Goal: Transaction & Acquisition: Purchase product/service

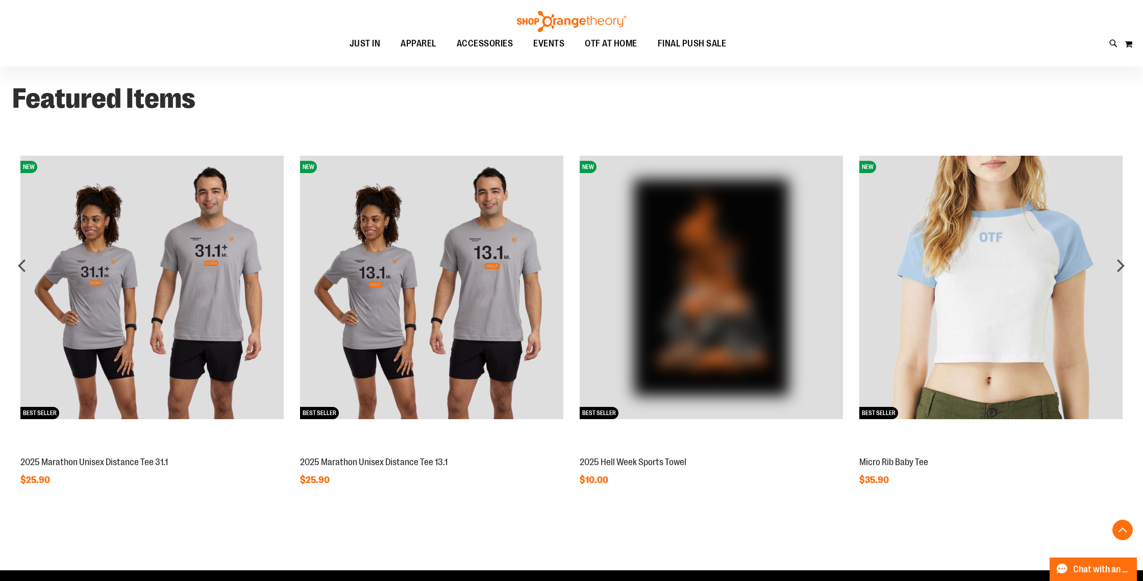
scroll to position [890, 0]
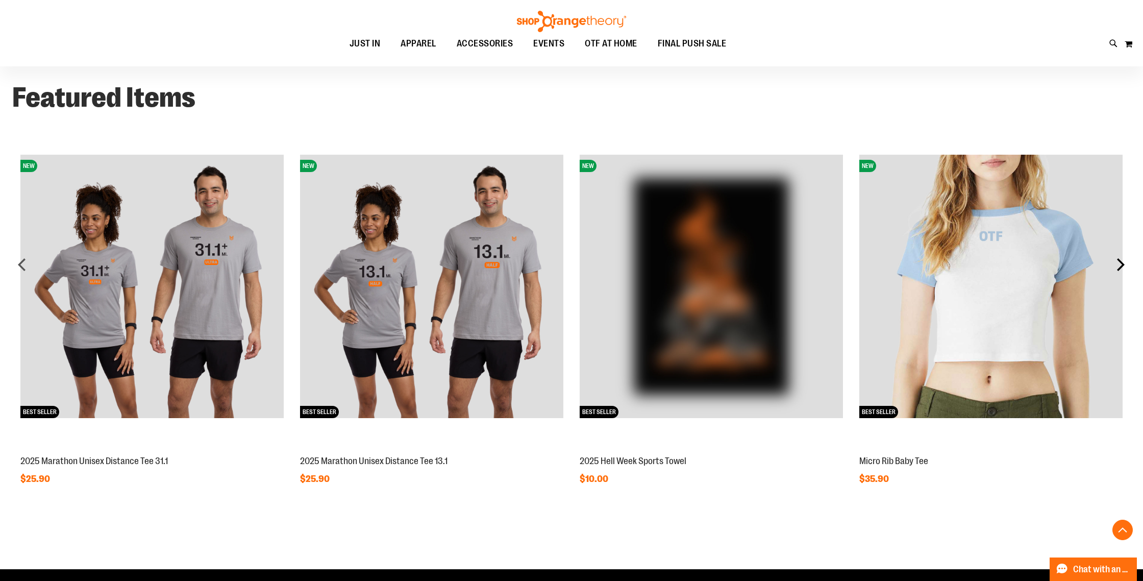
type input "**********"
click at [1121, 262] on div "next" at bounding box center [1120, 264] width 20 height 20
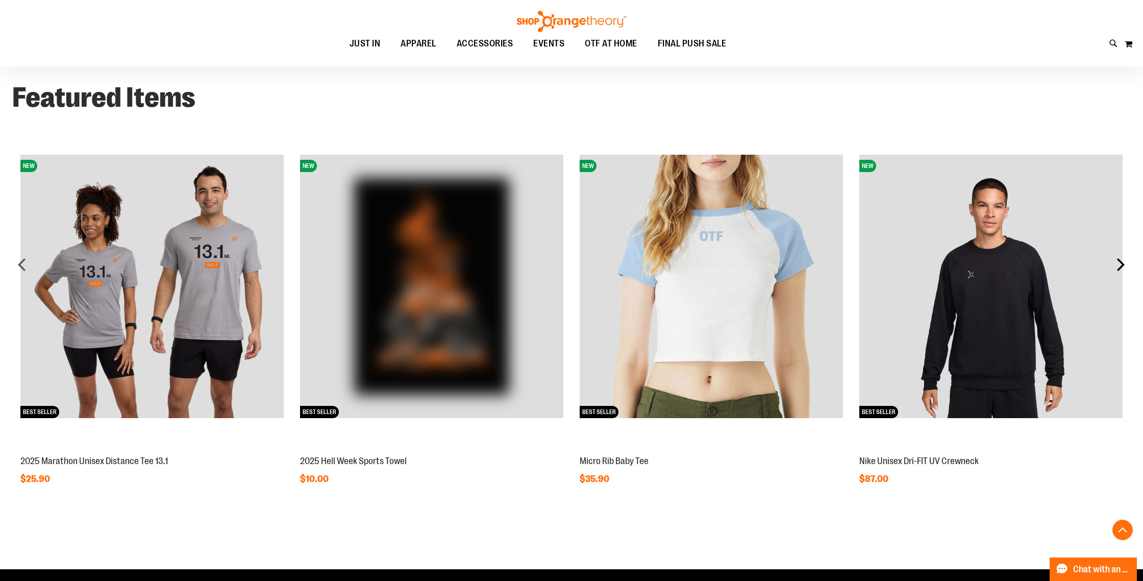
click at [1121, 262] on div "next" at bounding box center [1120, 264] width 20 height 20
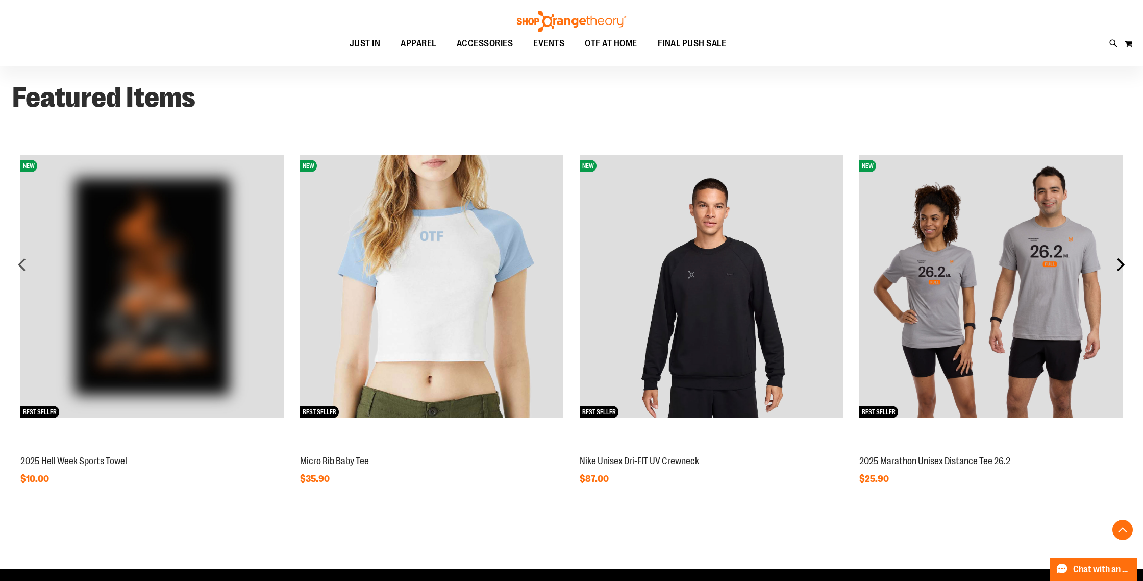
click at [1121, 262] on div "next" at bounding box center [1120, 264] width 20 height 20
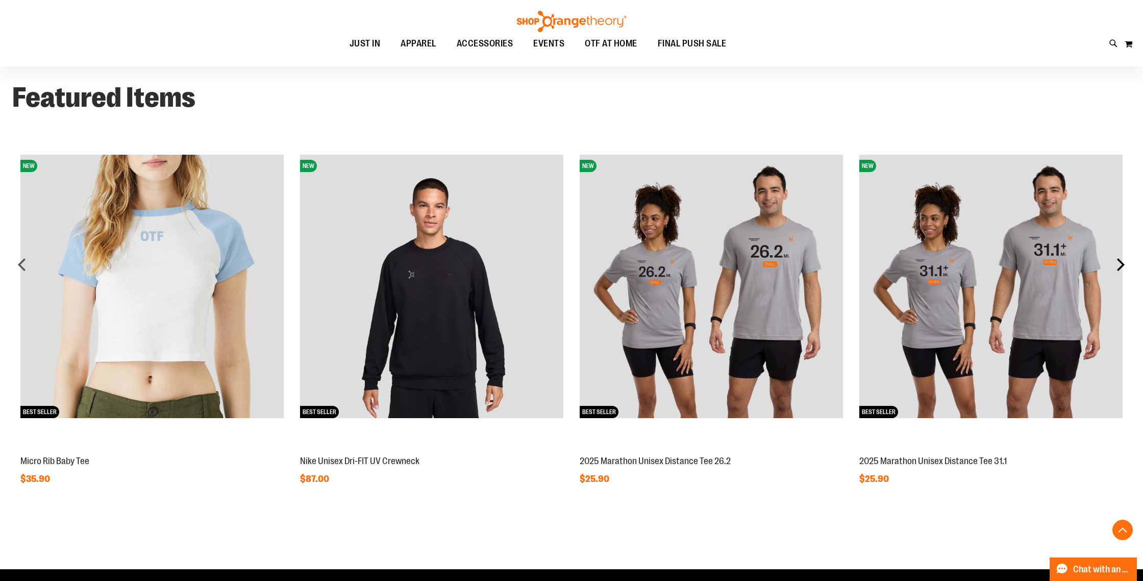
click at [1121, 262] on div "next" at bounding box center [1120, 264] width 20 height 20
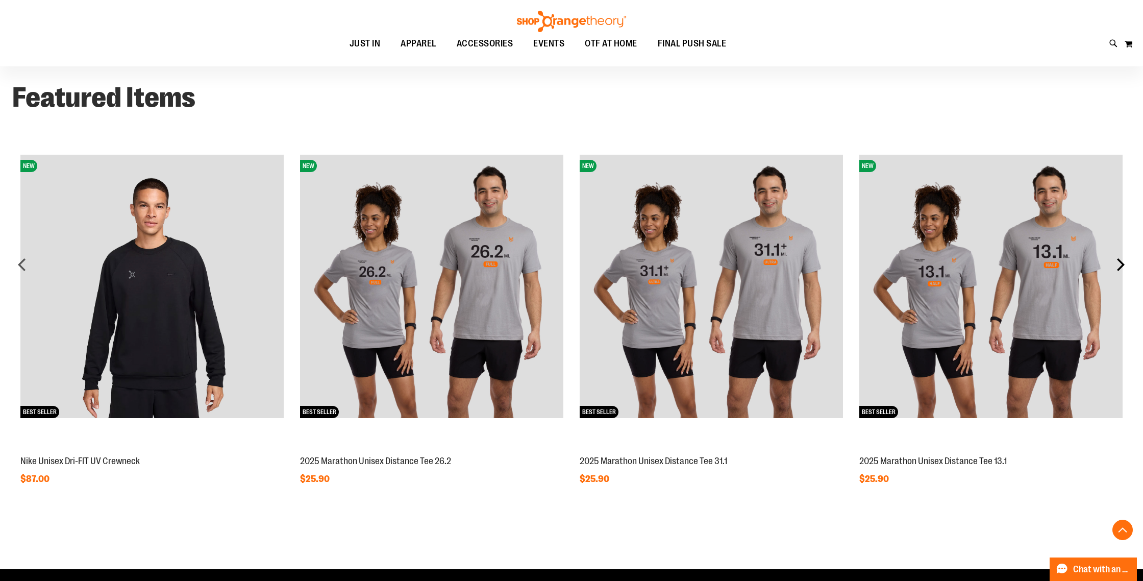
click at [1121, 262] on div "next" at bounding box center [1120, 264] width 20 height 20
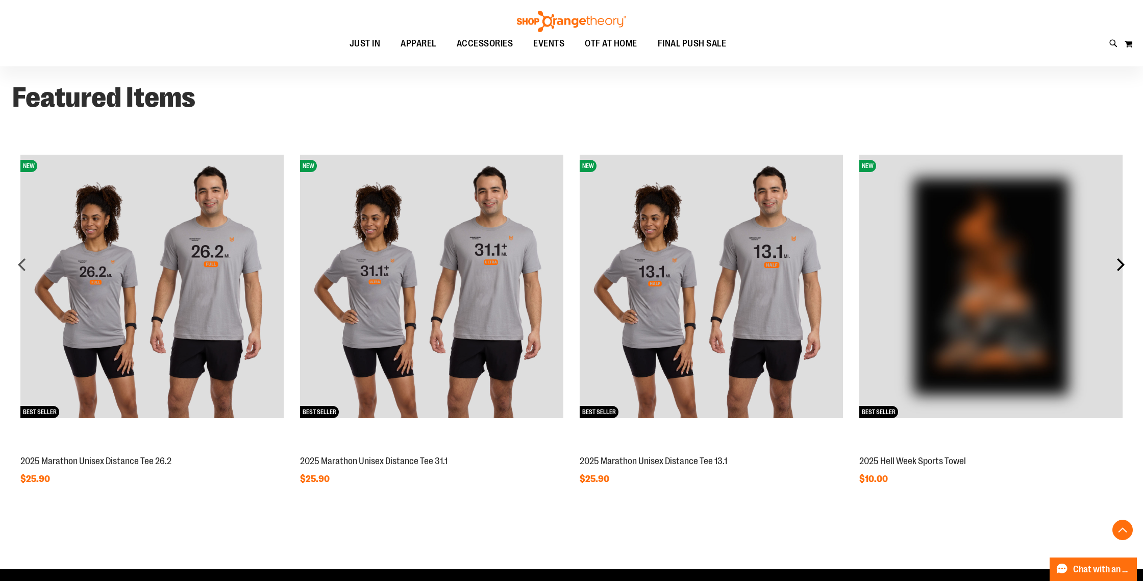
click at [1121, 262] on div "next" at bounding box center [1120, 264] width 20 height 20
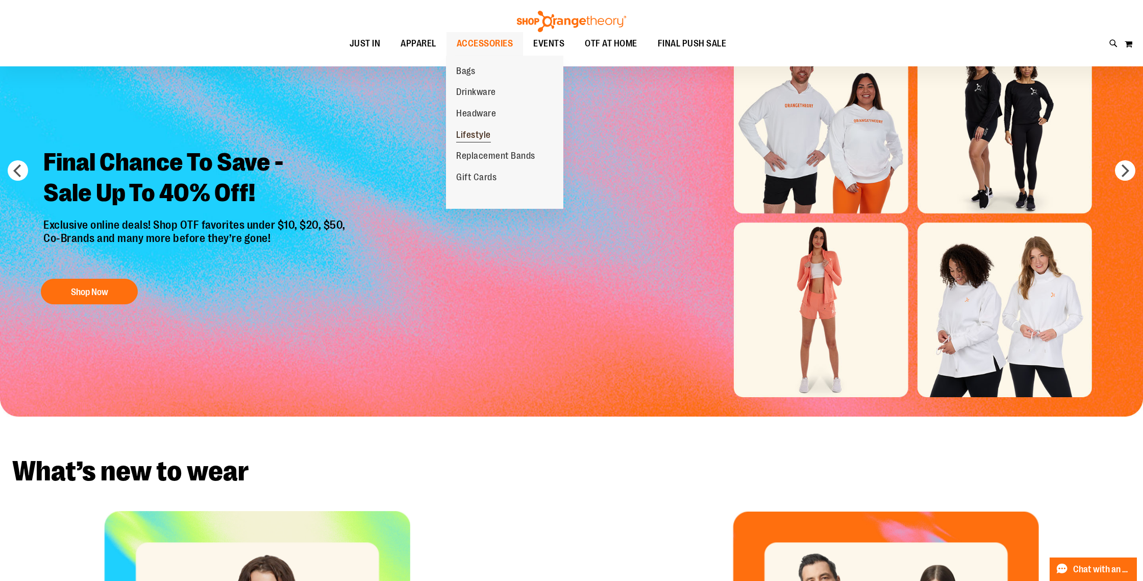
scroll to position [0, 0]
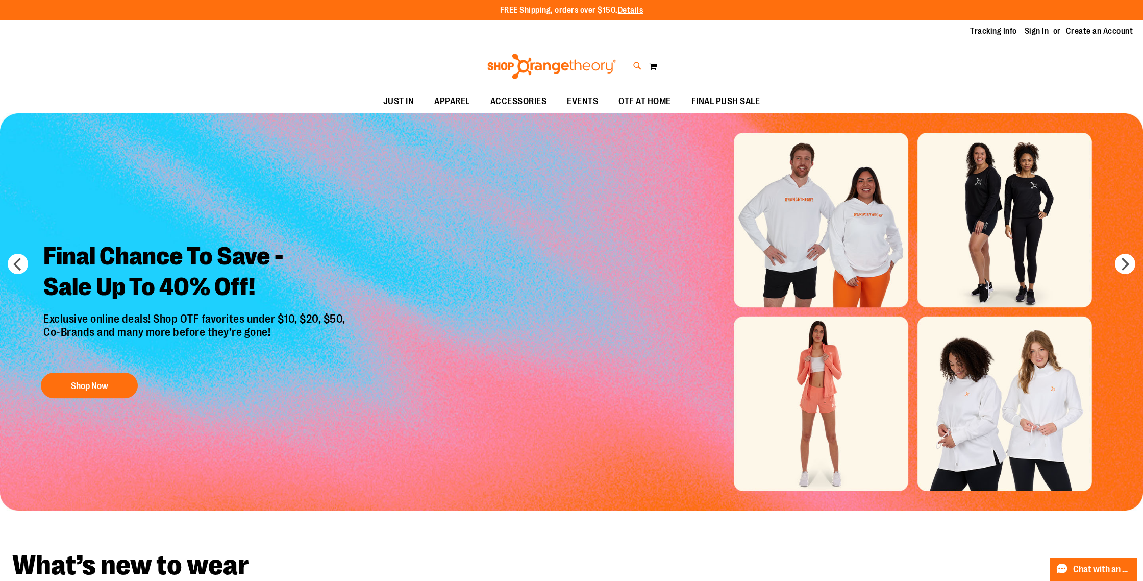
click at [636, 64] on icon at bounding box center [637, 66] width 9 height 12
type input "**********"
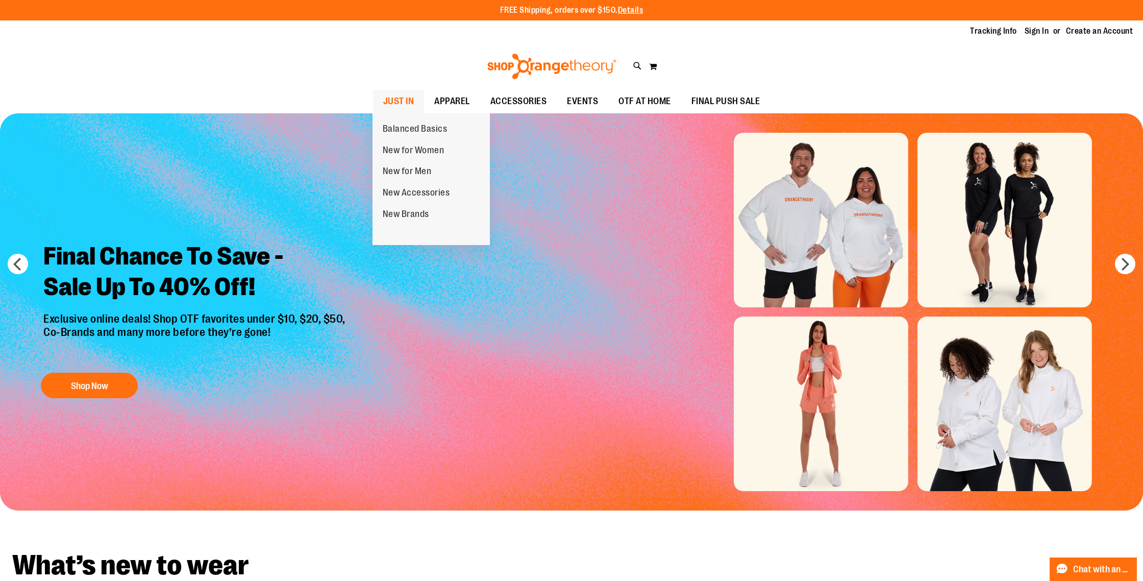
click at [392, 97] on span "JUST IN" at bounding box center [398, 101] width 31 height 23
type input "**********"
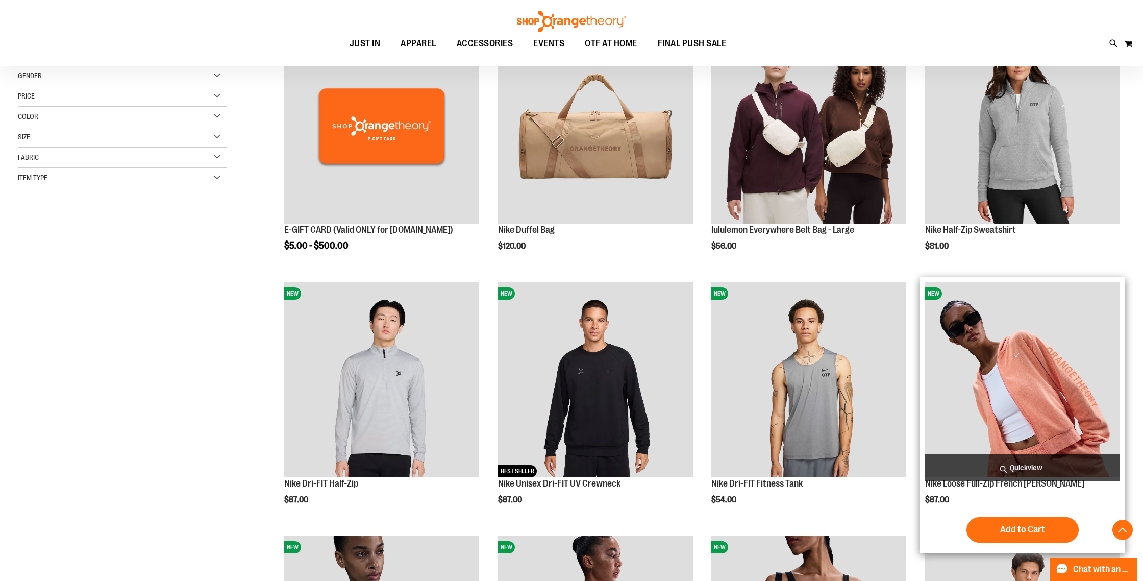
scroll to position [181, 0]
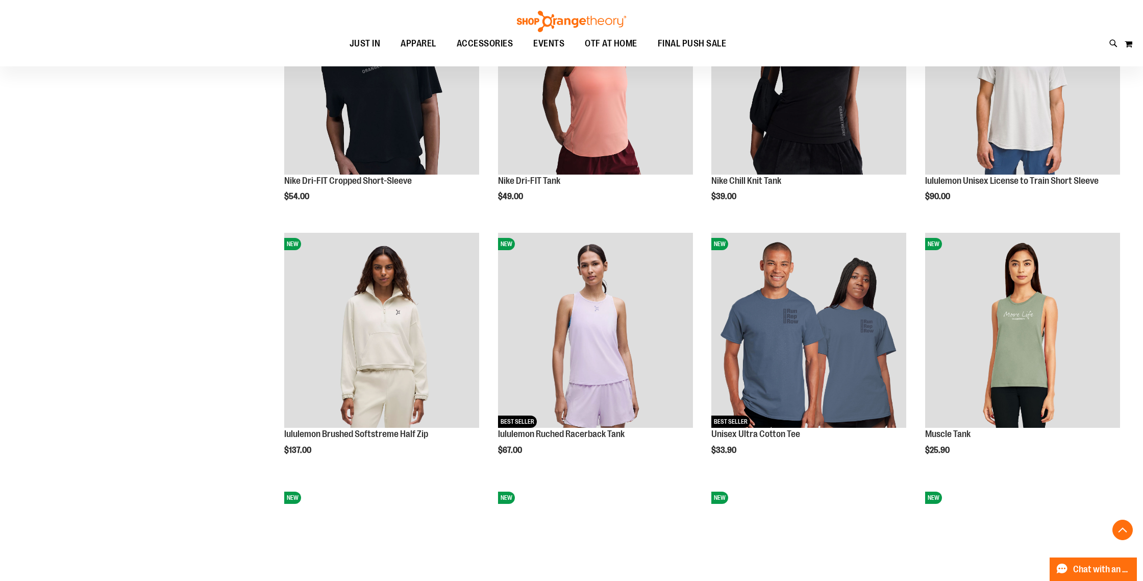
scroll to position [740, 0]
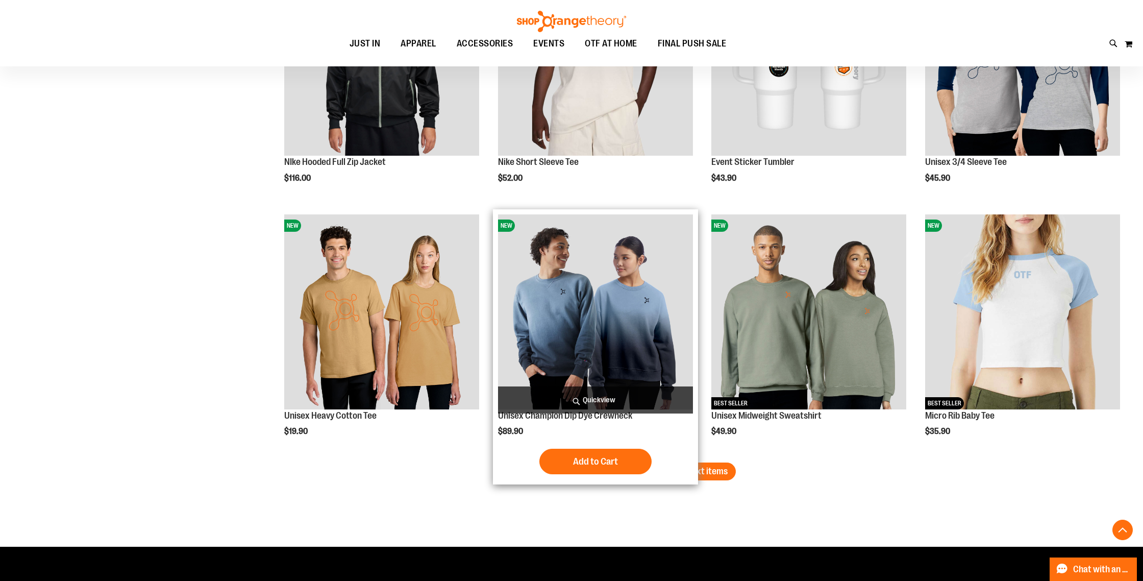
scroll to position [2024, 0]
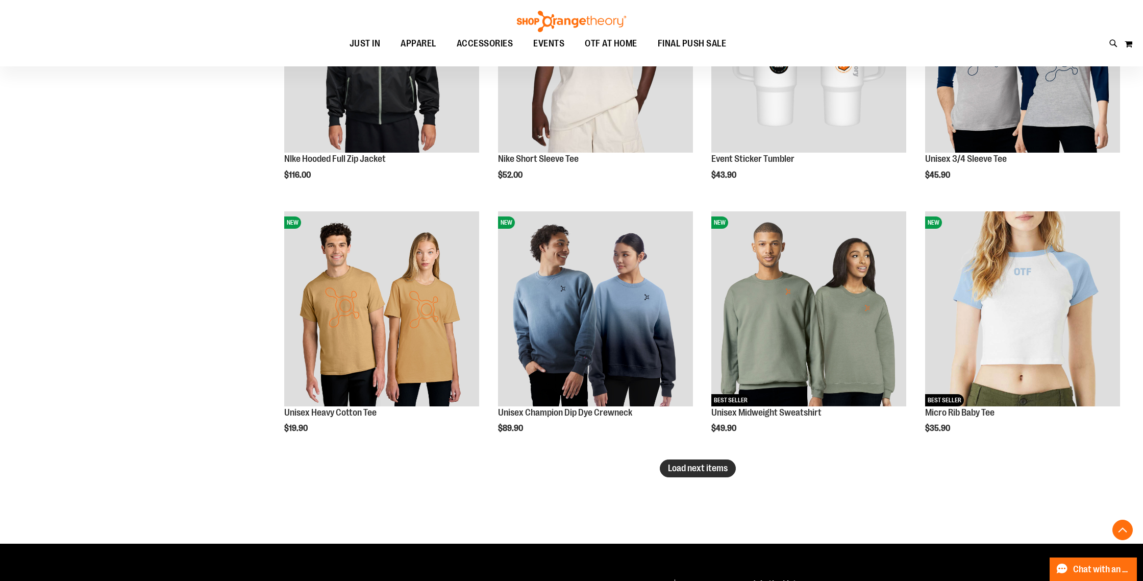
type input "**********"
click at [681, 468] on span "Load next items" at bounding box center [698, 468] width 60 height 10
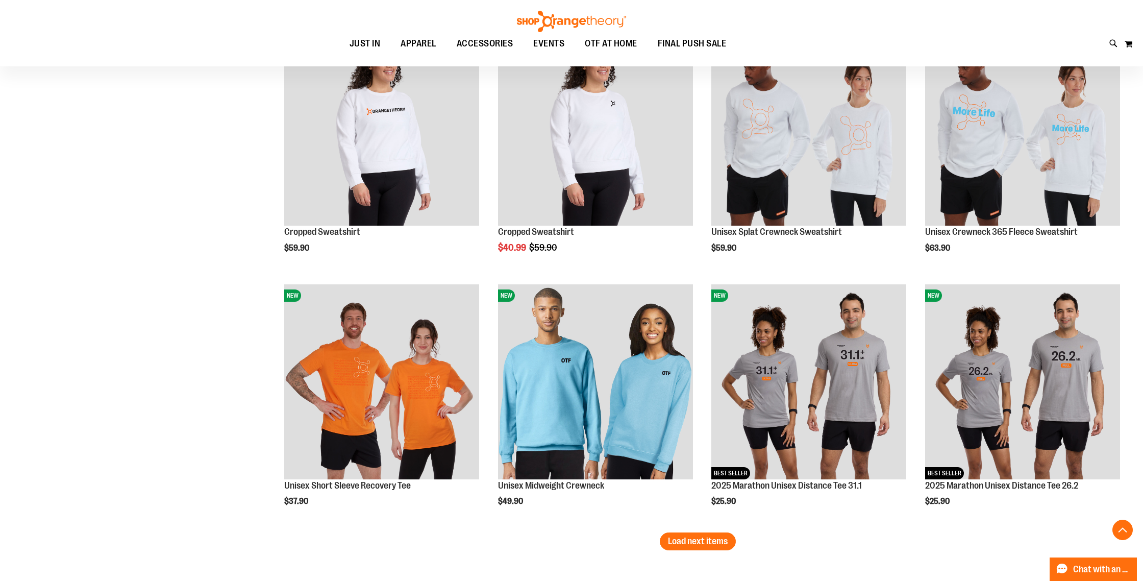
scroll to position [2722, 0]
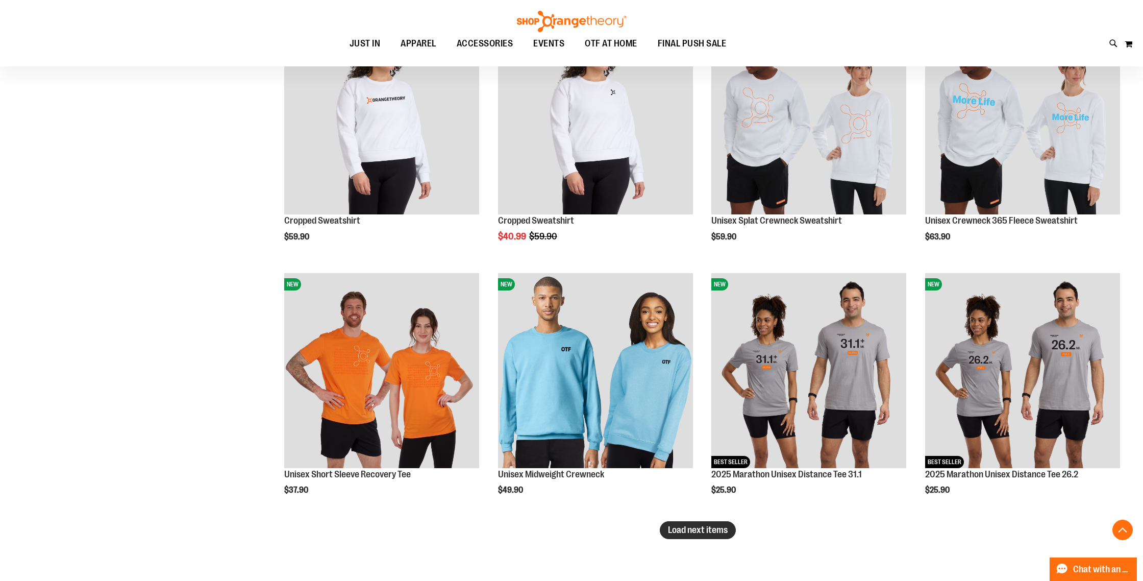
click at [697, 531] on span "Load next items" at bounding box center [698, 529] width 60 height 10
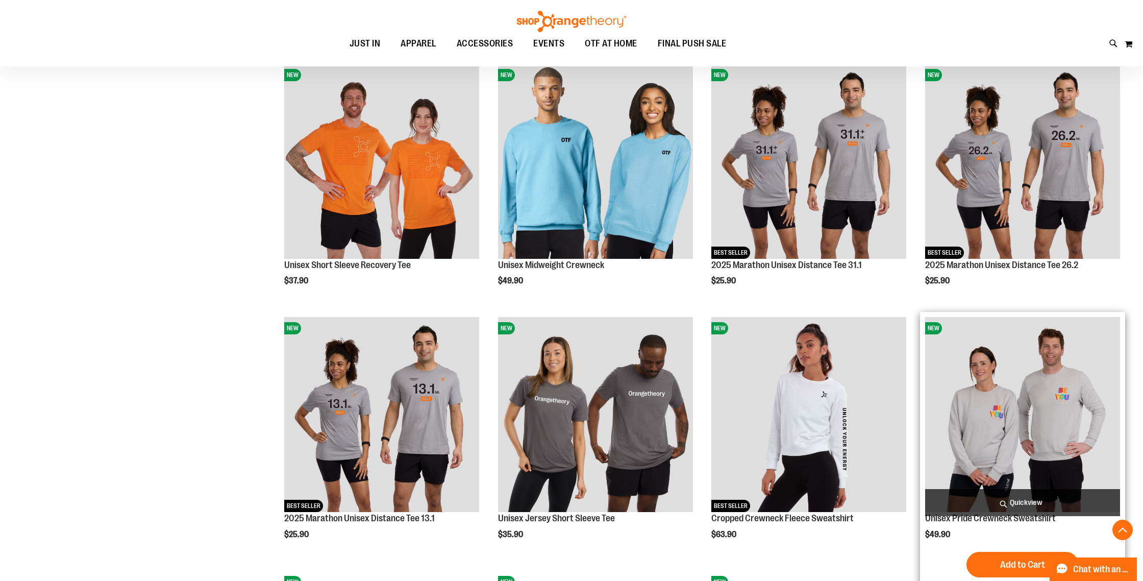
scroll to position [2930, 0]
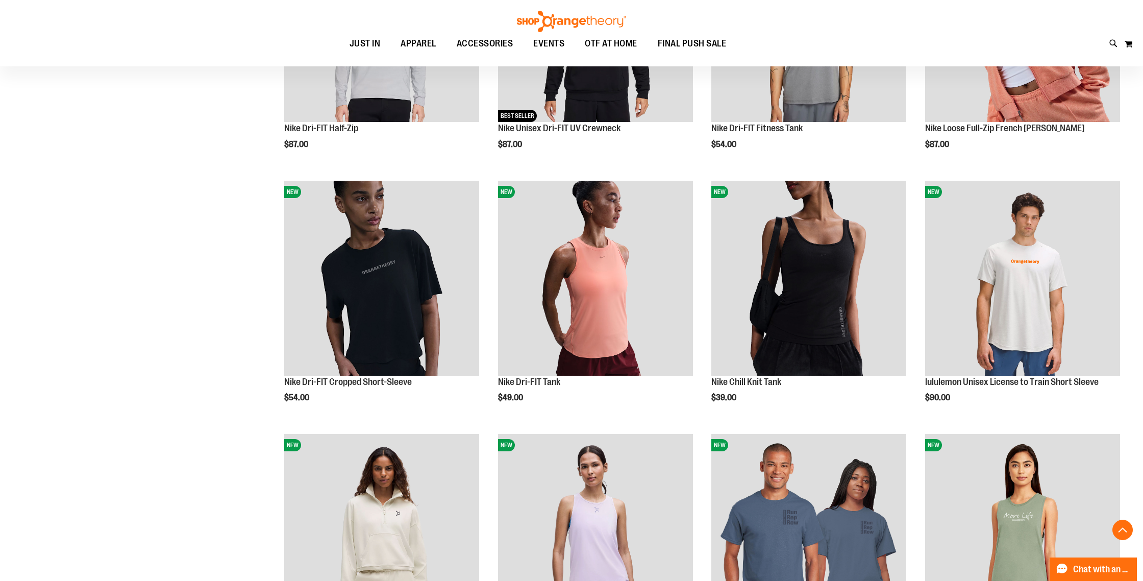
scroll to position [103, 0]
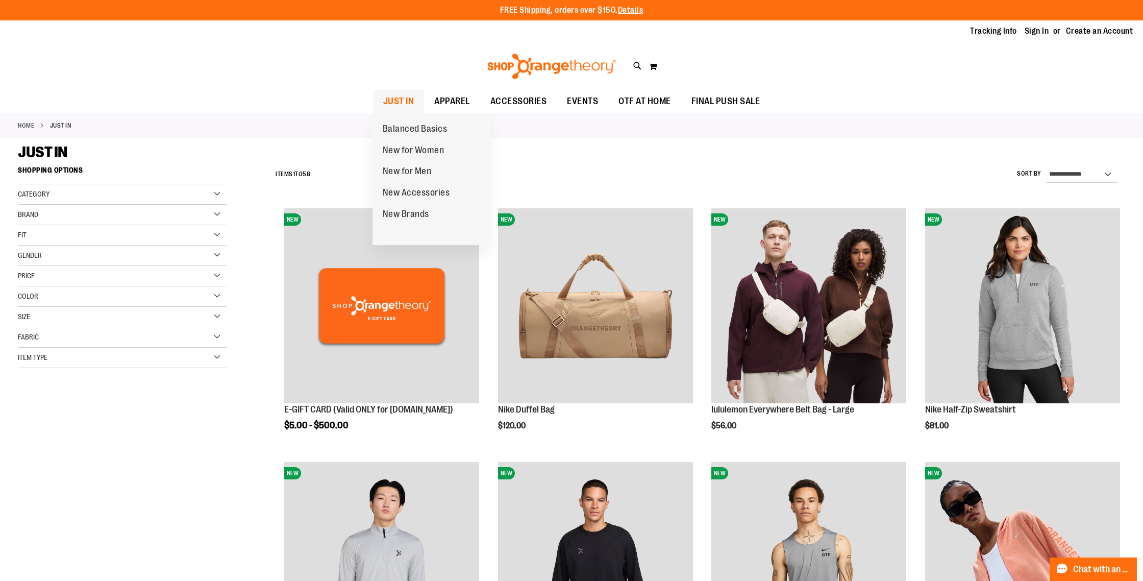
click at [397, 96] on span "JUST IN" at bounding box center [398, 101] width 31 height 23
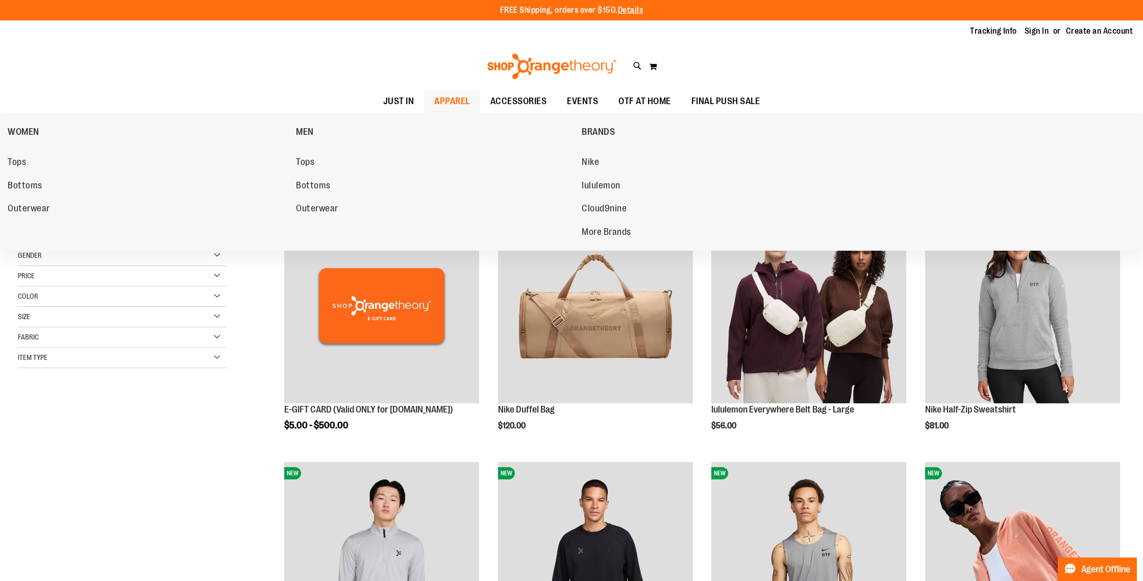
click at [435, 94] on span "APPAREL" at bounding box center [452, 101] width 36 height 23
type input "**********"
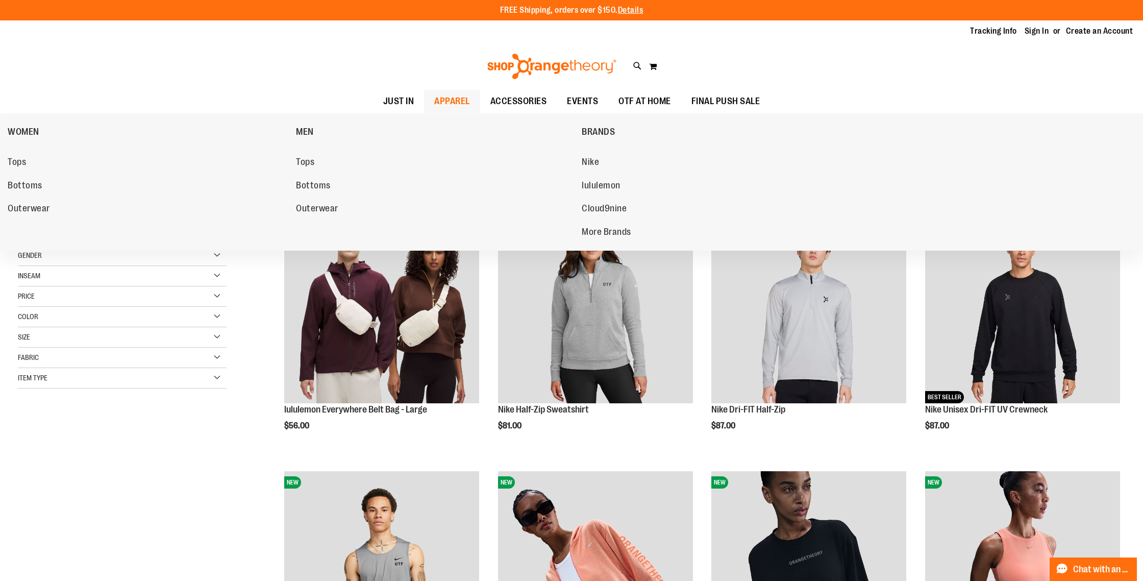
type input "**********"
click at [457, 97] on span "APPAREL" at bounding box center [452, 101] width 36 height 23
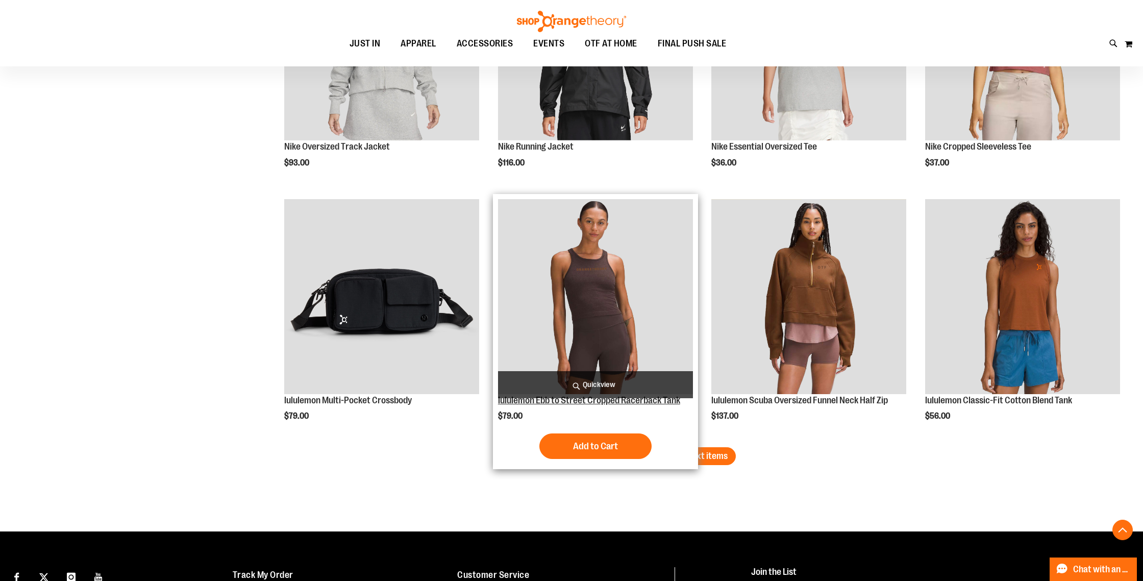
scroll to position [1924, 0]
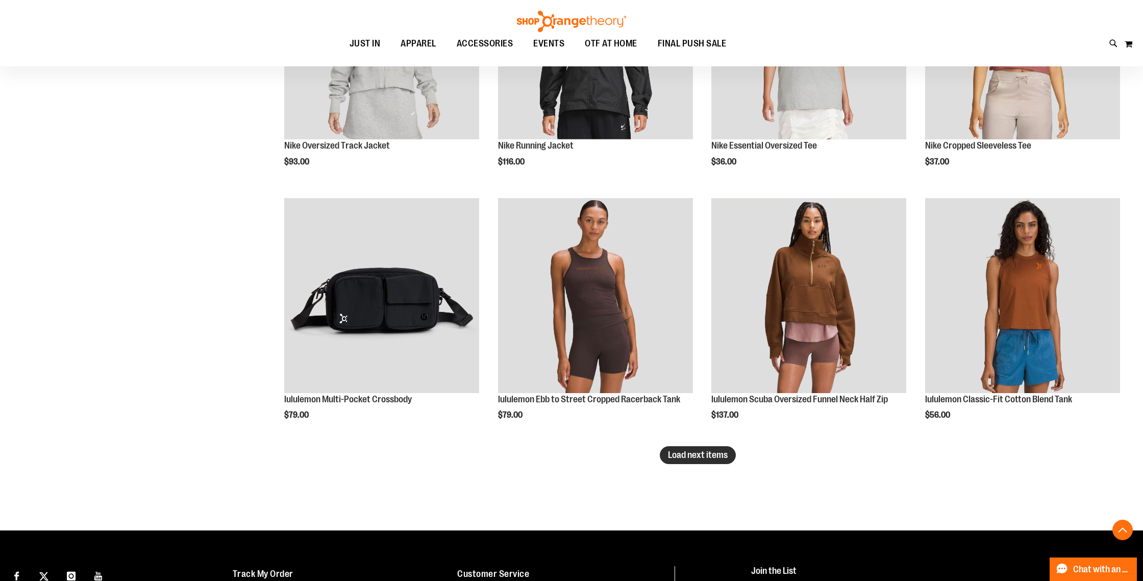
type input "**********"
click at [677, 452] on span "Load next items" at bounding box center [698, 454] width 60 height 10
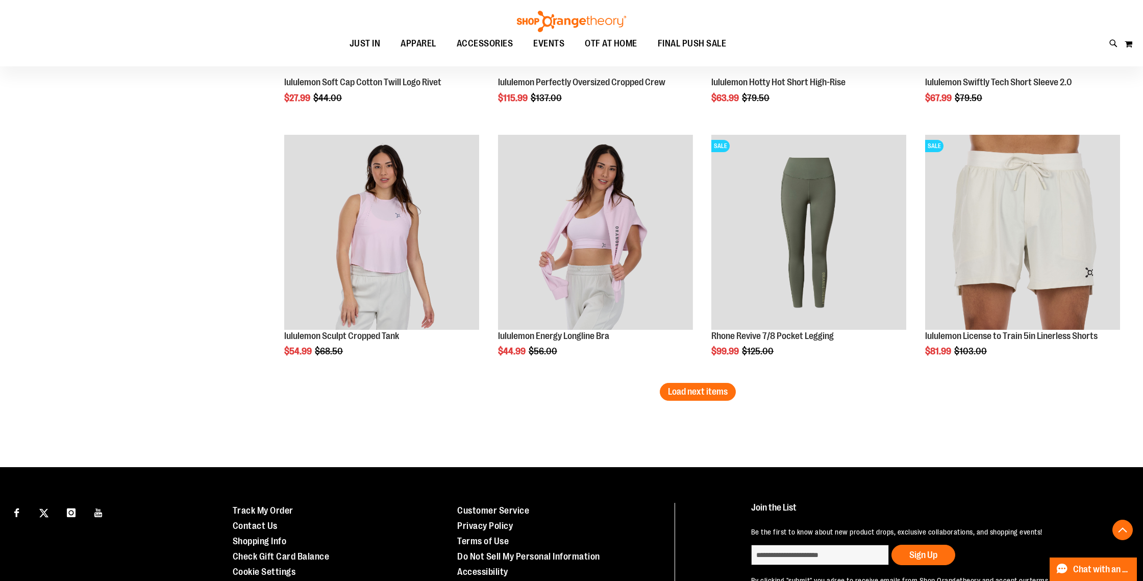
scroll to position [2749, 0]
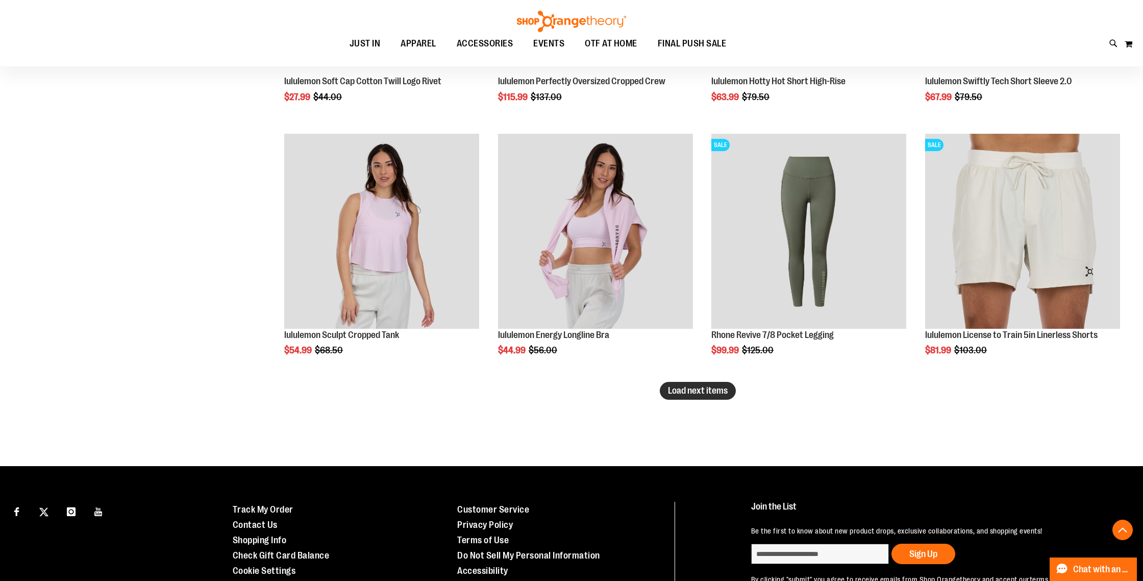
click at [725, 390] on span "Load next items" at bounding box center [698, 390] width 60 height 10
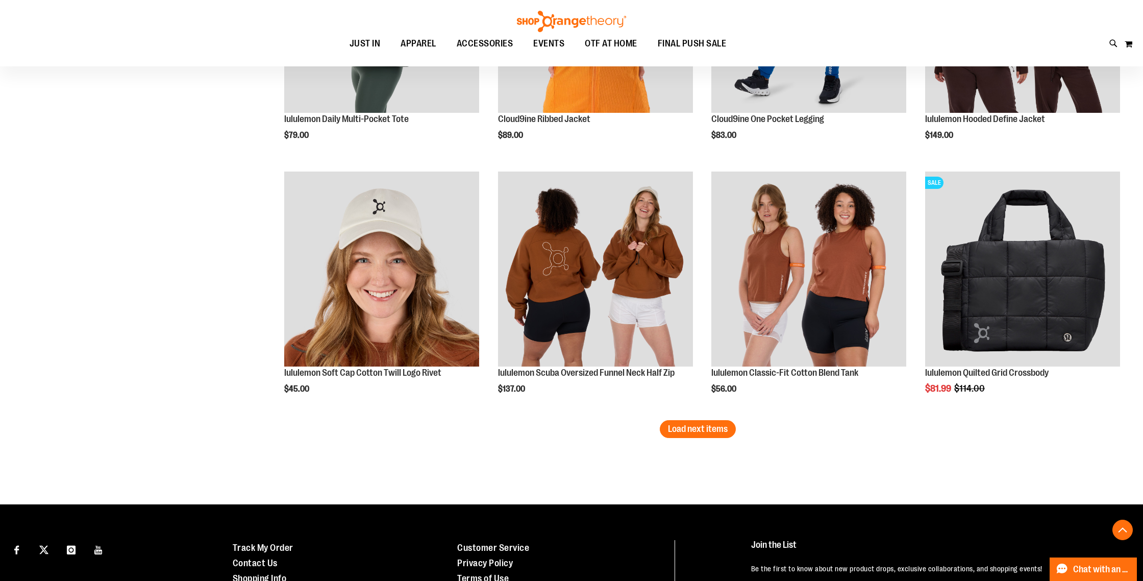
scroll to position [3475, 0]
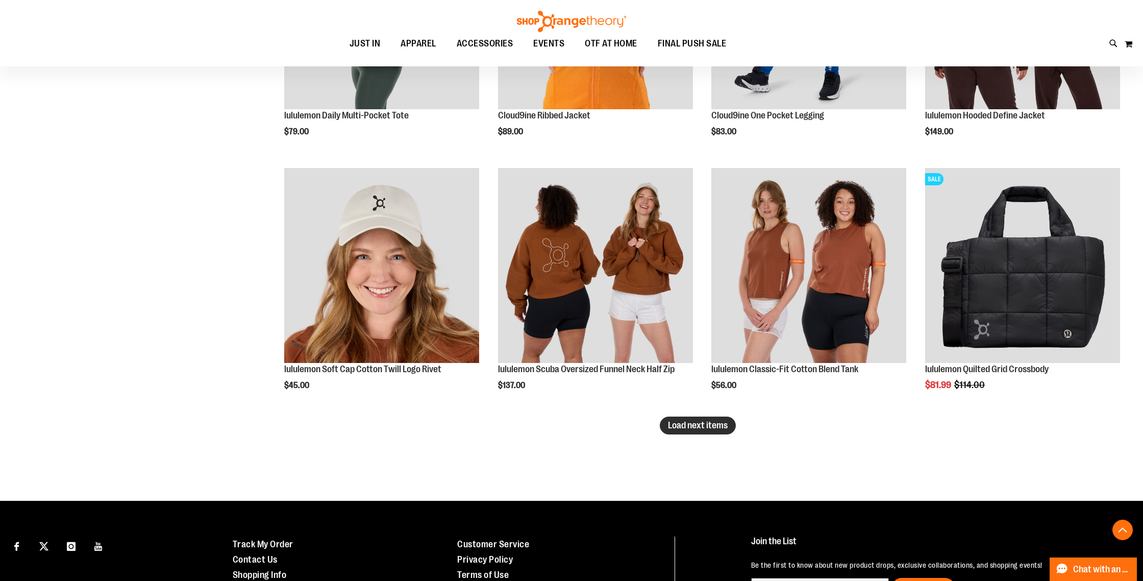
click at [678, 426] on span "Load next items" at bounding box center [698, 425] width 60 height 10
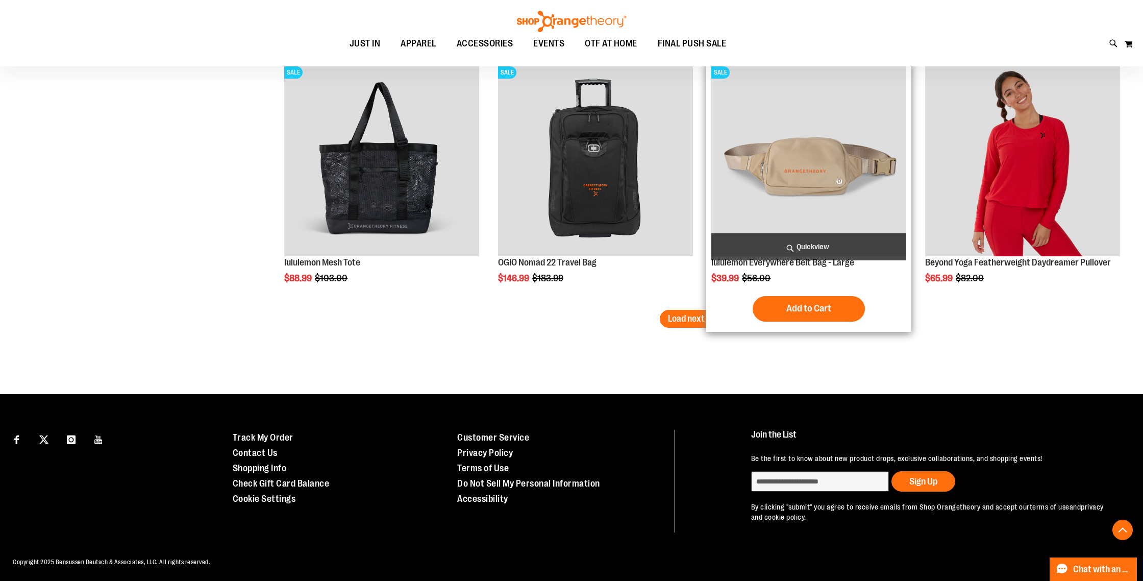
scroll to position [4345, 0]
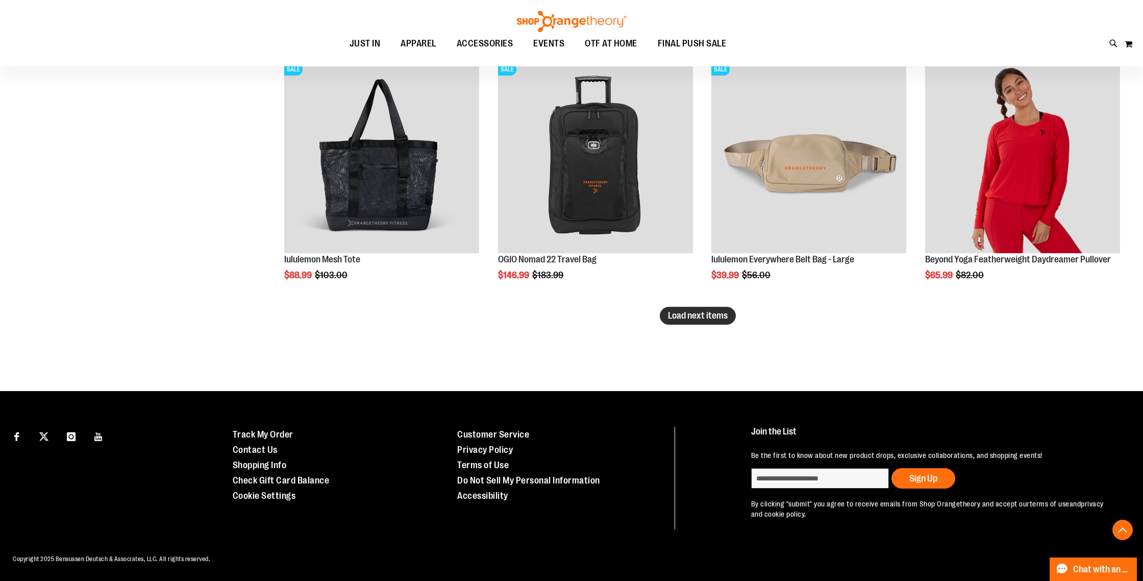
click at [710, 320] on button "Load next items" at bounding box center [698, 316] width 76 height 18
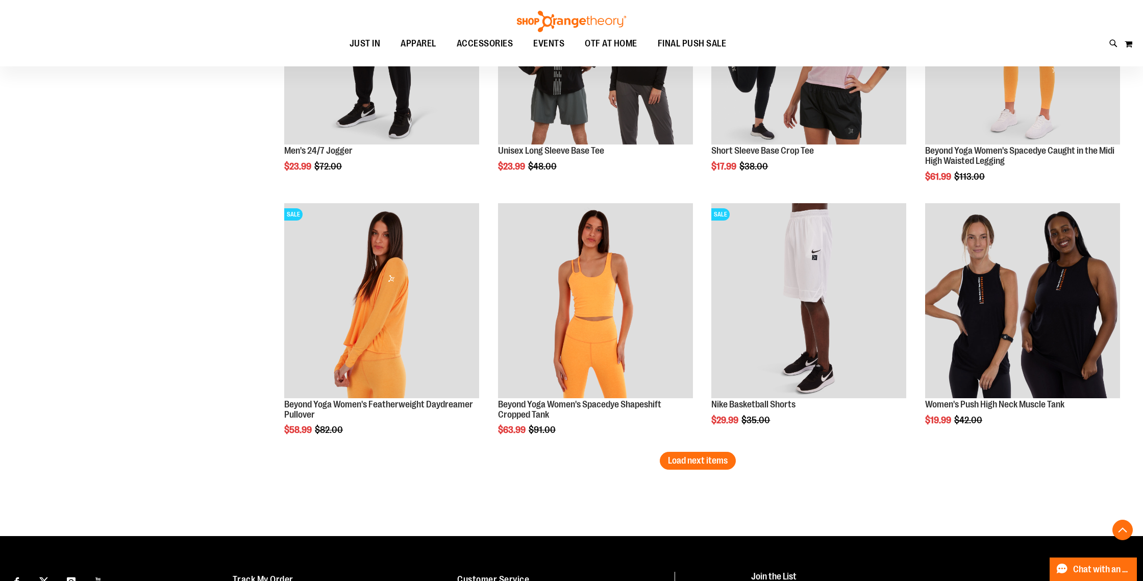
scroll to position [4961, 0]
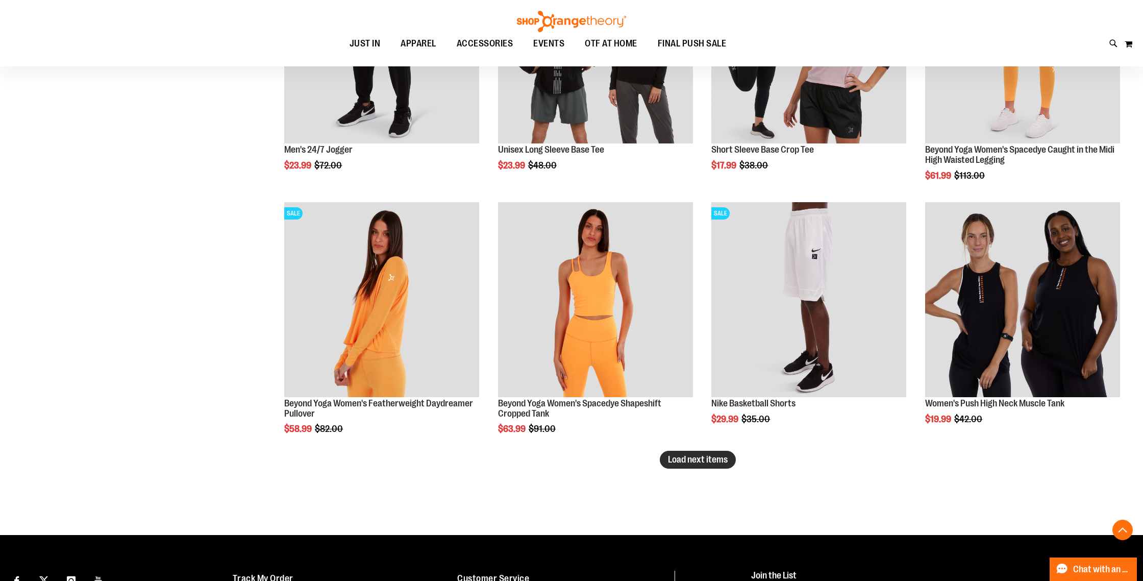
click at [689, 461] on span "Load next items" at bounding box center [698, 459] width 60 height 10
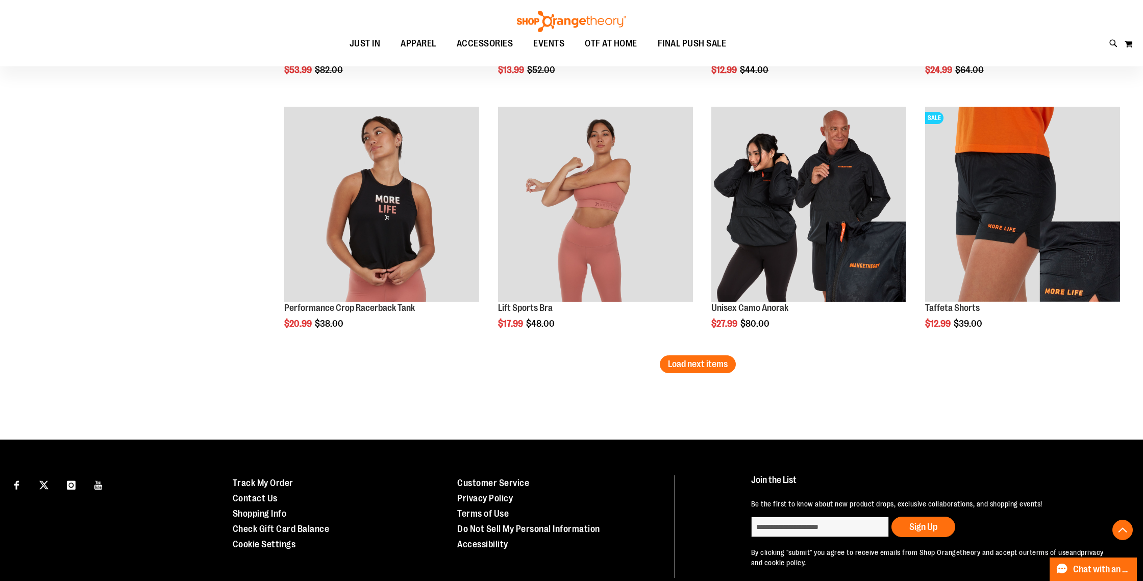
scroll to position [5819, 0]
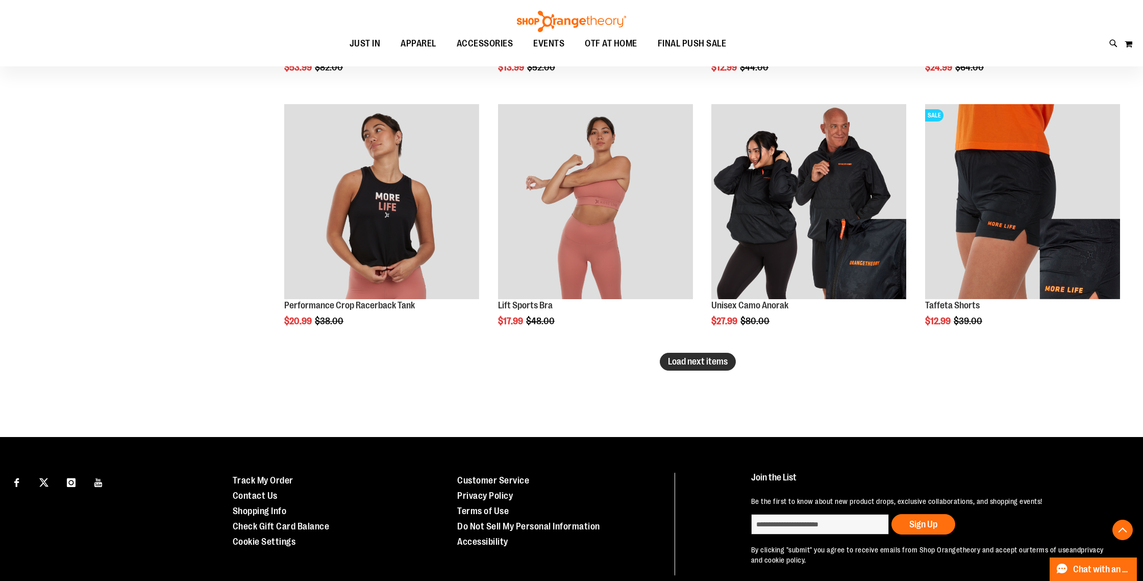
click at [730, 356] on button "Load next items" at bounding box center [698, 362] width 76 height 18
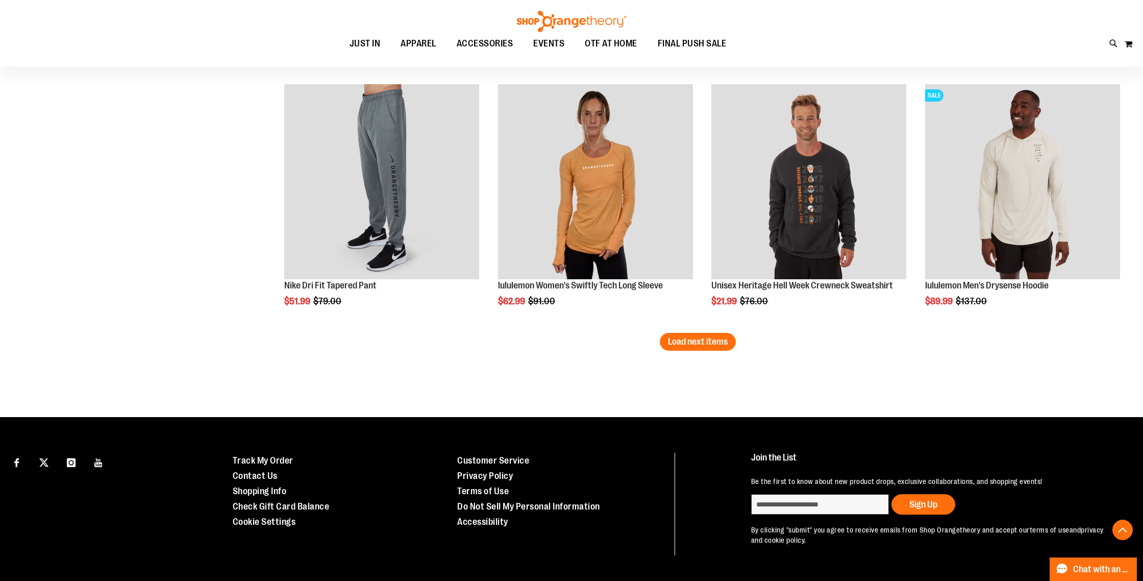
scroll to position [6625, 0]
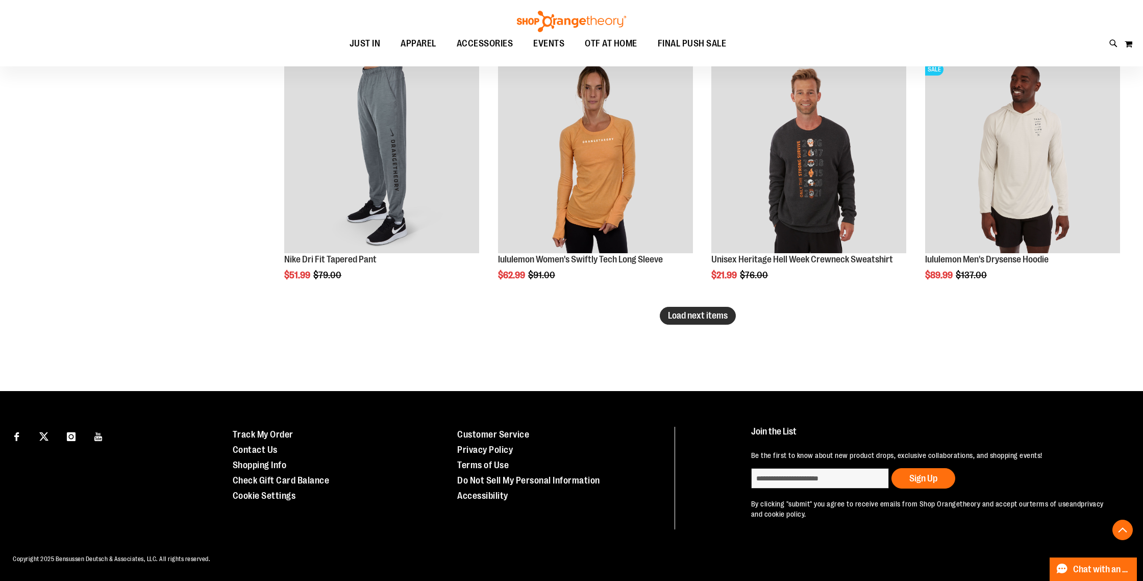
click at [703, 311] on span "Load next items" at bounding box center [698, 315] width 60 height 10
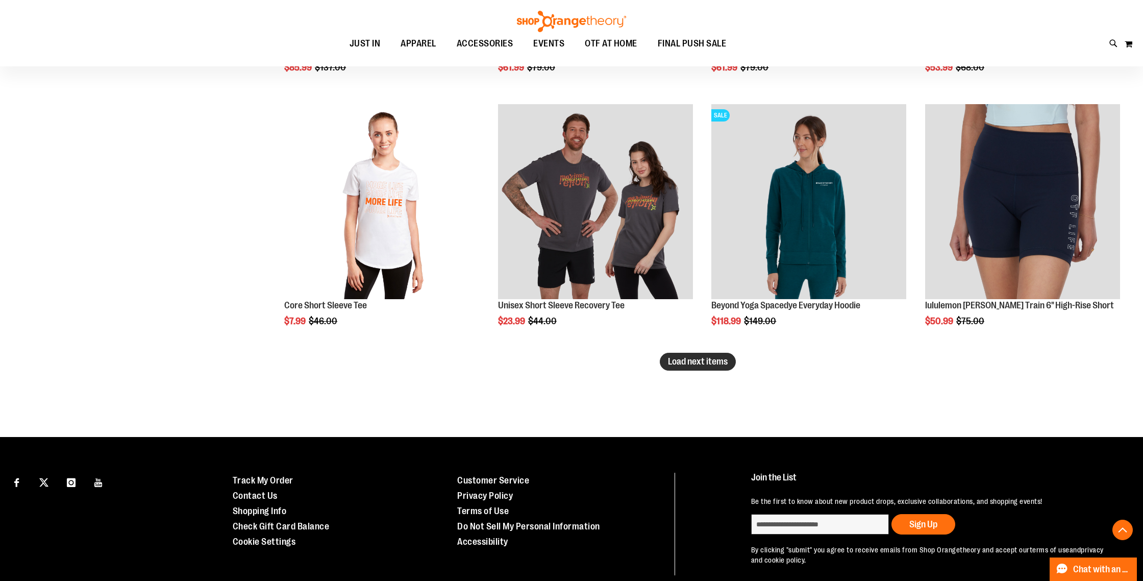
scroll to position [7340, 0]
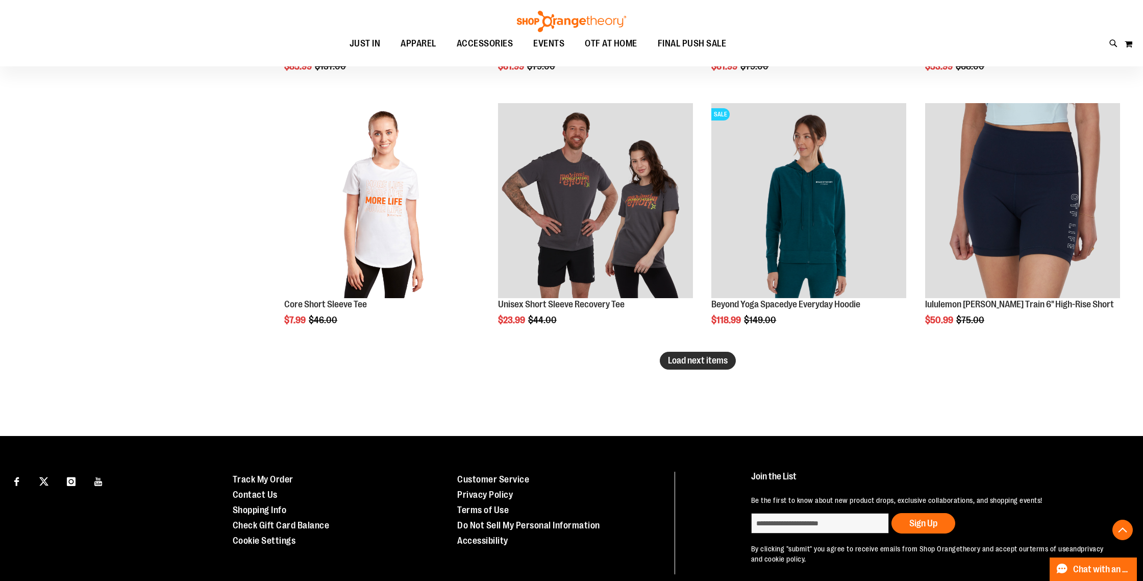
click at [683, 360] on span "Load next items" at bounding box center [698, 360] width 60 height 10
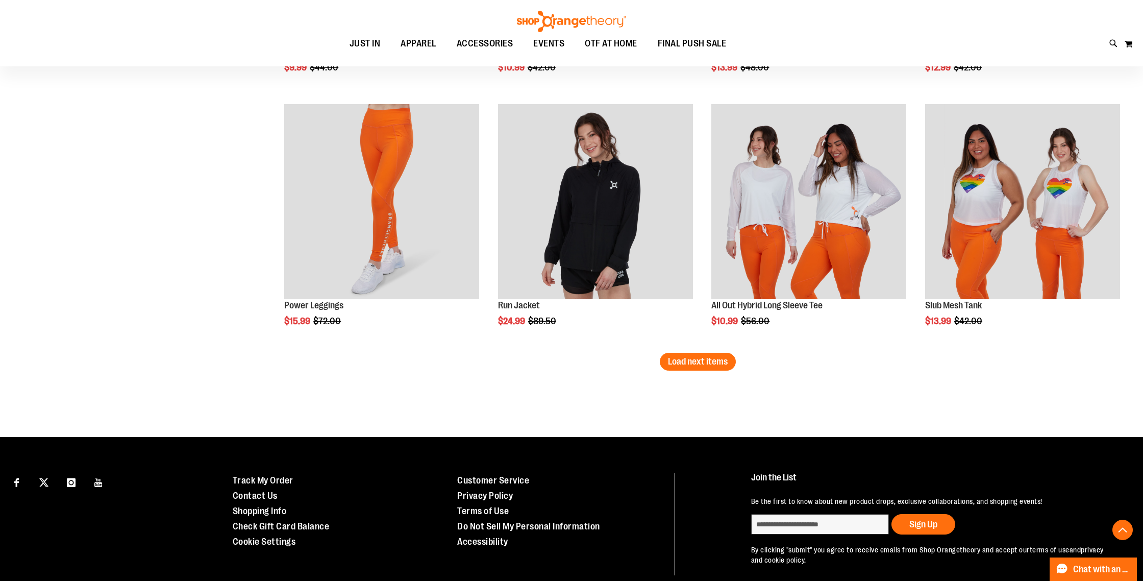
scroll to position [8102, 0]
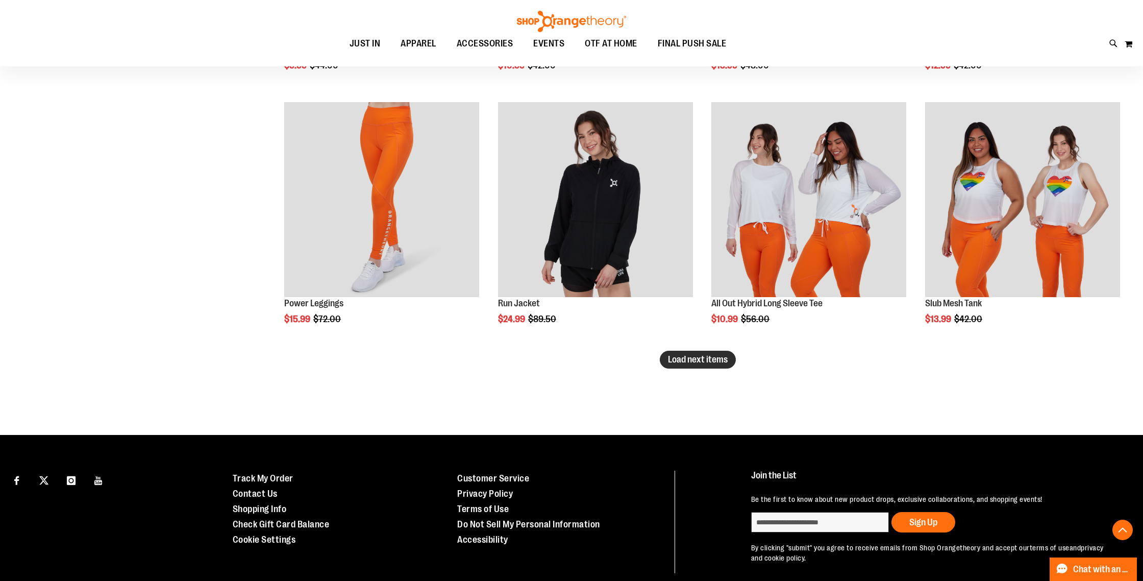
click at [706, 355] on span "Load next items" at bounding box center [698, 359] width 60 height 10
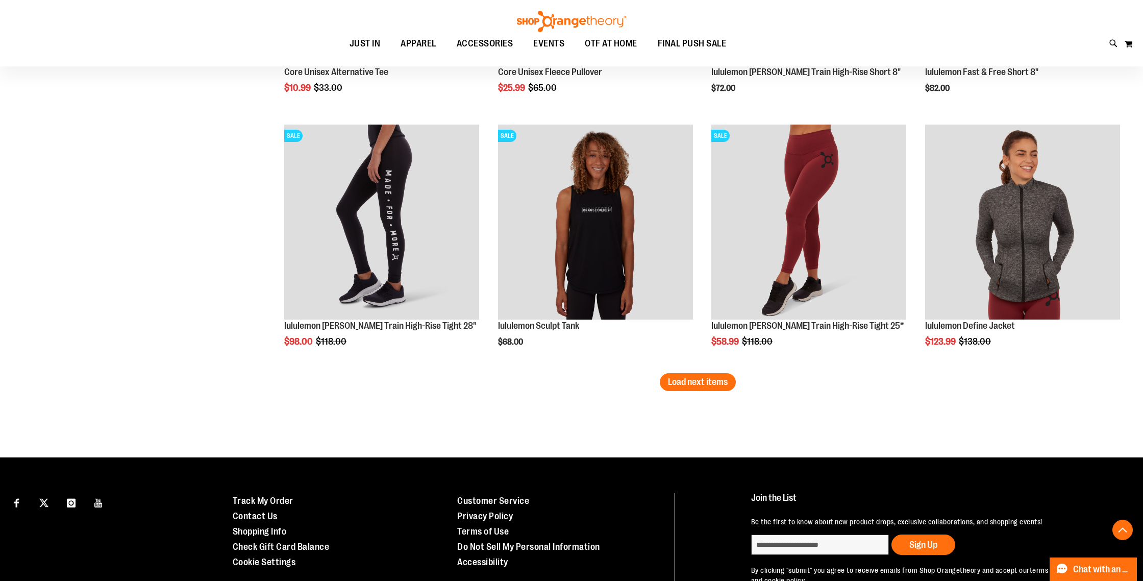
scroll to position [8840, 0]
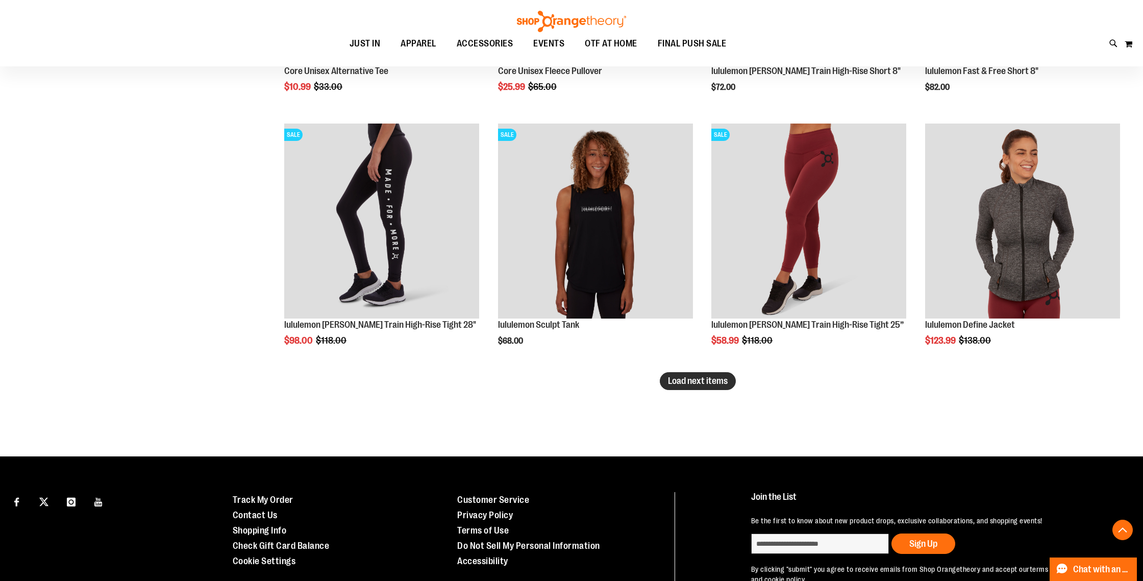
click at [673, 384] on span "Load next items" at bounding box center [698, 380] width 60 height 10
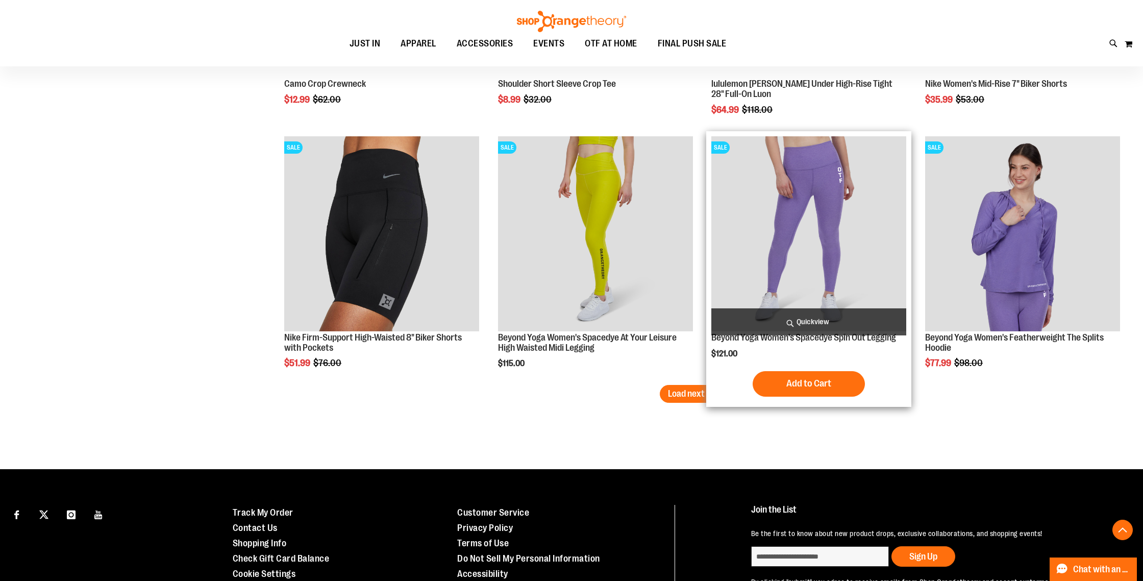
scroll to position [9590, 0]
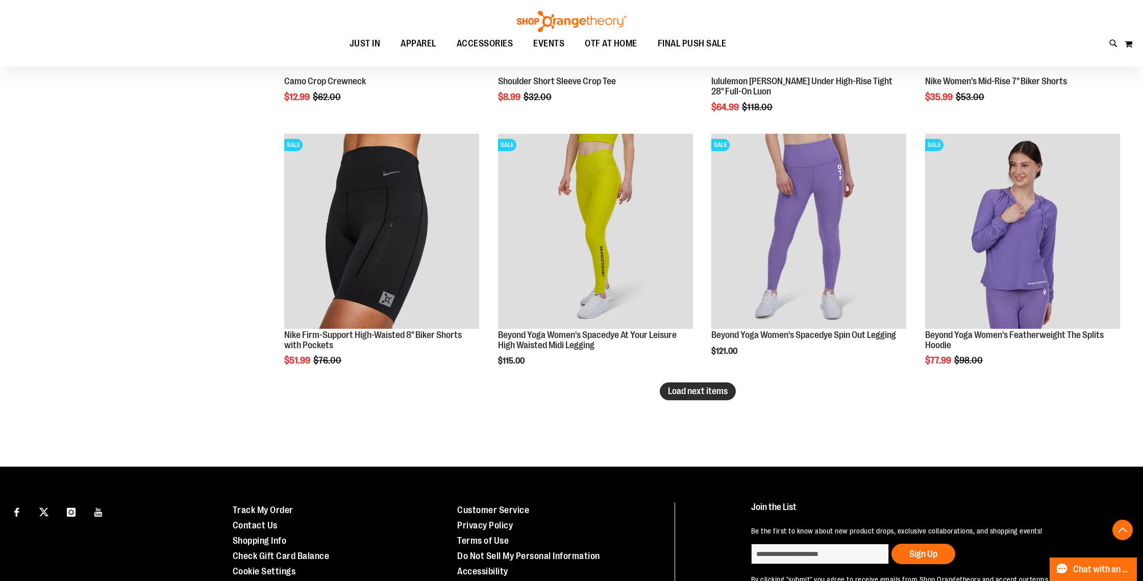
click at [707, 397] on button "Load next items" at bounding box center [698, 391] width 76 height 18
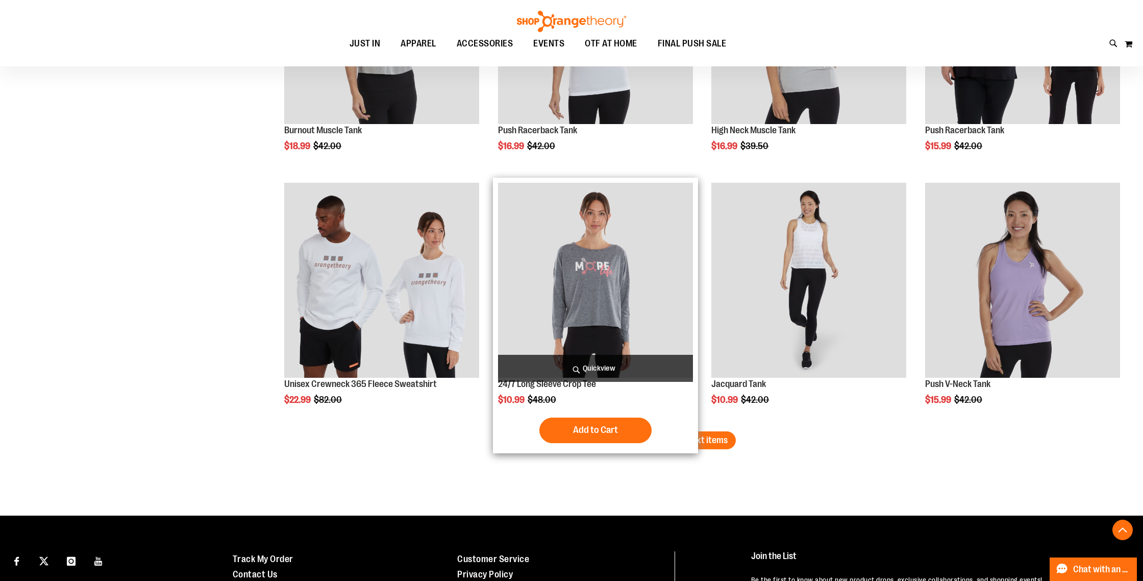
scroll to position [10303, 0]
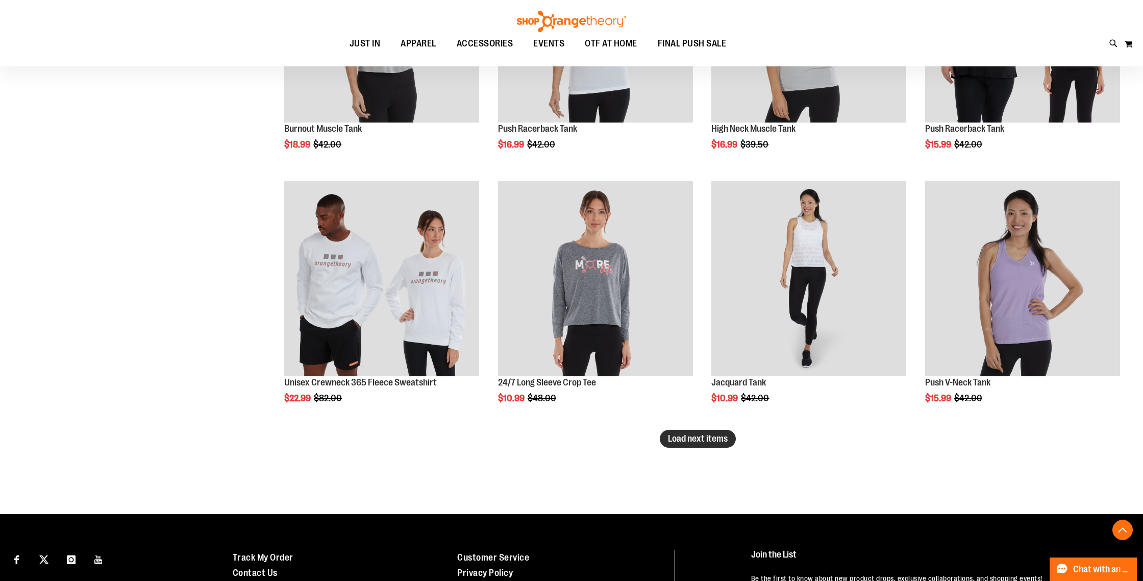
click at [691, 446] on button "Load next items" at bounding box center [698, 439] width 76 height 18
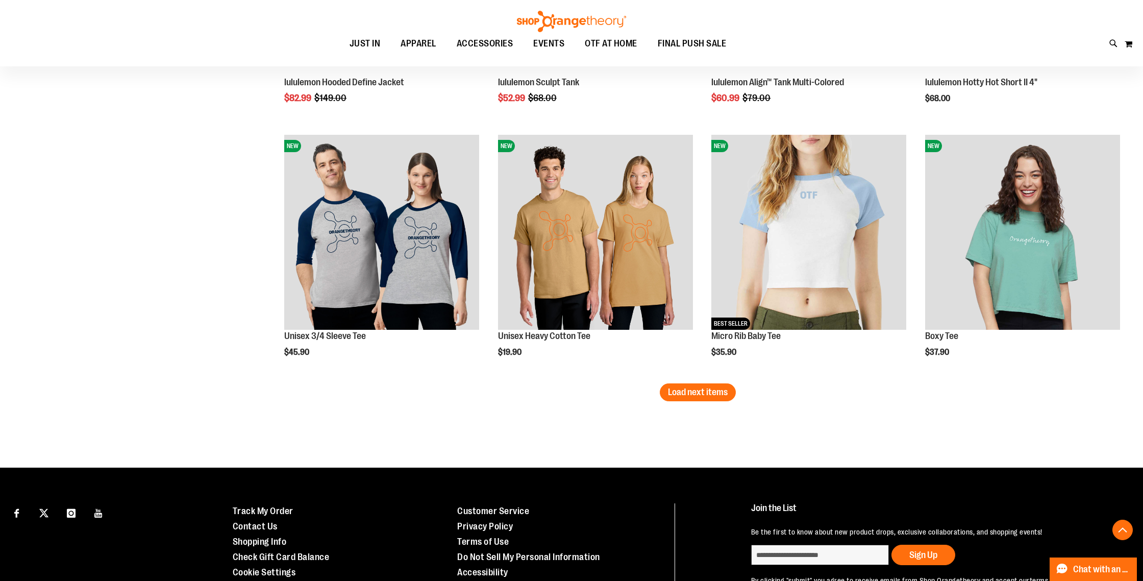
scroll to position [11113, 0]
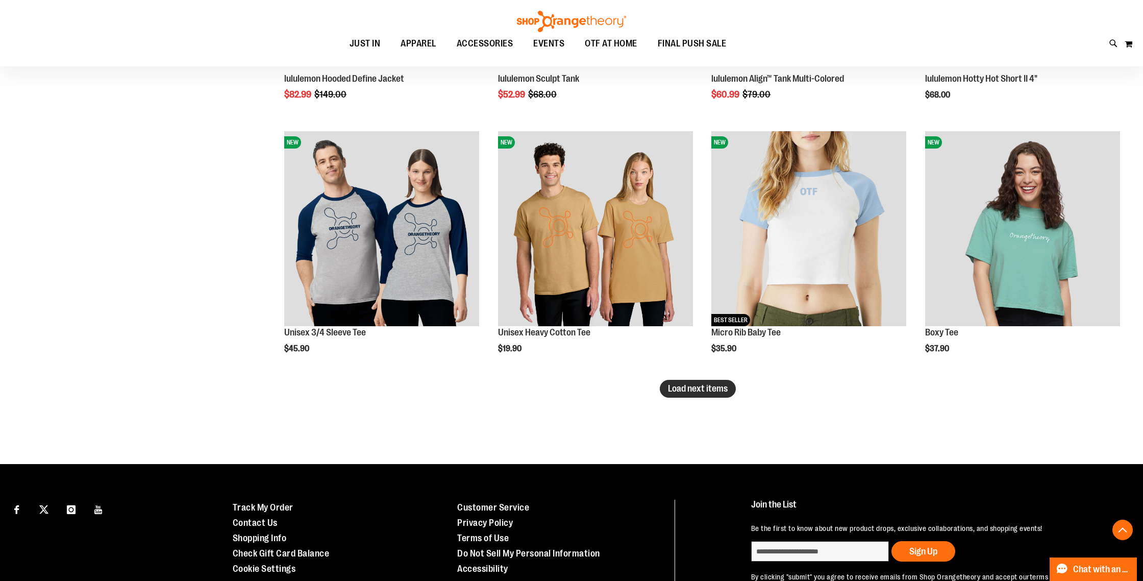
click at [700, 391] on span "Load next items" at bounding box center [698, 388] width 60 height 10
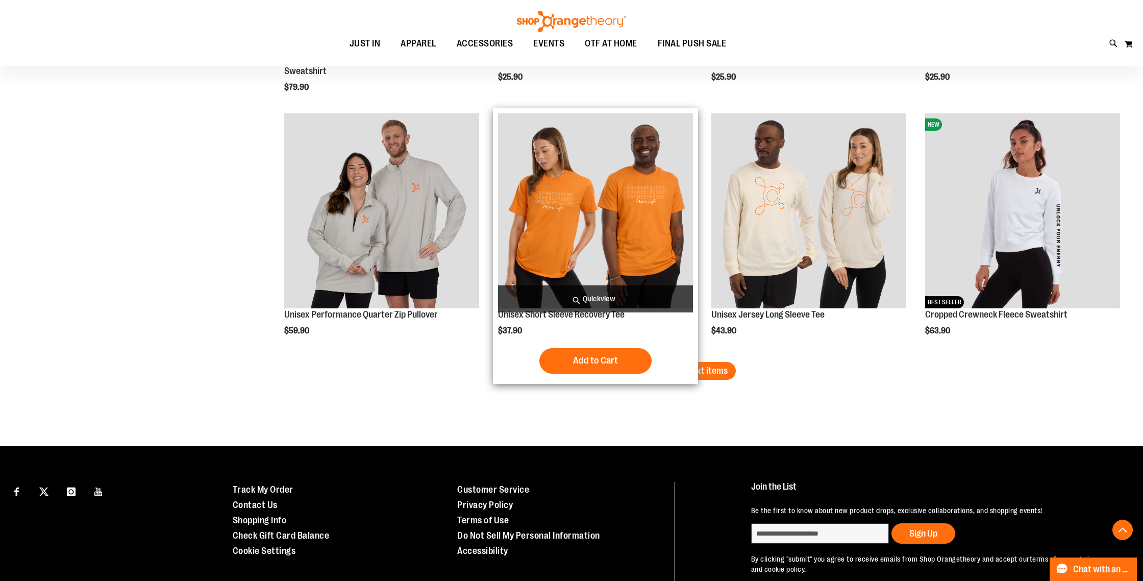
scroll to position [11896, 0]
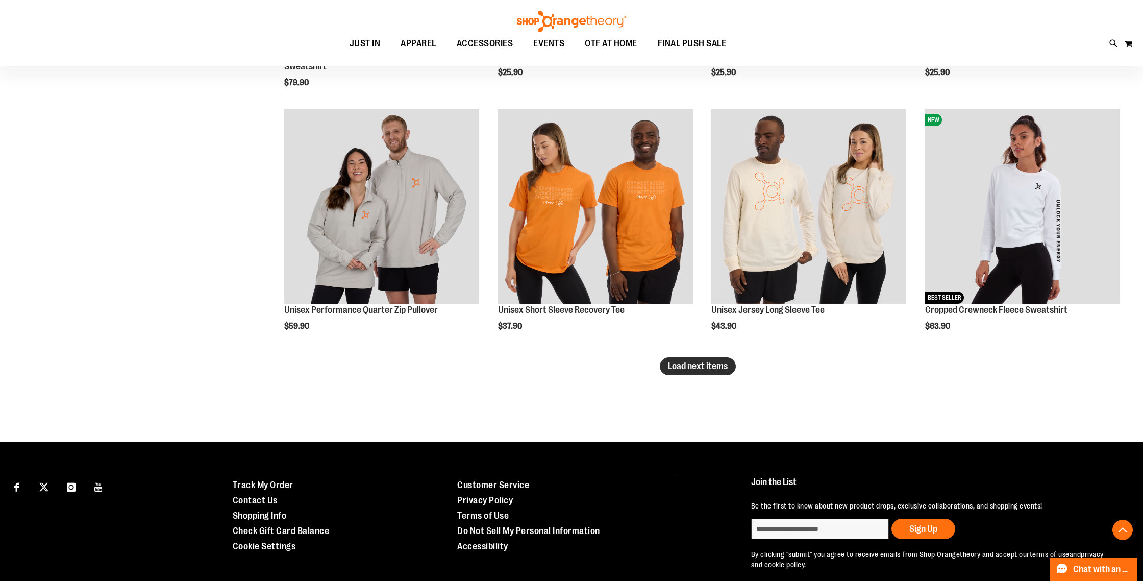
click at [684, 368] on span "Load next items" at bounding box center [698, 366] width 60 height 10
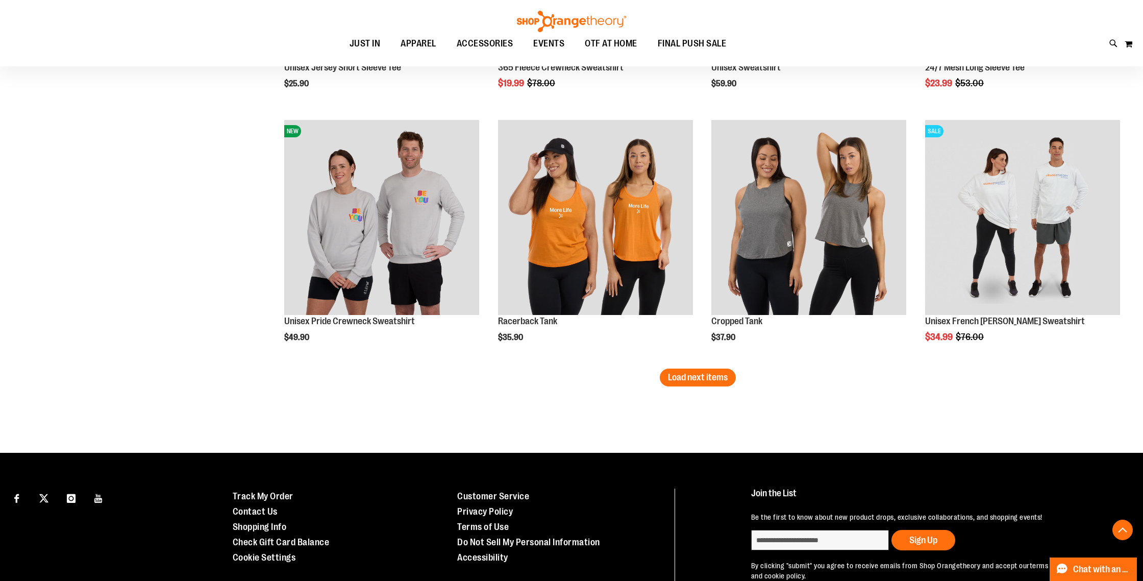
scroll to position [12651, 0]
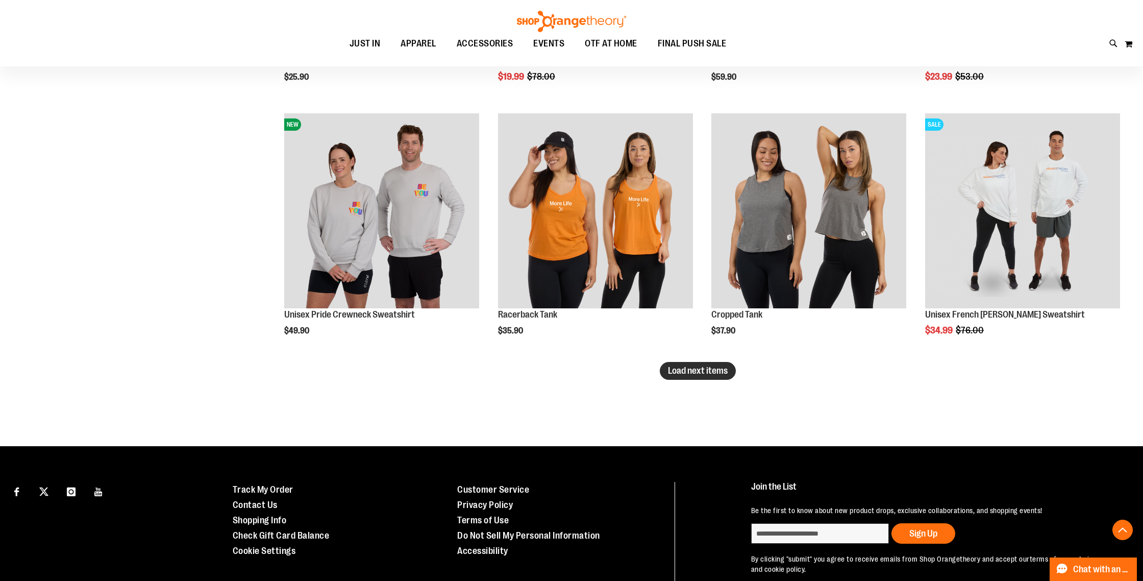
click at [702, 379] on button "Load next items" at bounding box center [698, 371] width 76 height 18
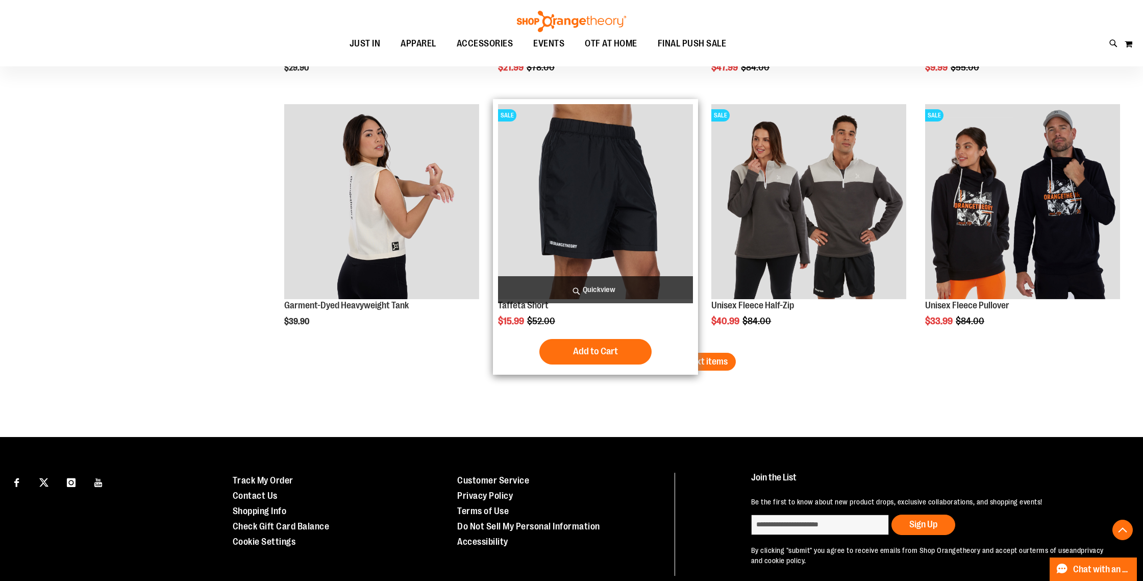
scroll to position [13423, 0]
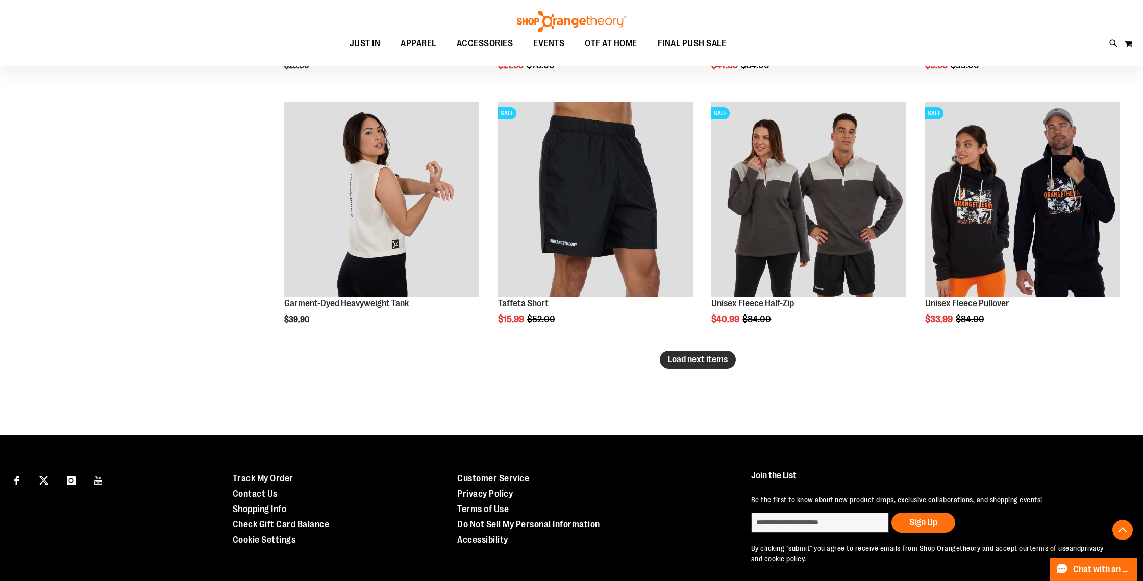
click at [665, 359] on button "Load next items" at bounding box center [698, 359] width 76 height 18
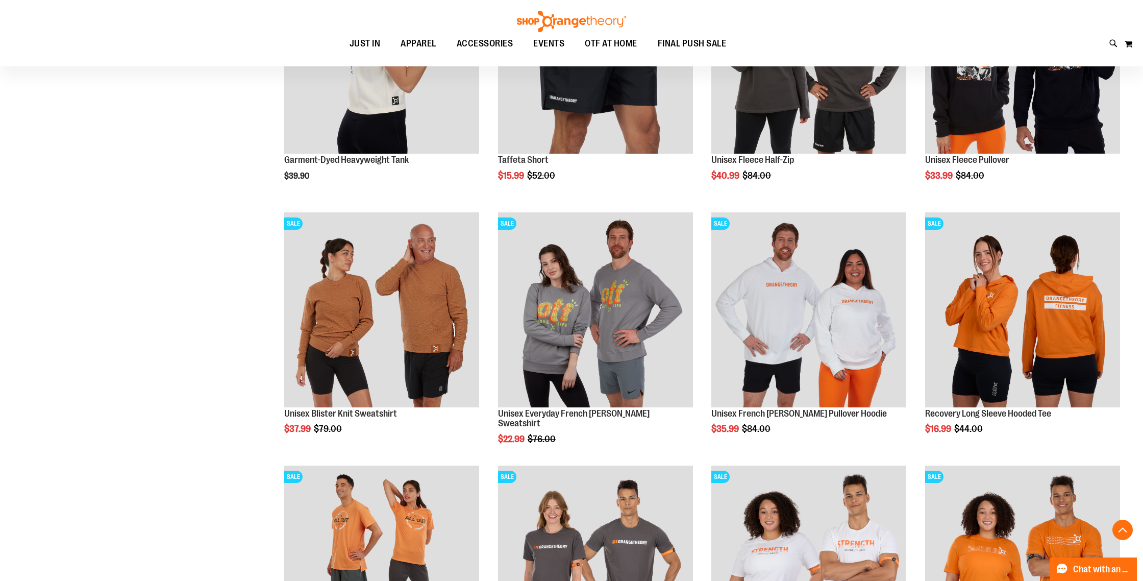
scroll to position [13569, 0]
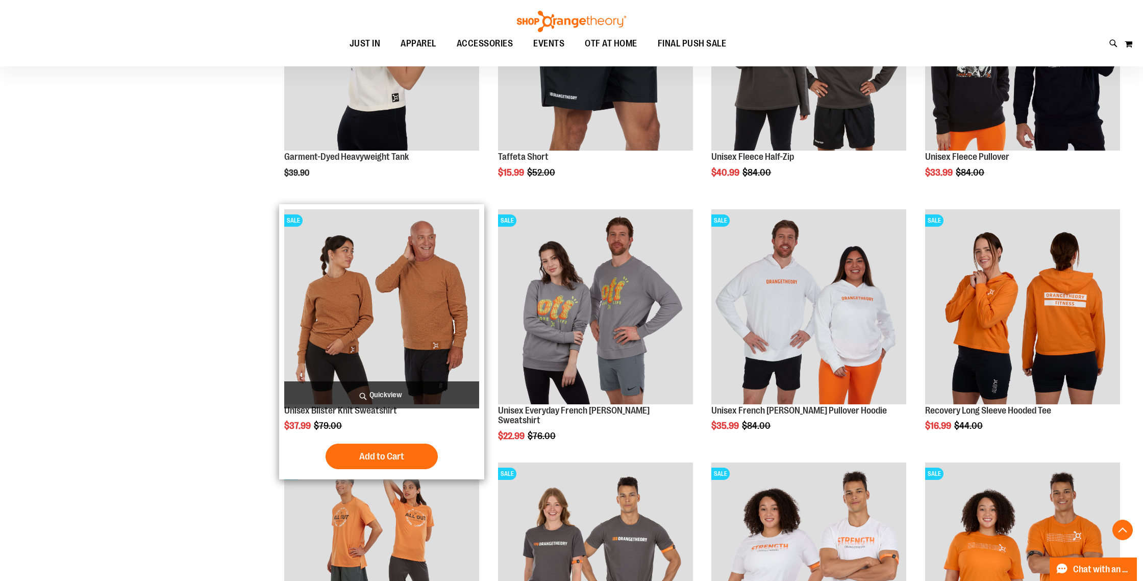
click at [379, 393] on span "Quickview" at bounding box center [381, 394] width 195 height 27
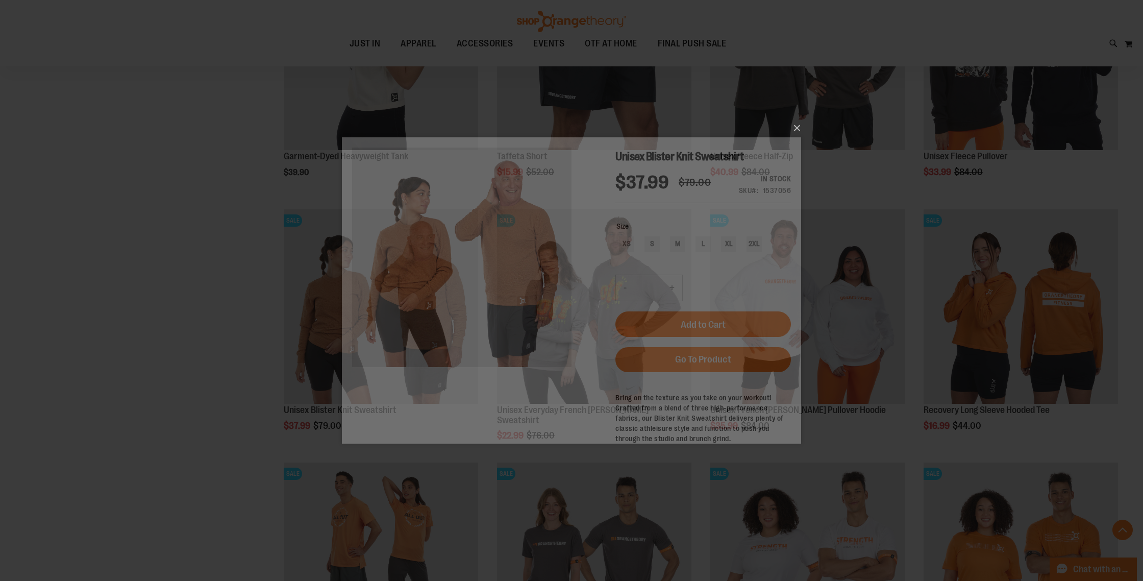
scroll to position [0, 0]
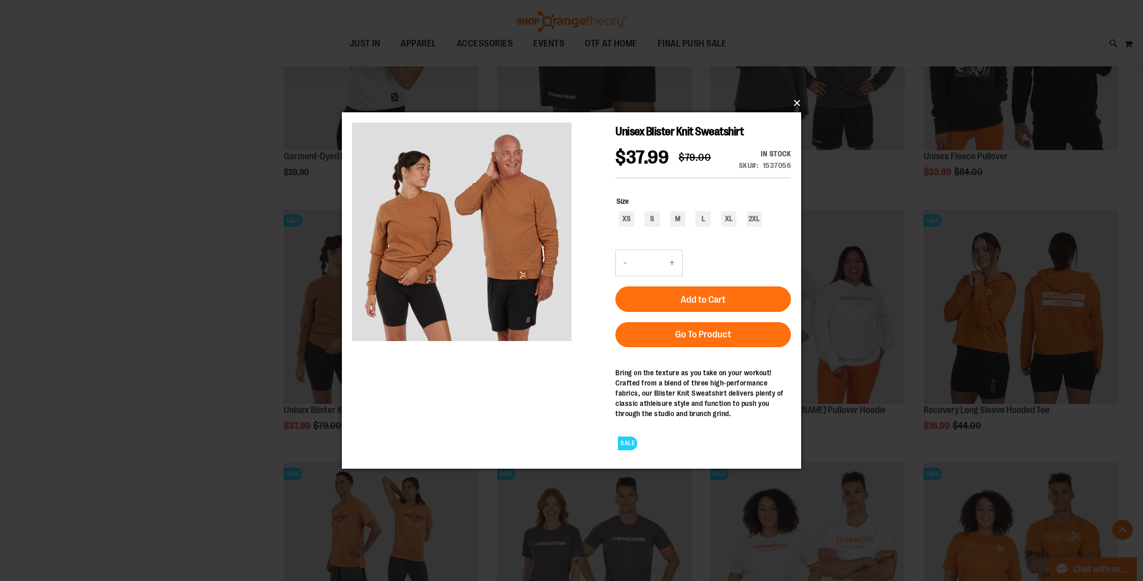
click at [793, 104] on button "×" at bounding box center [574, 103] width 459 height 22
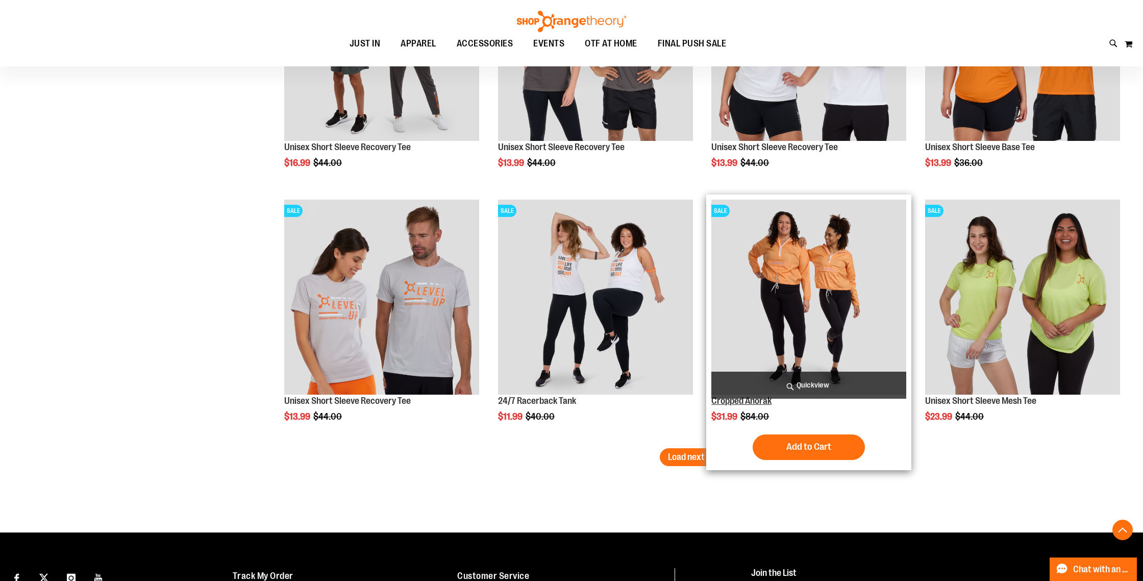
scroll to position [14087, 0]
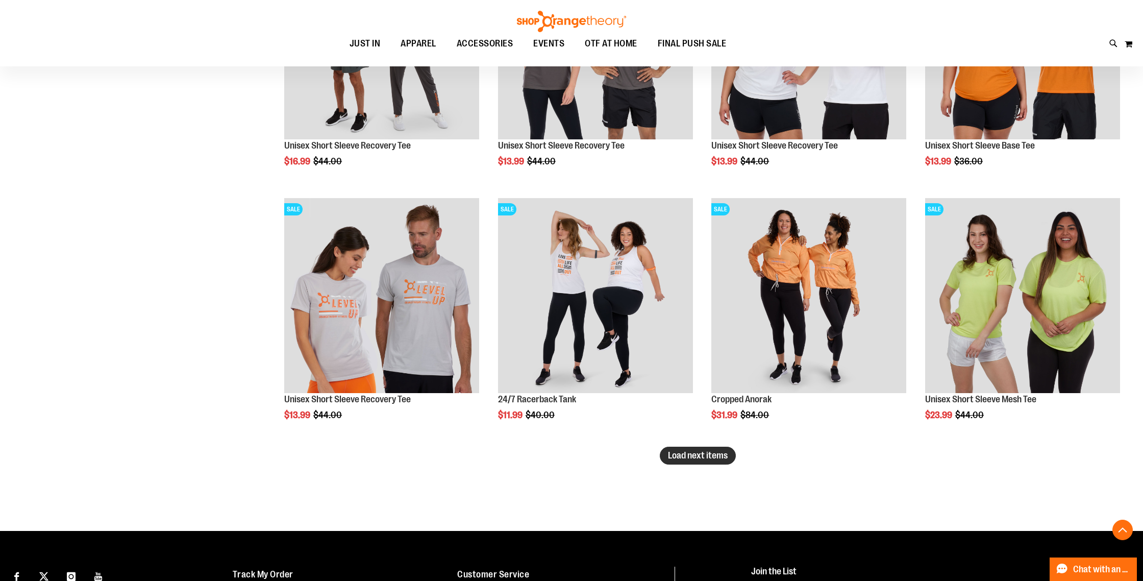
click at [716, 449] on button "Load next items" at bounding box center [698, 455] width 76 height 18
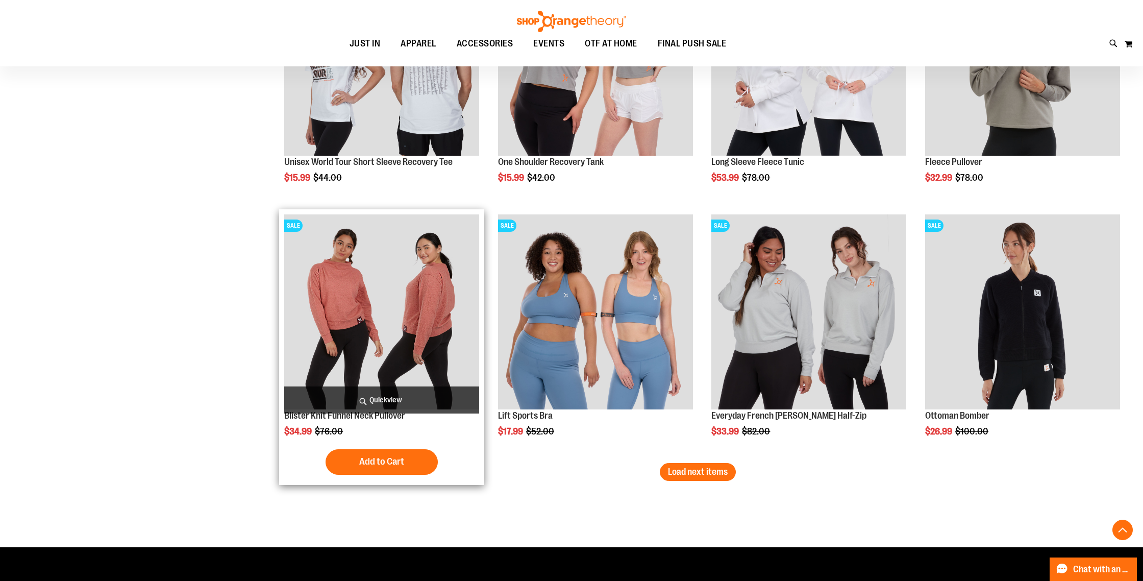
scroll to position [14833, 0]
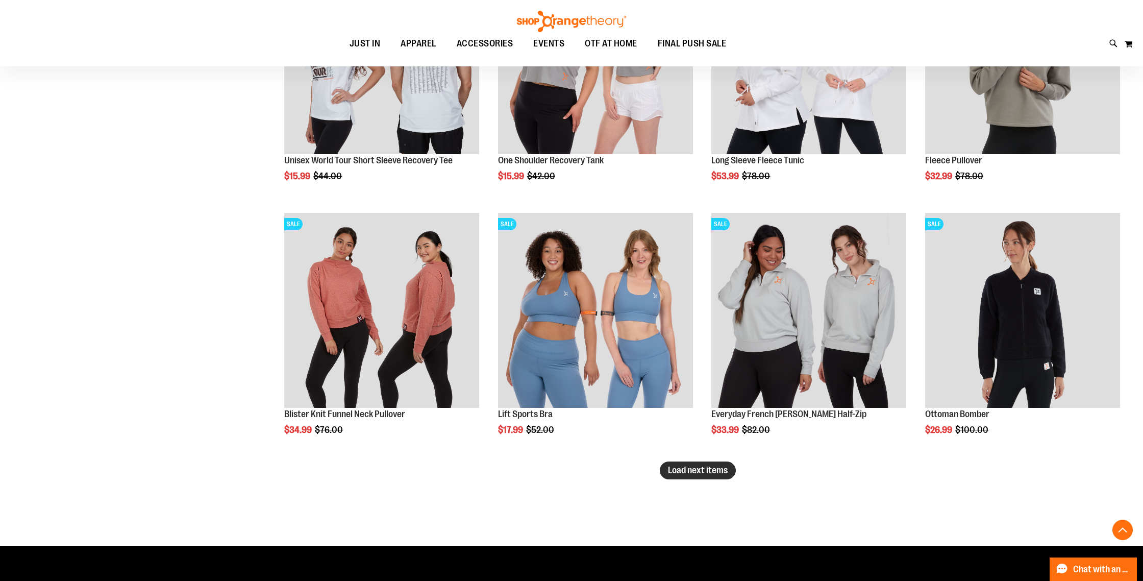
click at [693, 465] on span "Load next items" at bounding box center [698, 470] width 60 height 10
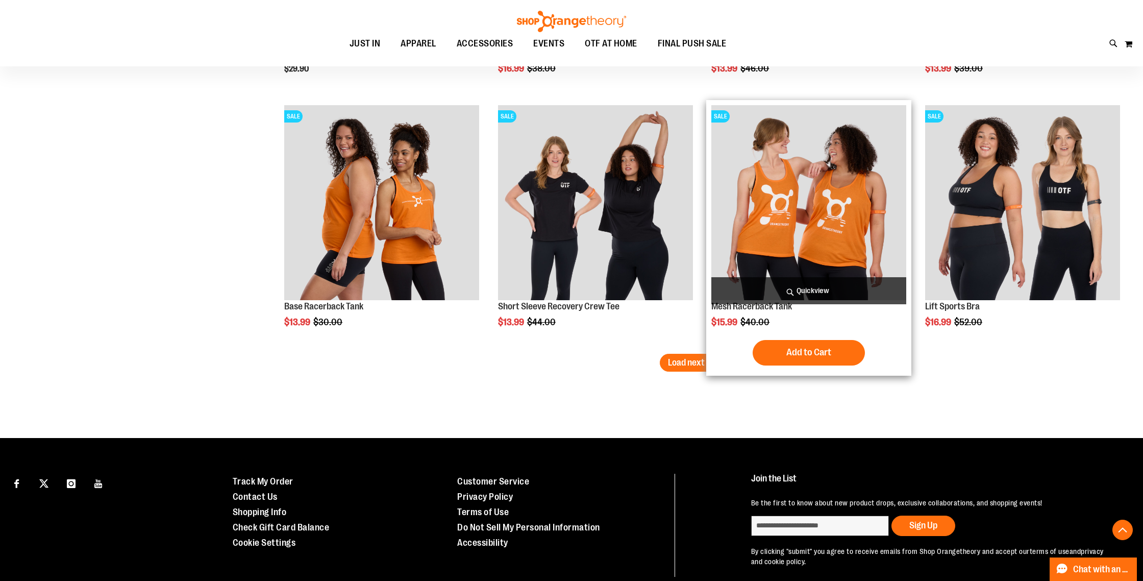
scroll to position [15702, 0]
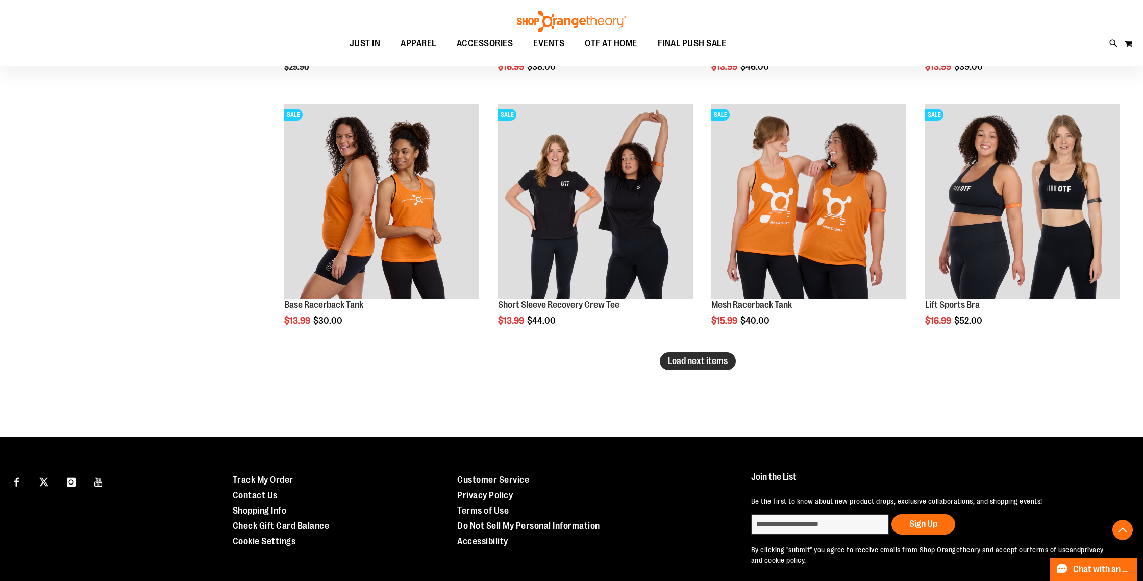
click at [692, 366] on button "Load next items" at bounding box center [698, 361] width 76 height 18
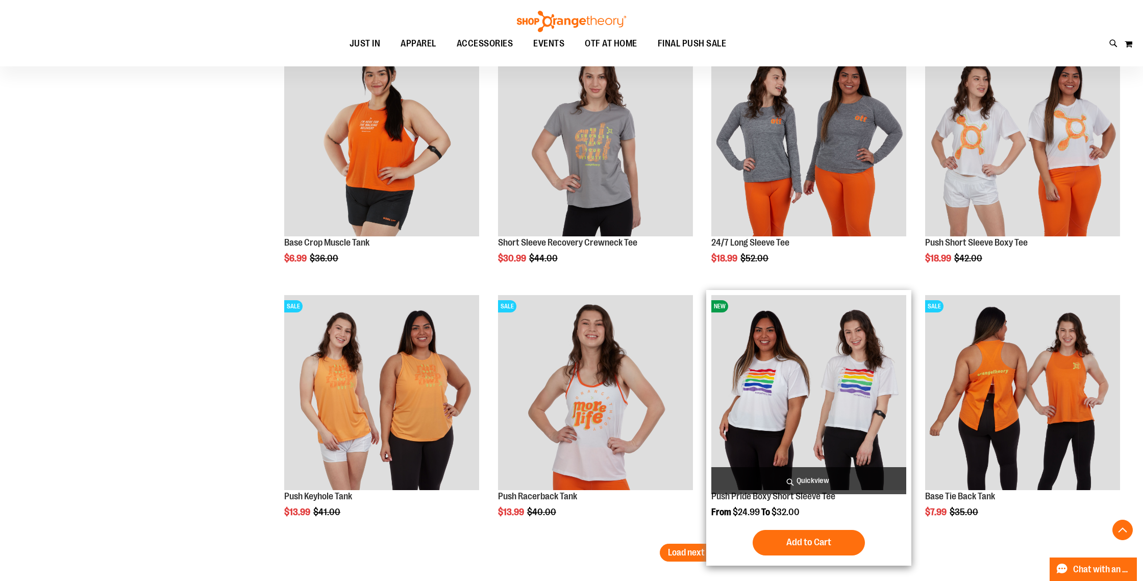
scroll to position [16275, 0]
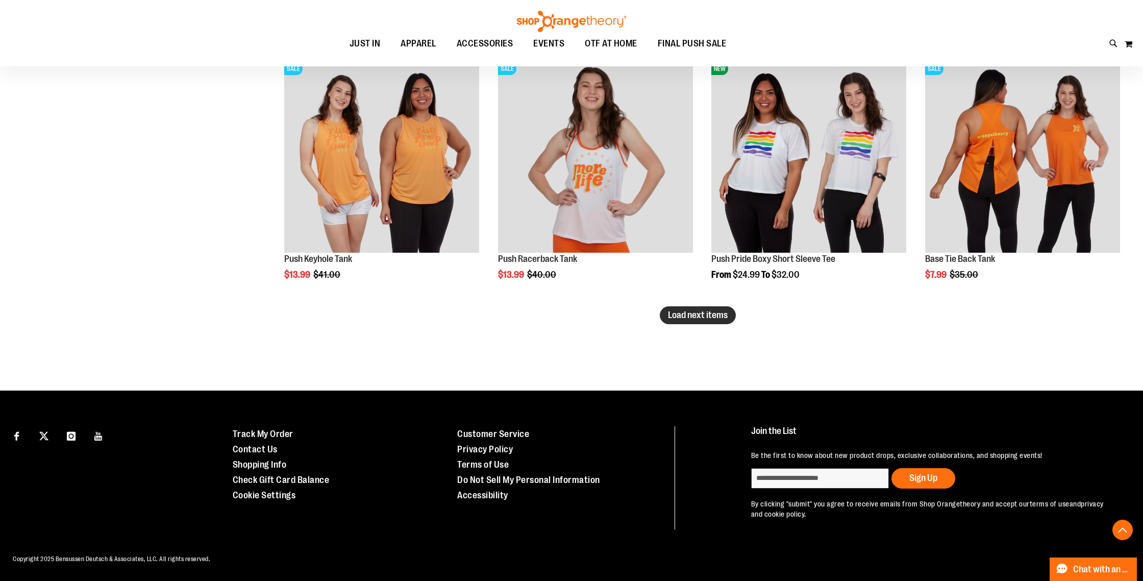
click at [667, 315] on button "Load next items" at bounding box center [698, 315] width 76 height 18
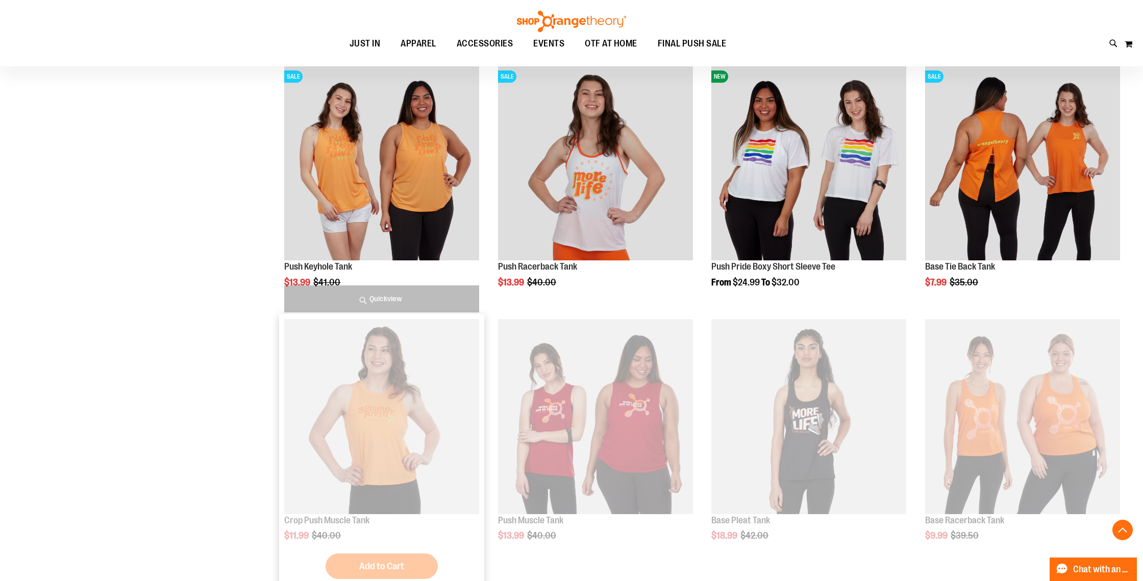
scroll to position [16508, 0]
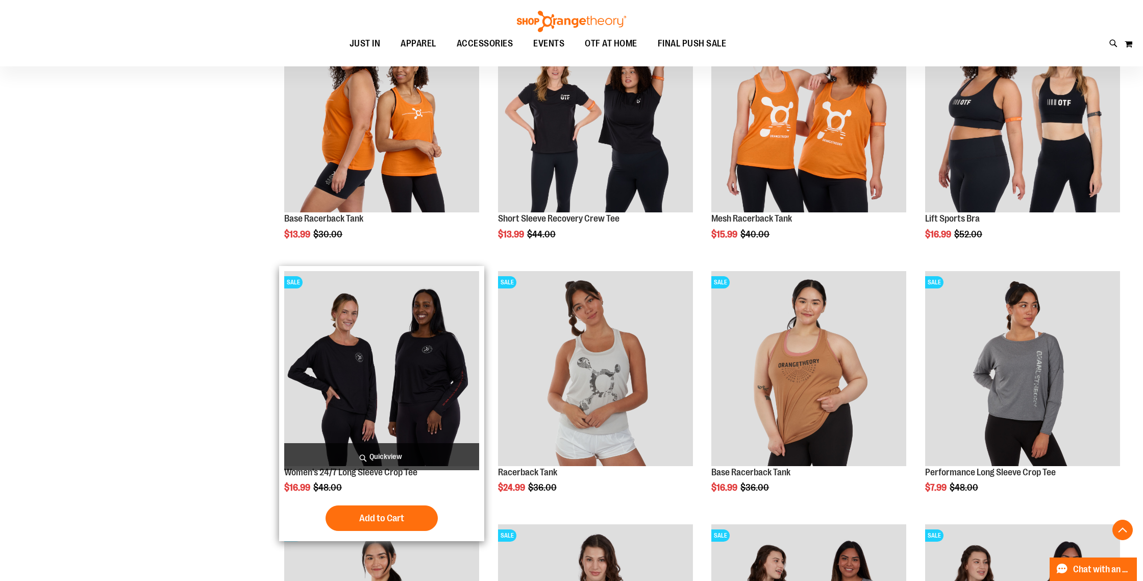
scroll to position [15785, 0]
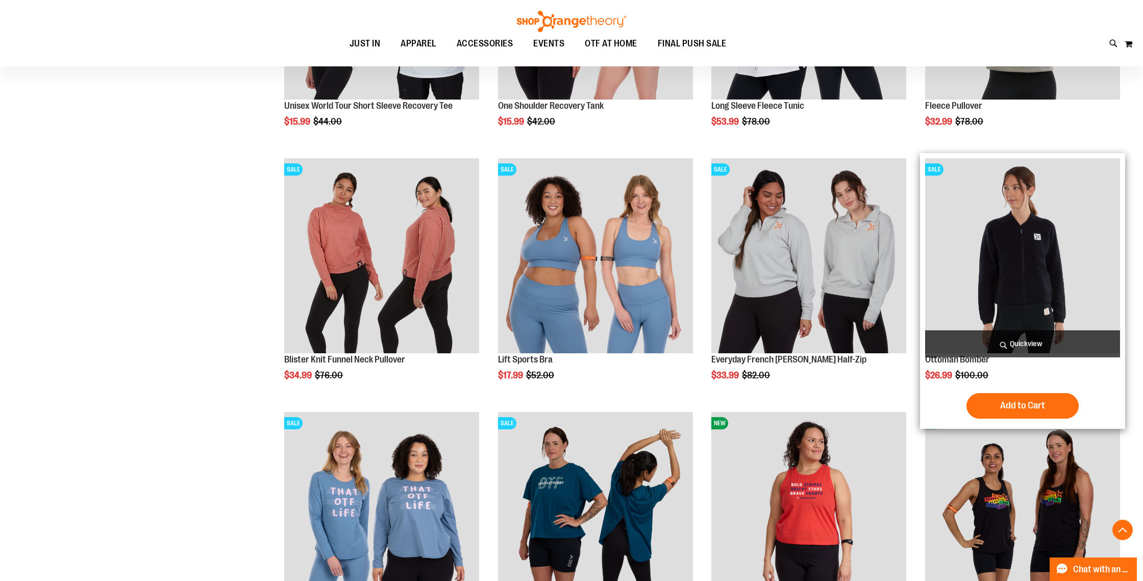
scroll to position [14887, 0]
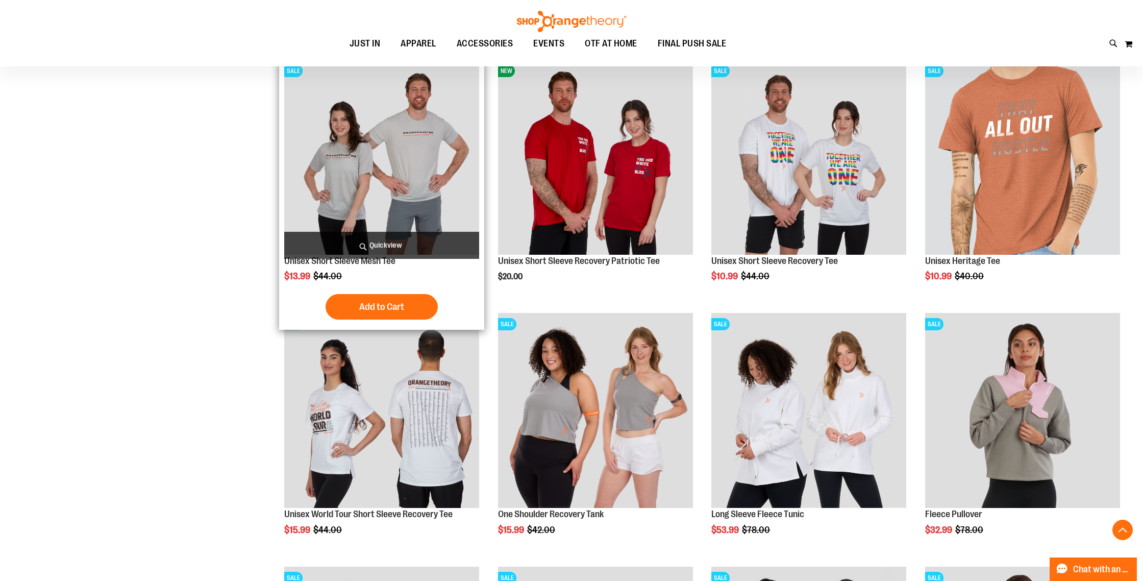
scroll to position [14477, 0]
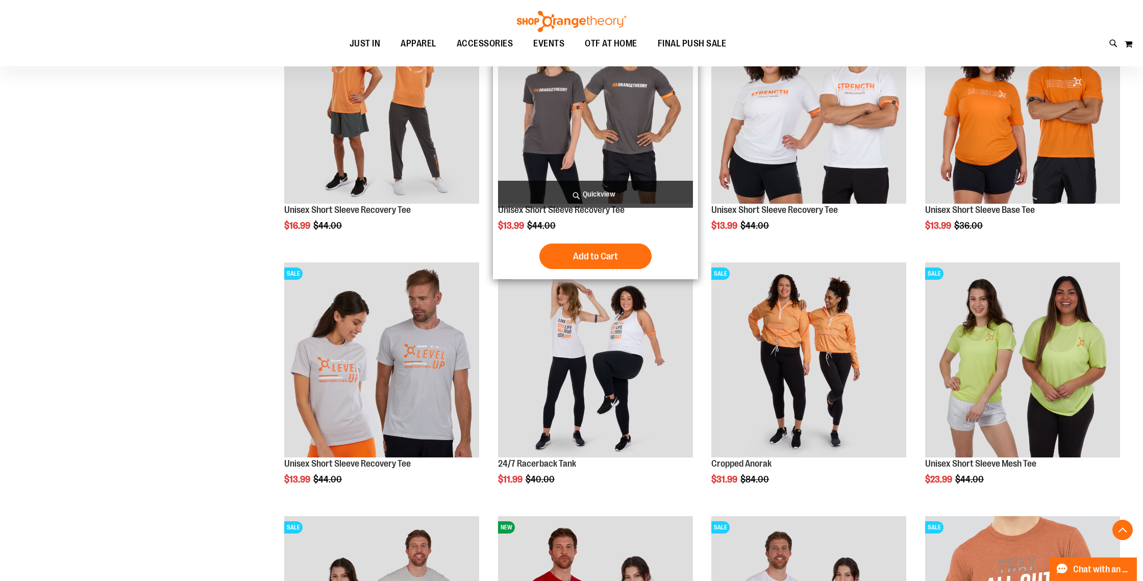
scroll to position [14022, 0]
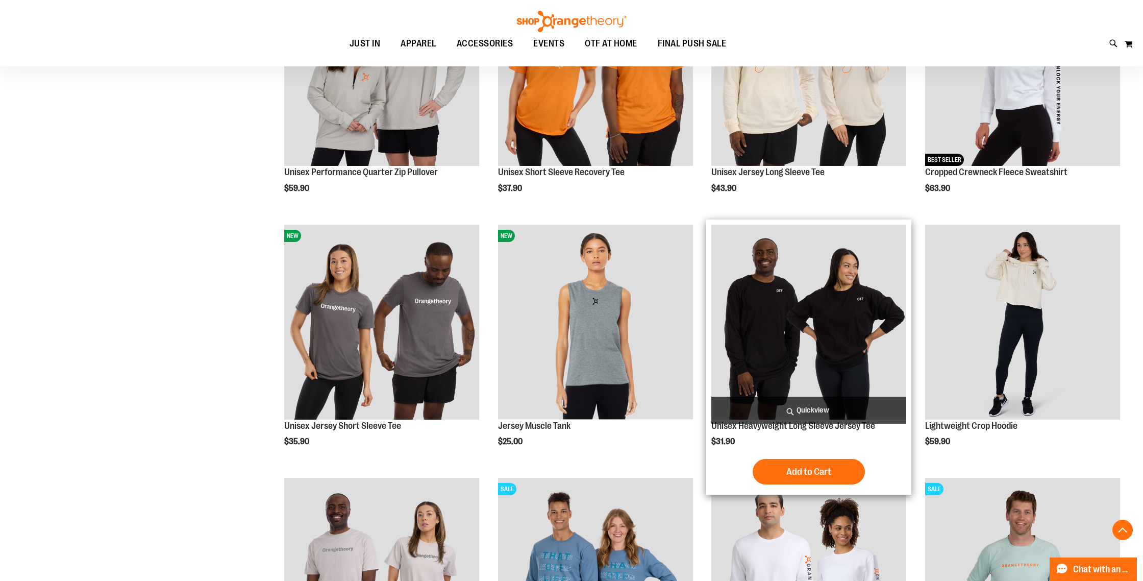
scroll to position [12031, 0]
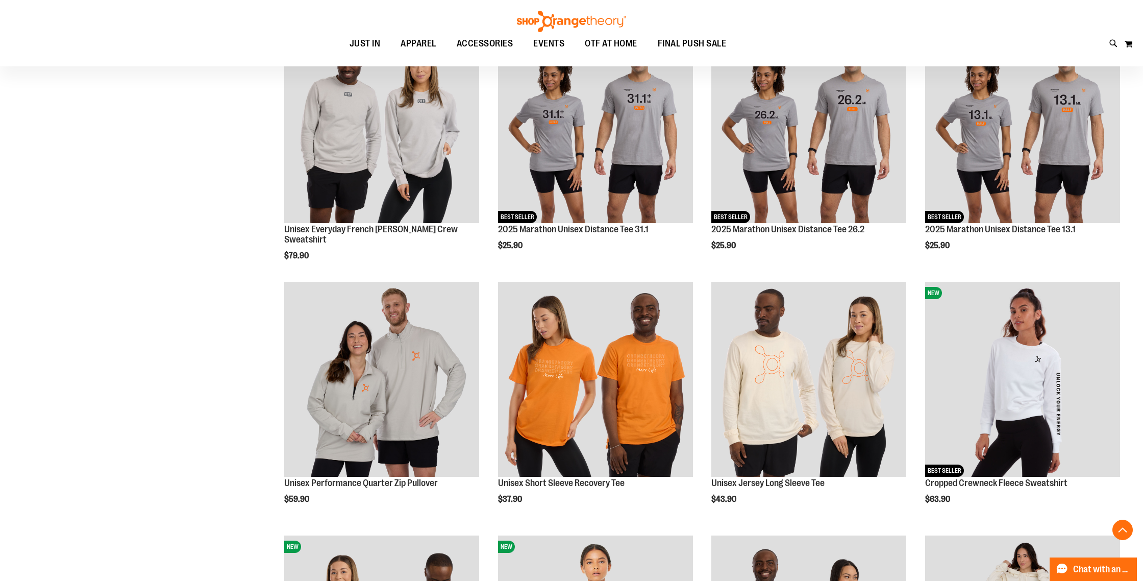
scroll to position [11765, 0]
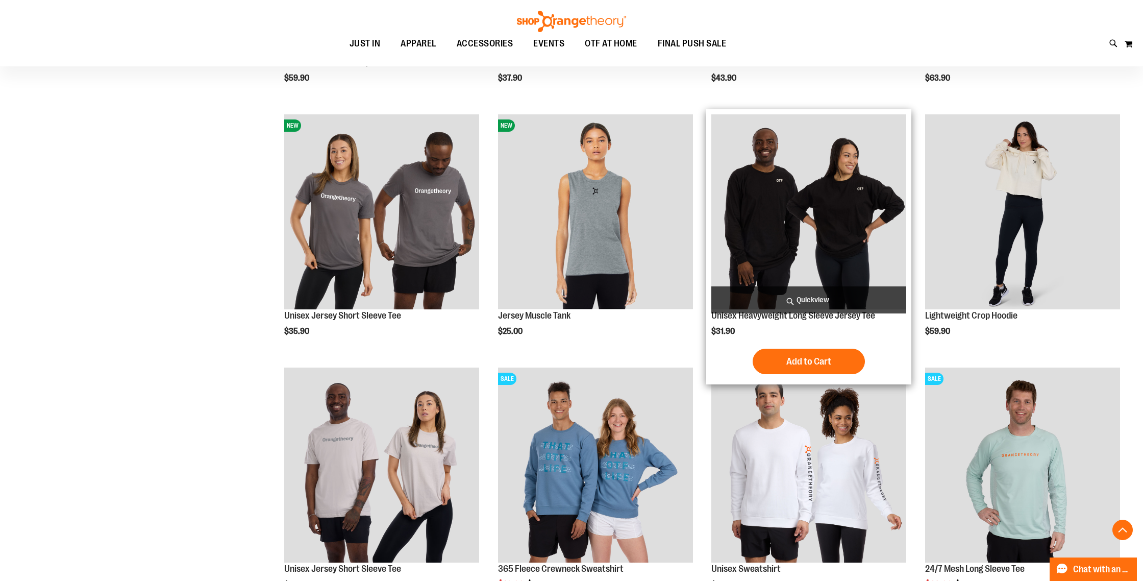
scroll to position [12145, 0]
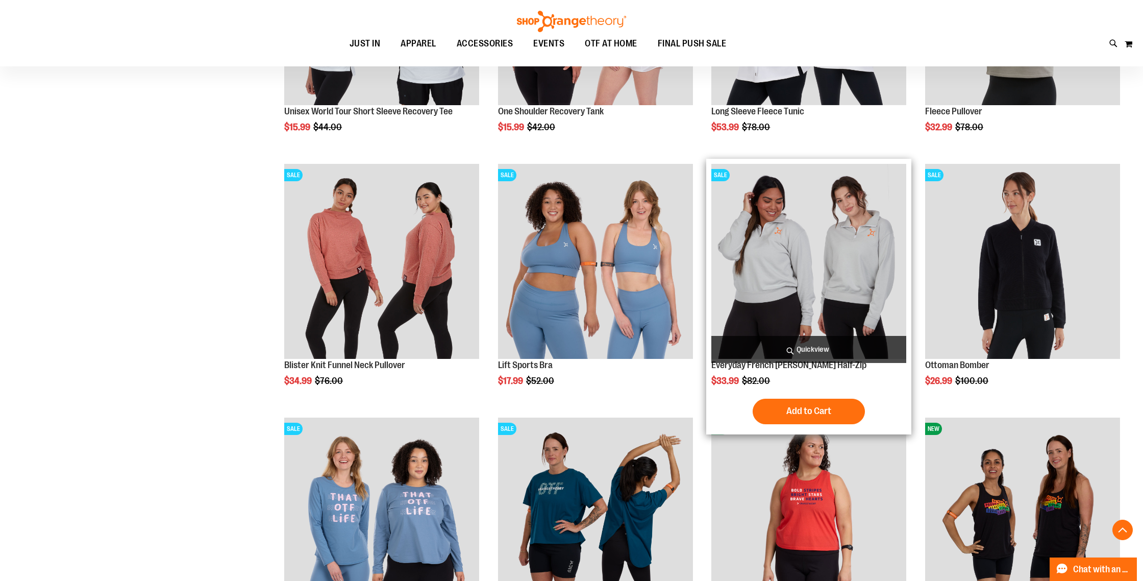
scroll to position [14882, 0]
click at [864, 253] on img "product" at bounding box center [808, 260] width 195 height 195
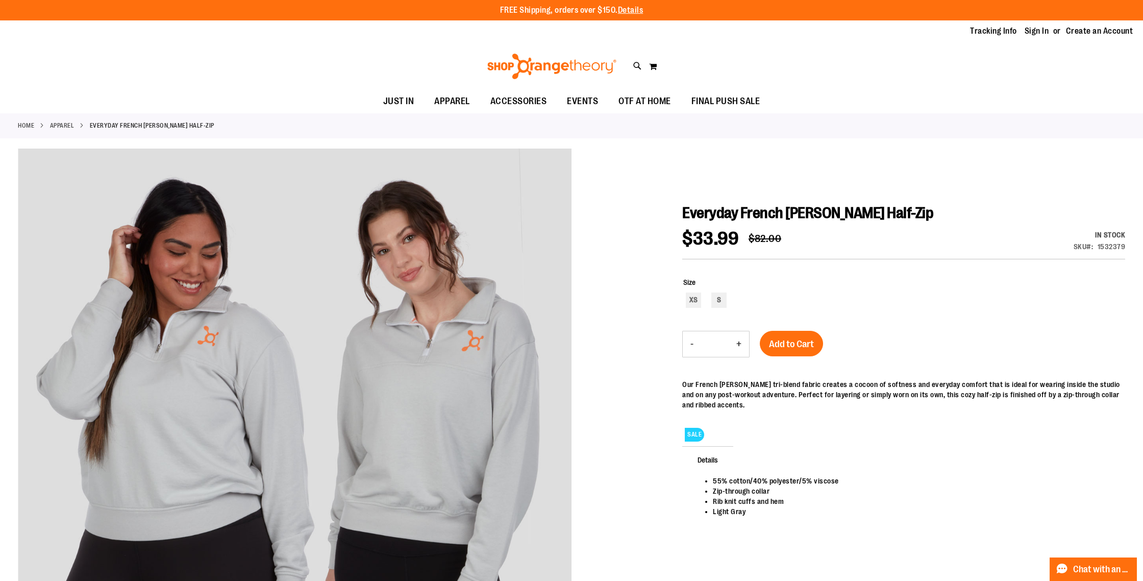
type input "**********"
click at [64, 125] on link "APPAREL" at bounding box center [62, 125] width 24 height 9
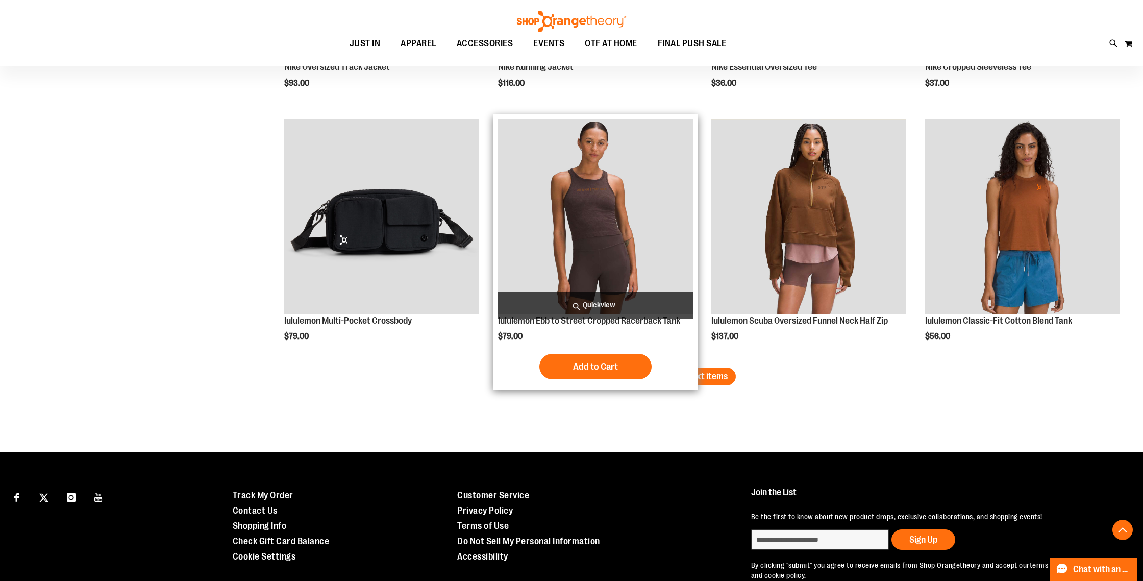
scroll to position [2118, 0]
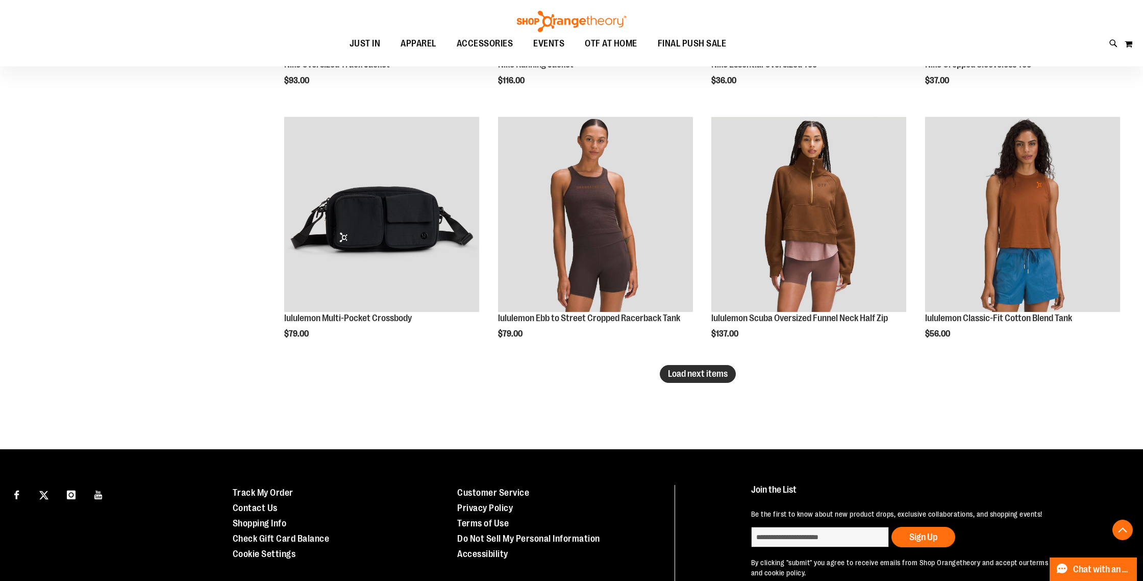
type input "**********"
click at [717, 376] on span "Load next items" at bounding box center [698, 373] width 60 height 10
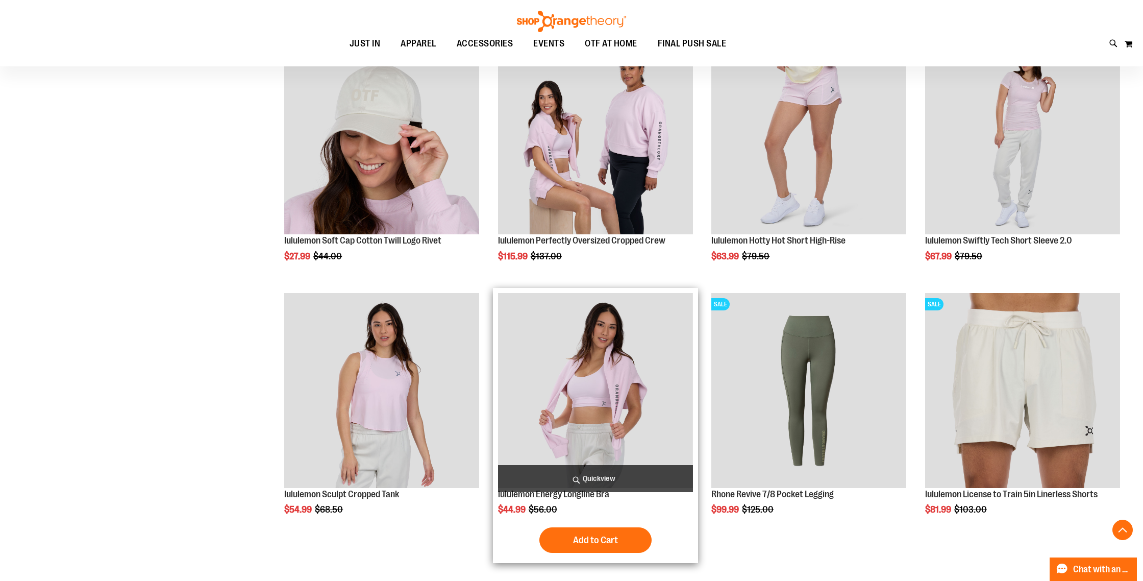
scroll to position [2937, 0]
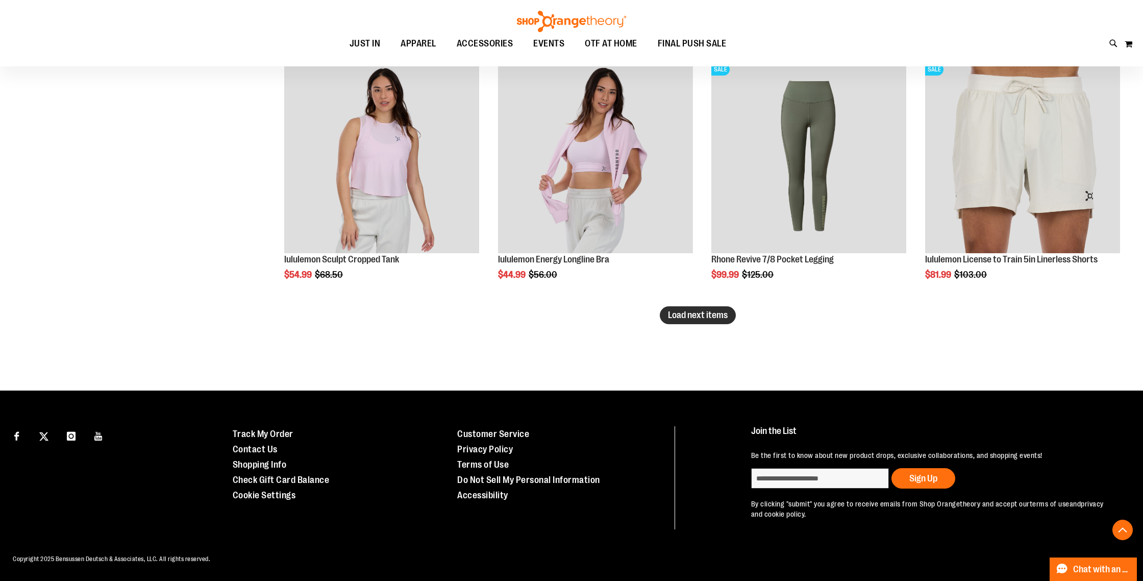
click at [729, 319] on button "Load next items" at bounding box center [698, 315] width 76 height 18
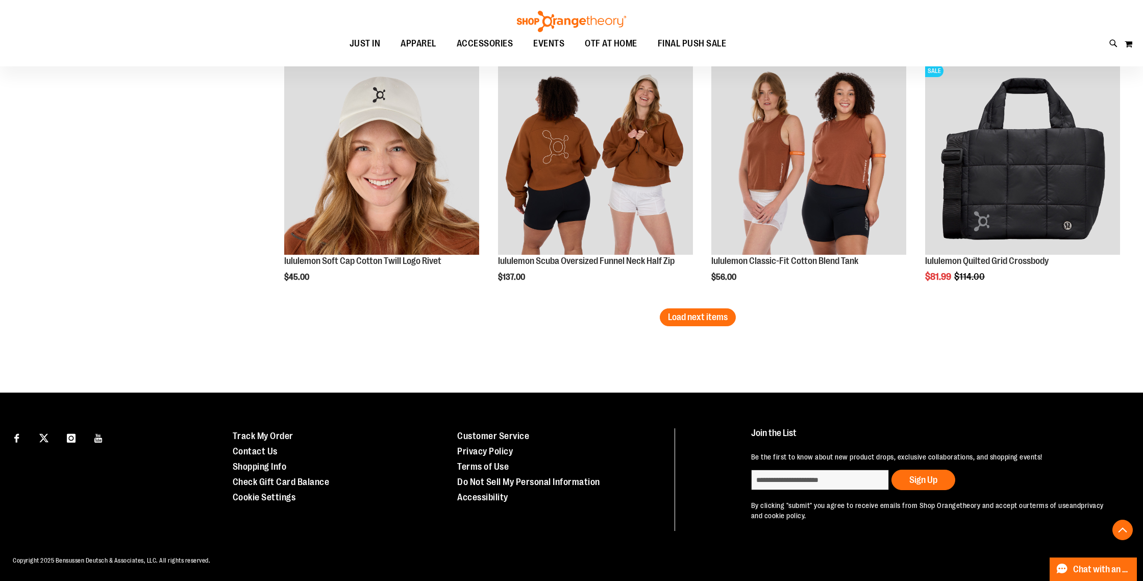
scroll to position [3697, 0]
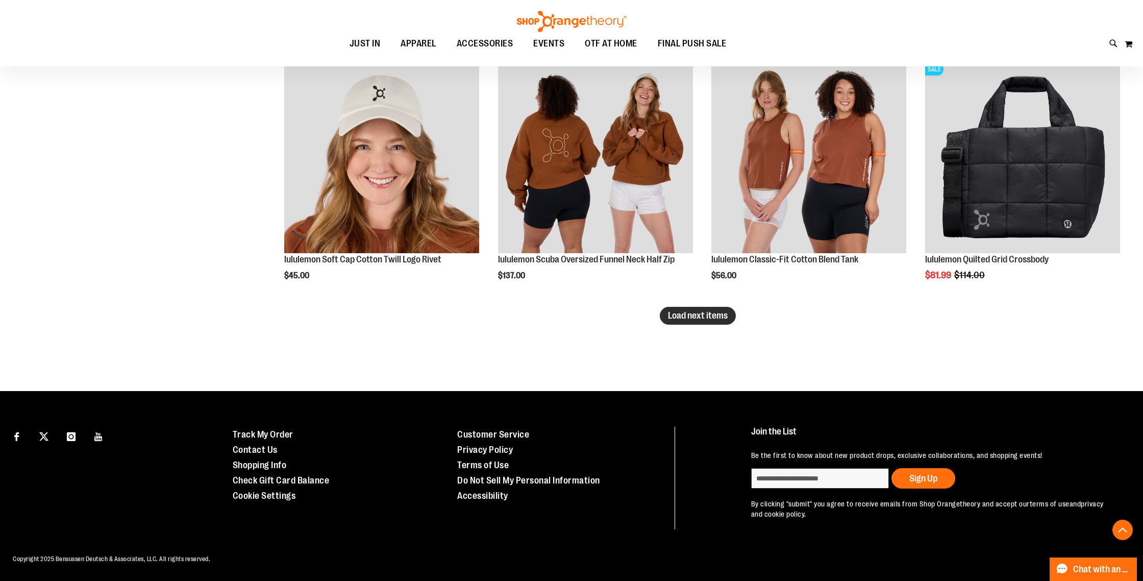
click at [725, 320] on button "Load next items" at bounding box center [698, 316] width 76 height 18
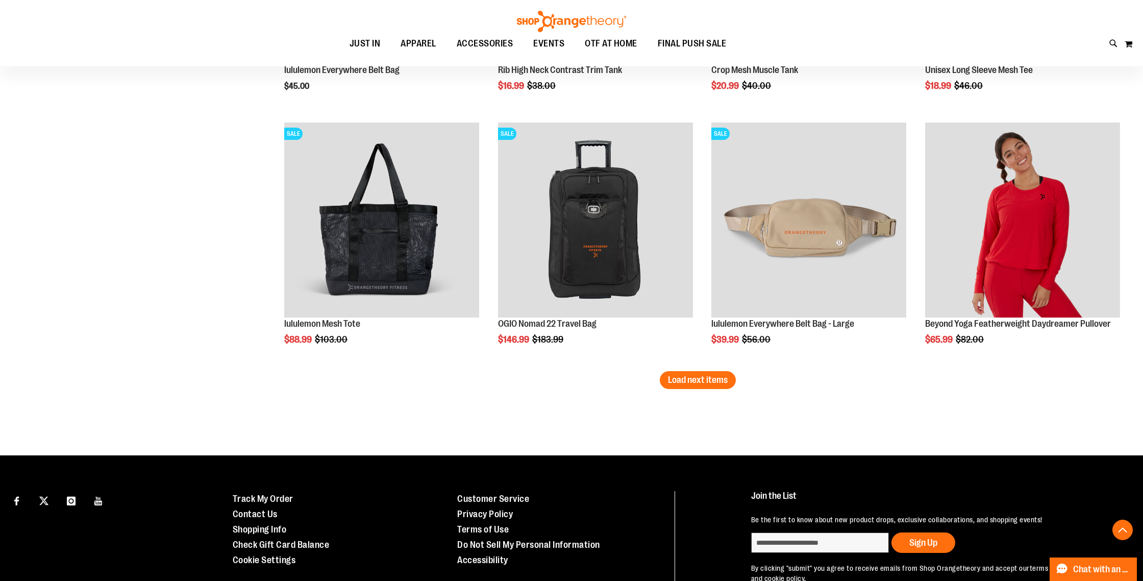
scroll to position [4457, 0]
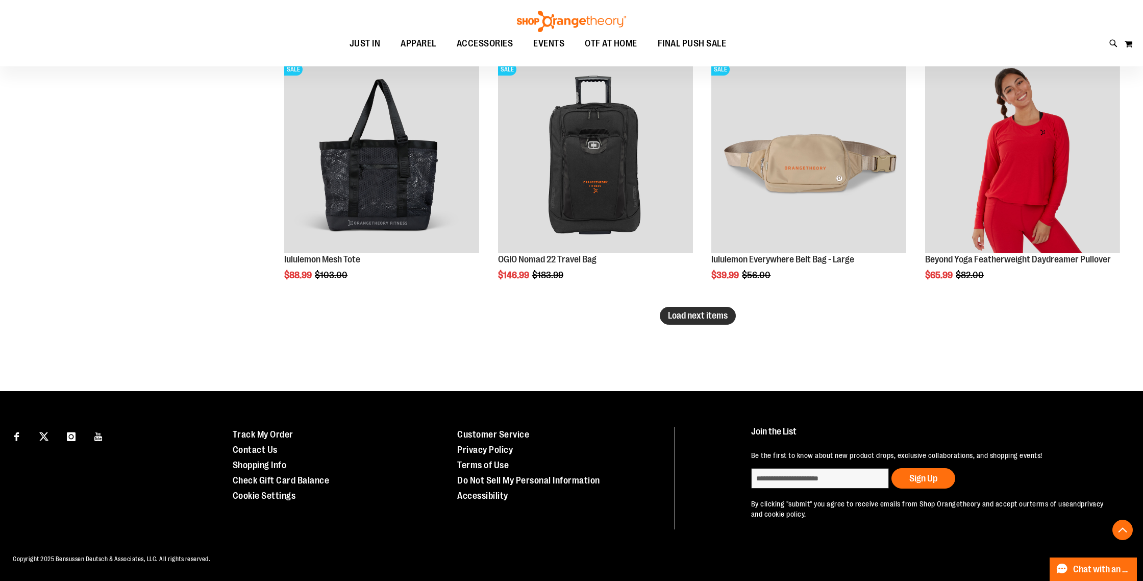
click at [708, 313] on span "Load next items" at bounding box center [698, 315] width 60 height 10
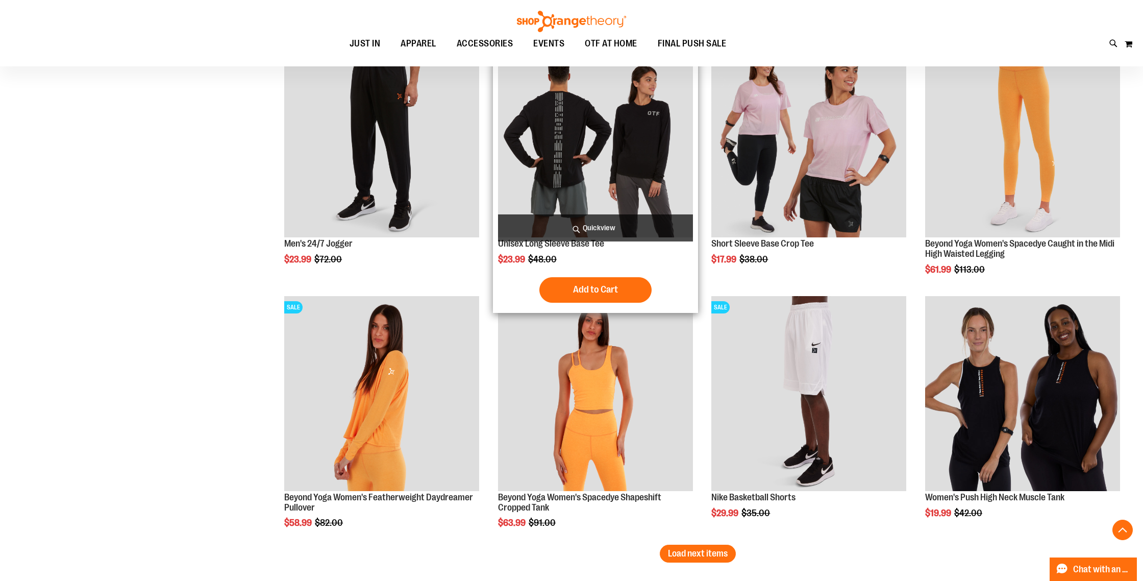
scroll to position [4993, 0]
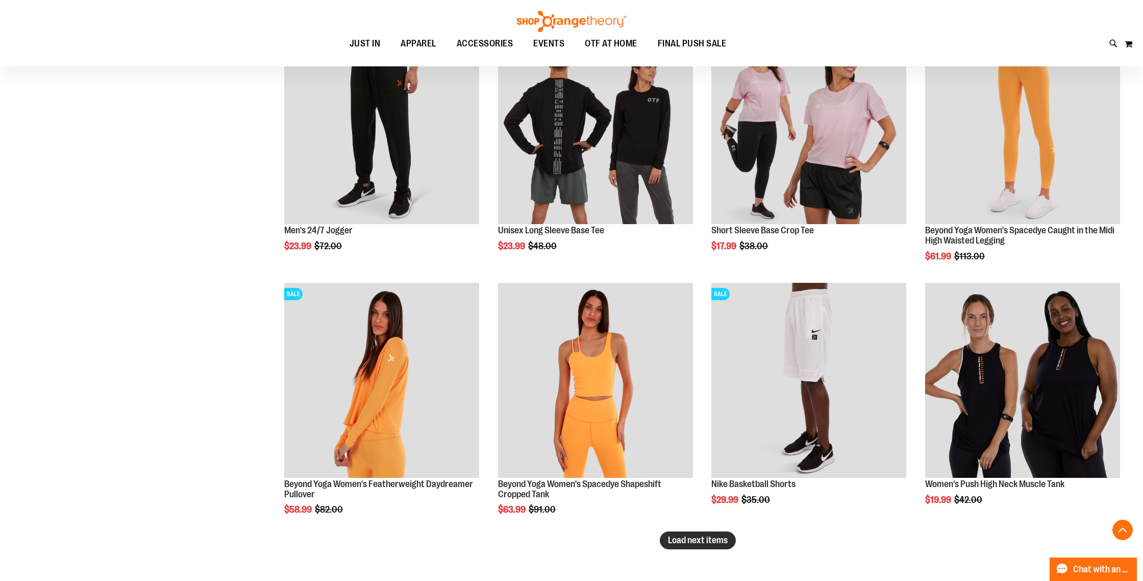
click at [693, 544] on span "Load next items" at bounding box center [698, 540] width 60 height 10
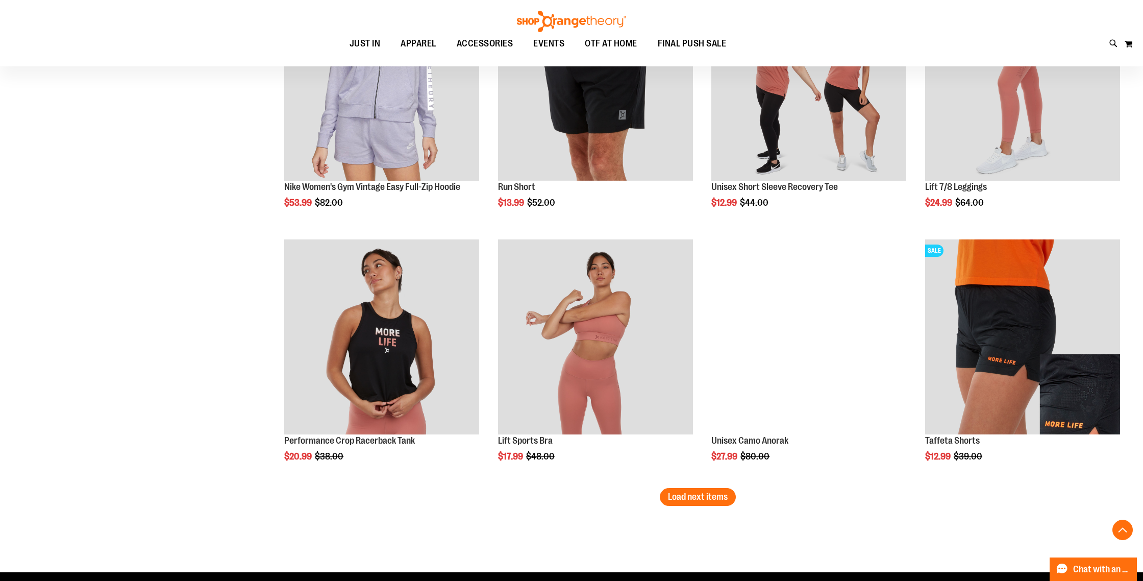
scroll to position [5797, 0]
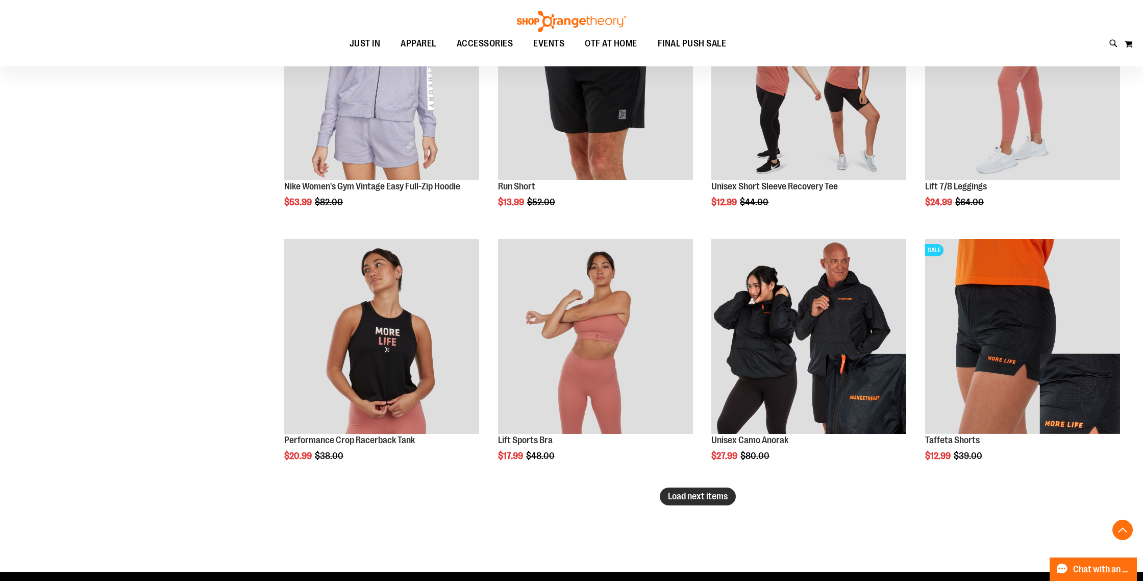
click at [685, 496] on span "Load next items" at bounding box center [698, 496] width 60 height 10
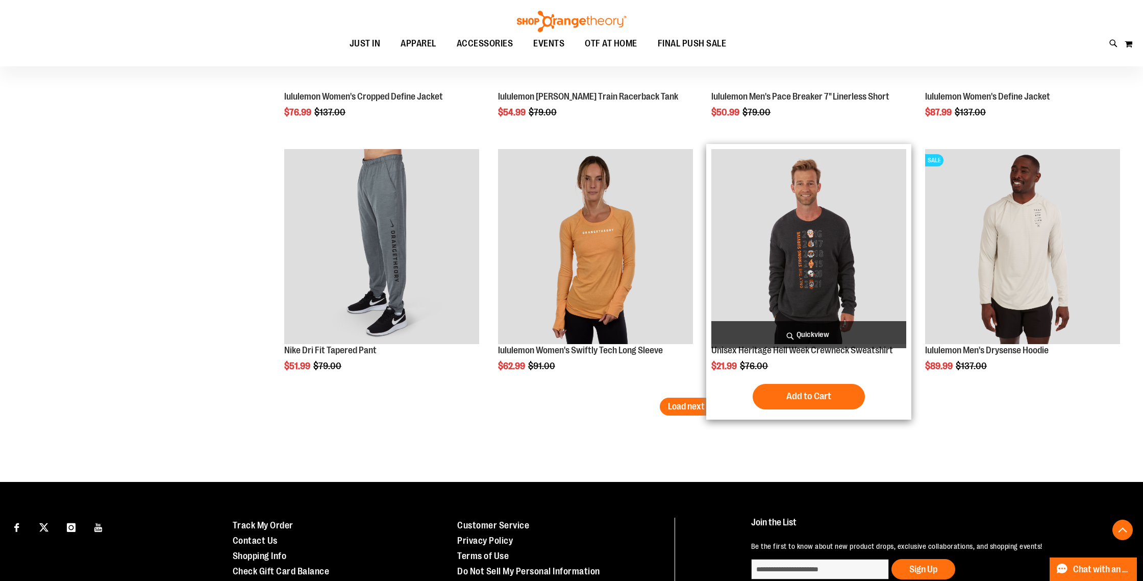
scroll to position [6648, 0]
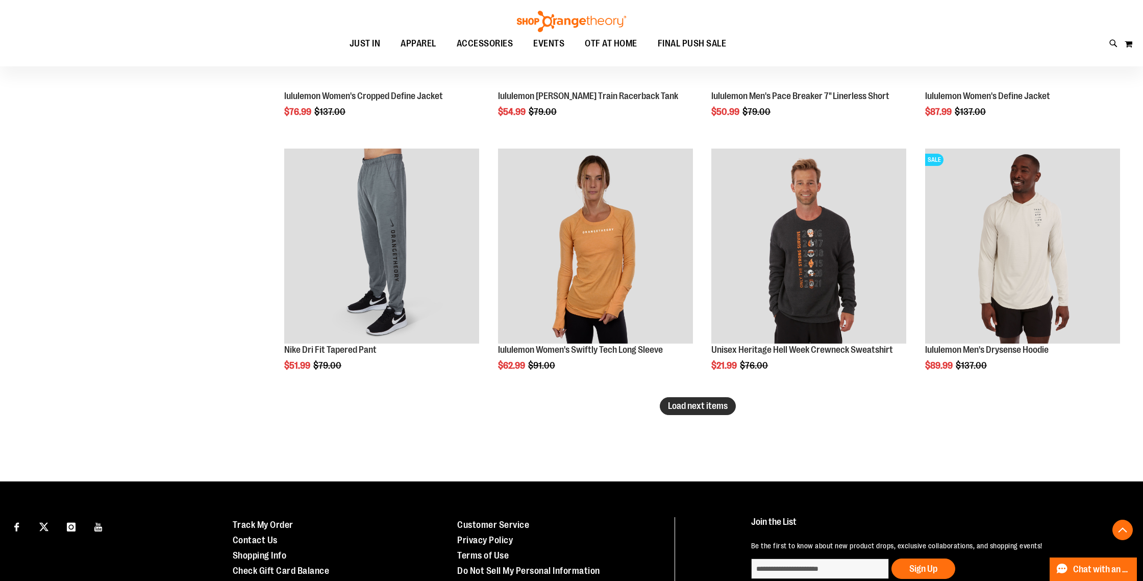
click at [684, 403] on span "Load next items" at bounding box center [698, 405] width 60 height 10
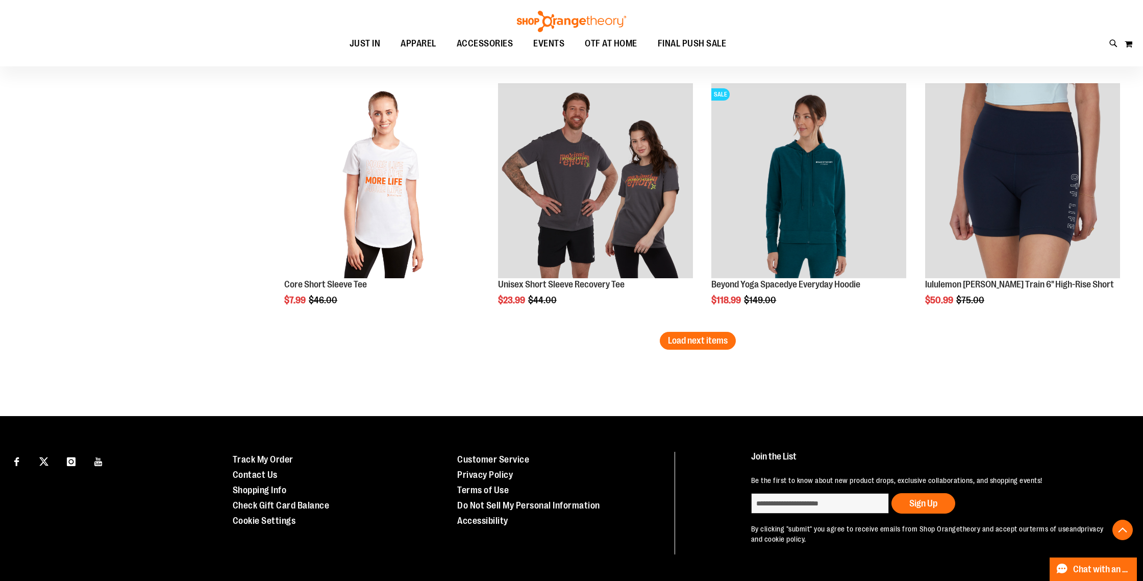
scroll to position [7475, 0]
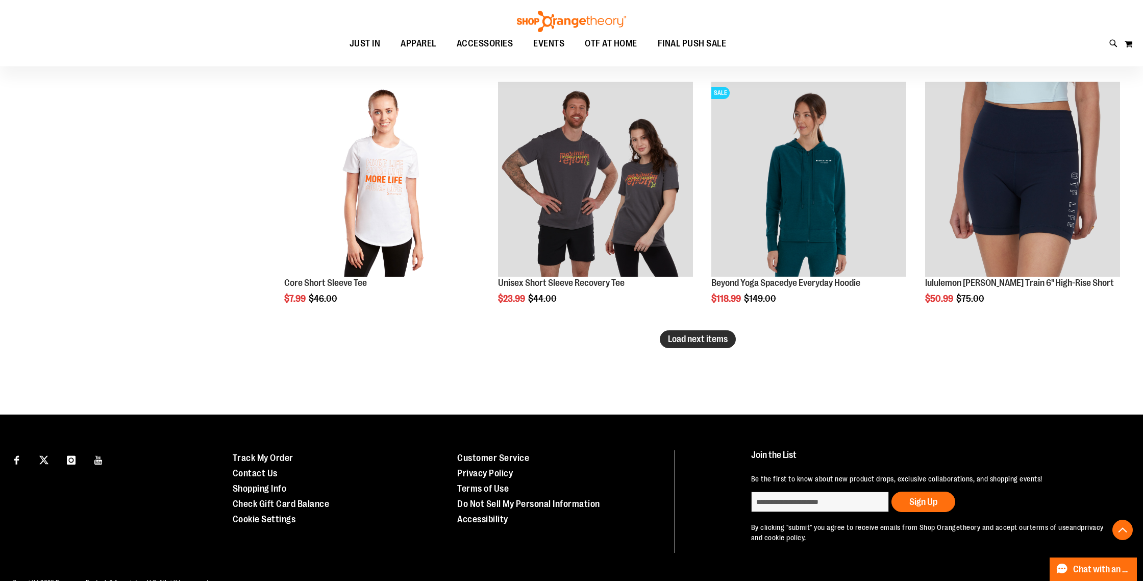
click at [684, 338] on span "Load next items" at bounding box center [698, 339] width 60 height 10
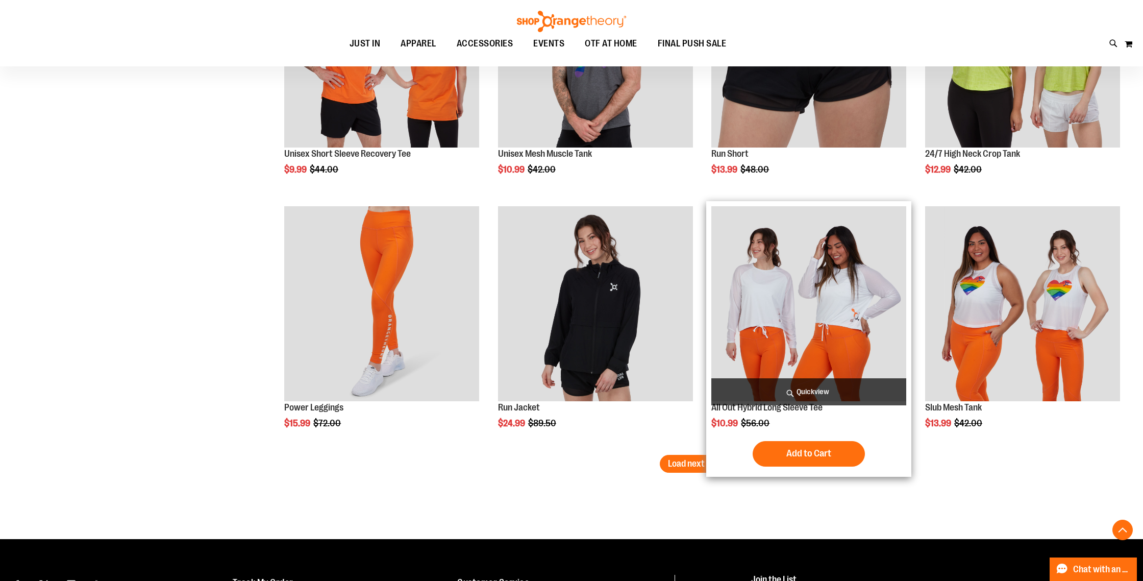
scroll to position [8115, 0]
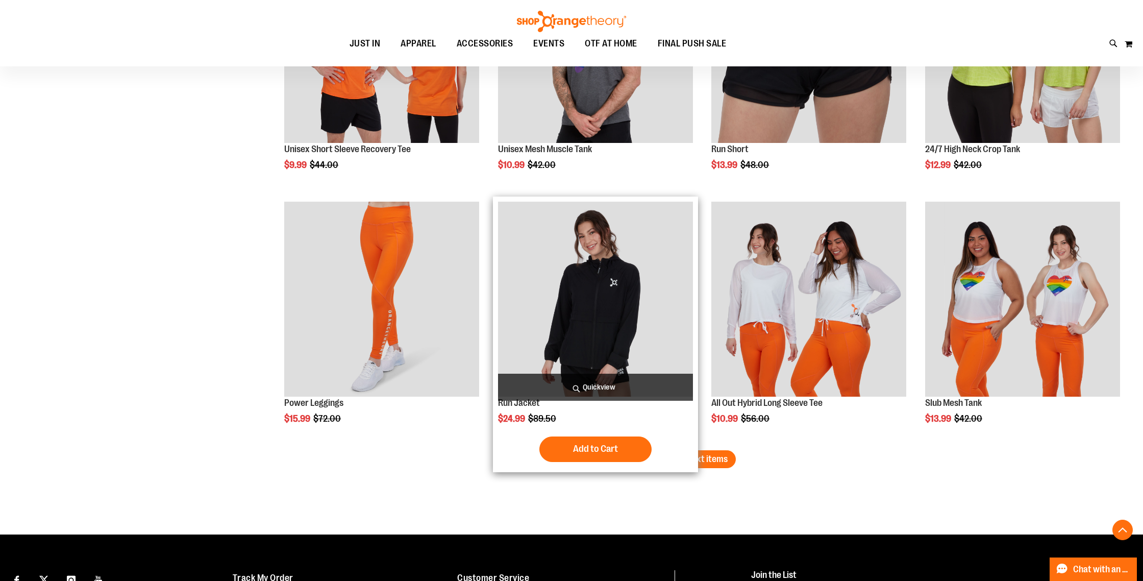
click at [585, 327] on img "product" at bounding box center [595, 299] width 195 height 195
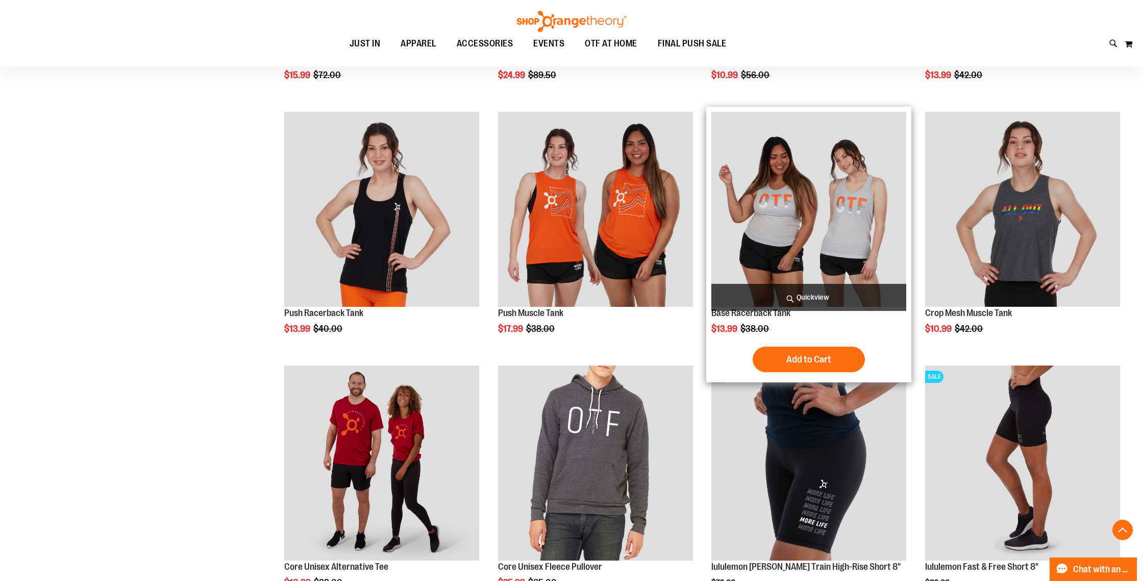
scroll to position [775, 0]
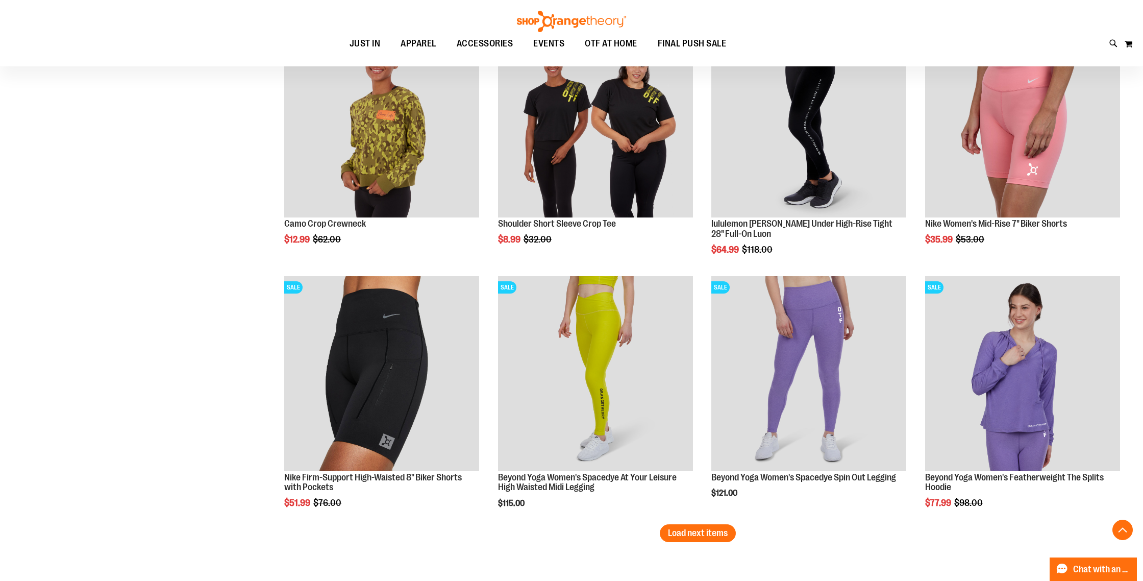
scroll to position [1874, 0]
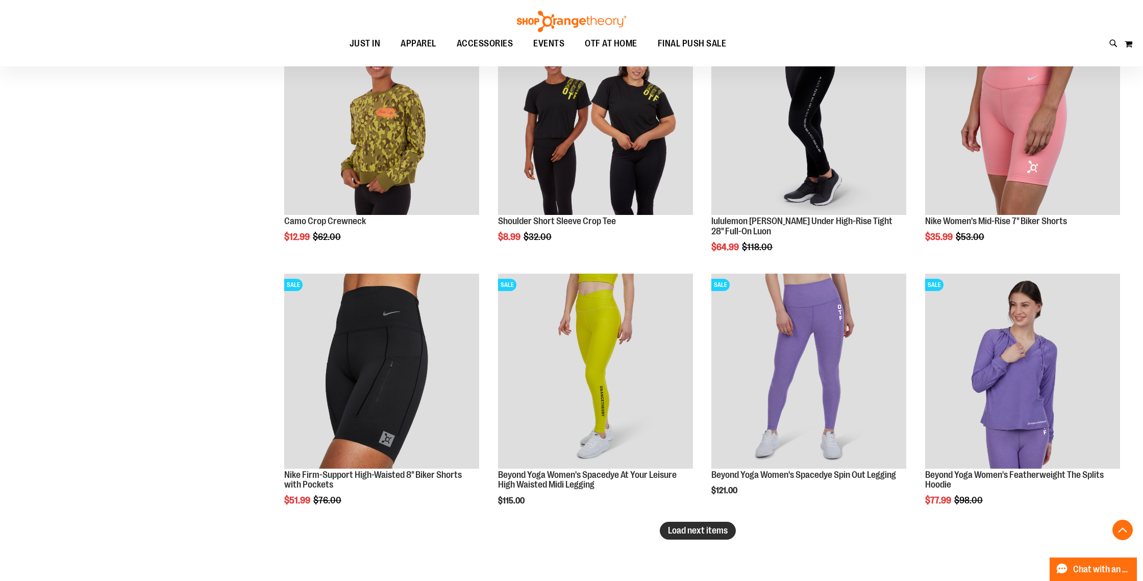
type input "**********"
click at [722, 531] on span "Load next items" at bounding box center [698, 530] width 60 height 10
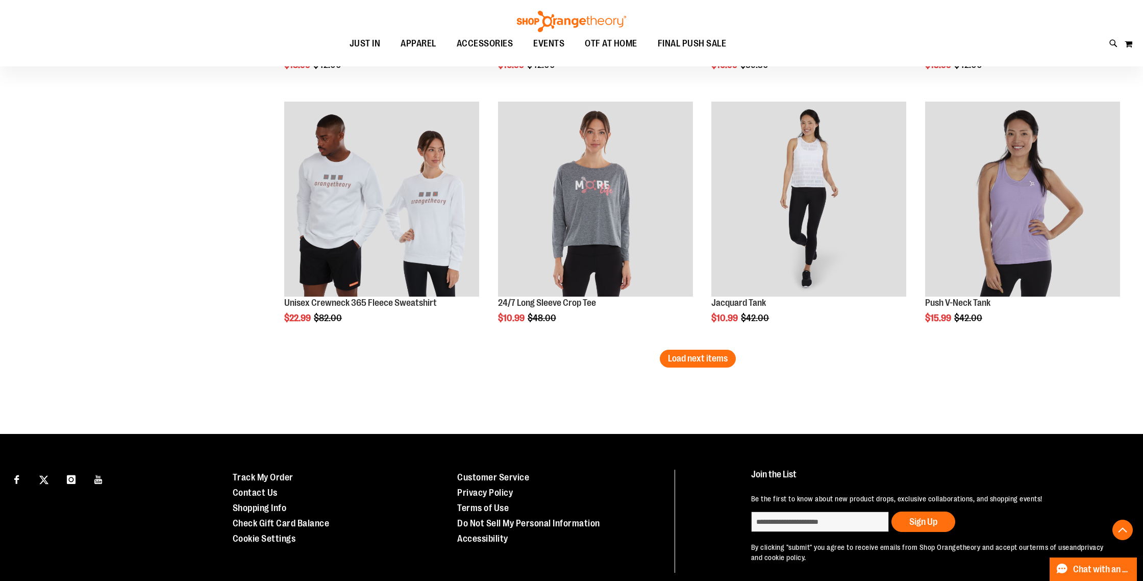
scroll to position [2806, 0]
click at [692, 364] on button "Load next items" at bounding box center [698, 359] width 76 height 18
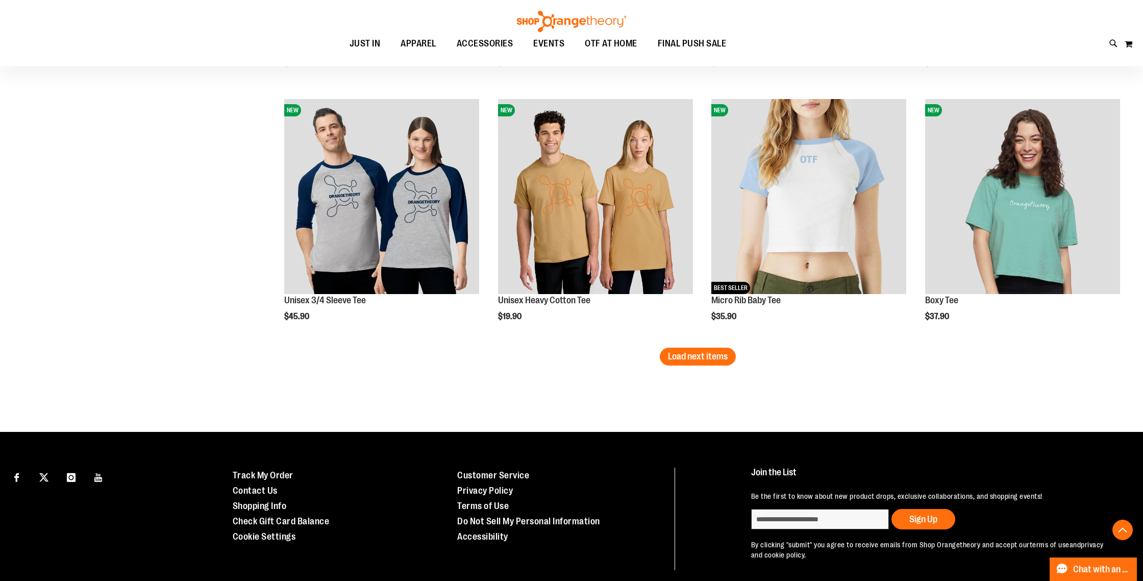
scroll to position [3571, 0]
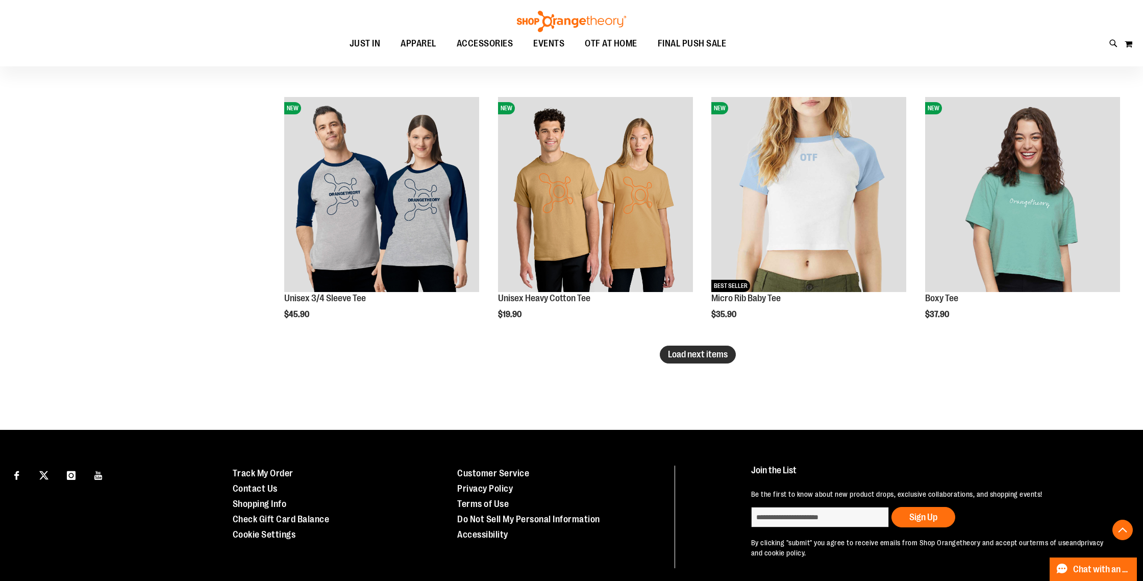
click at [716, 356] on span "Load next items" at bounding box center [698, 354] width 60 height 10
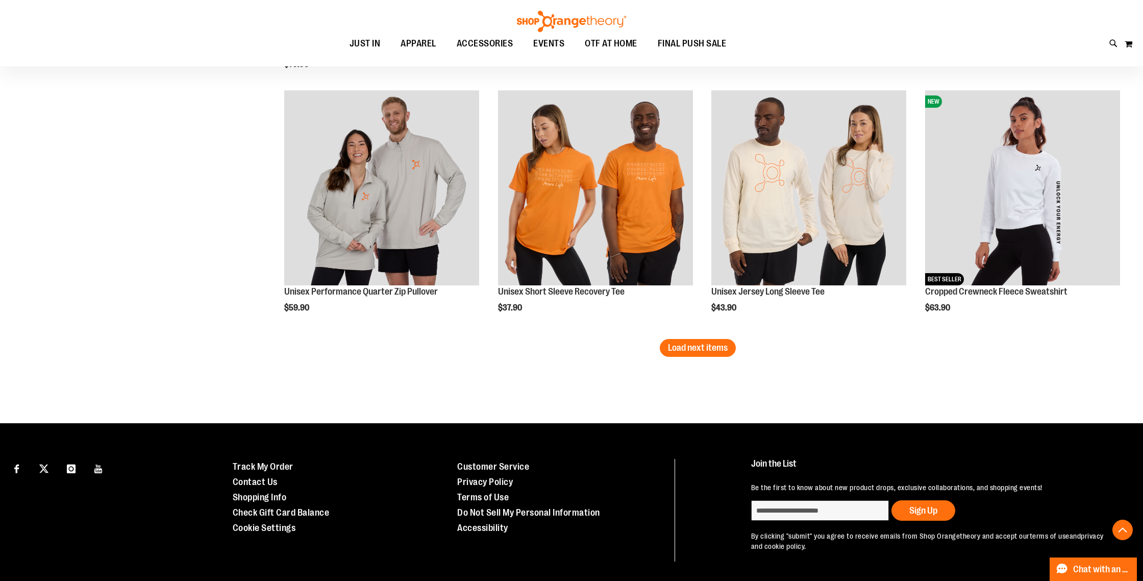
scroll to position [4370, 0]
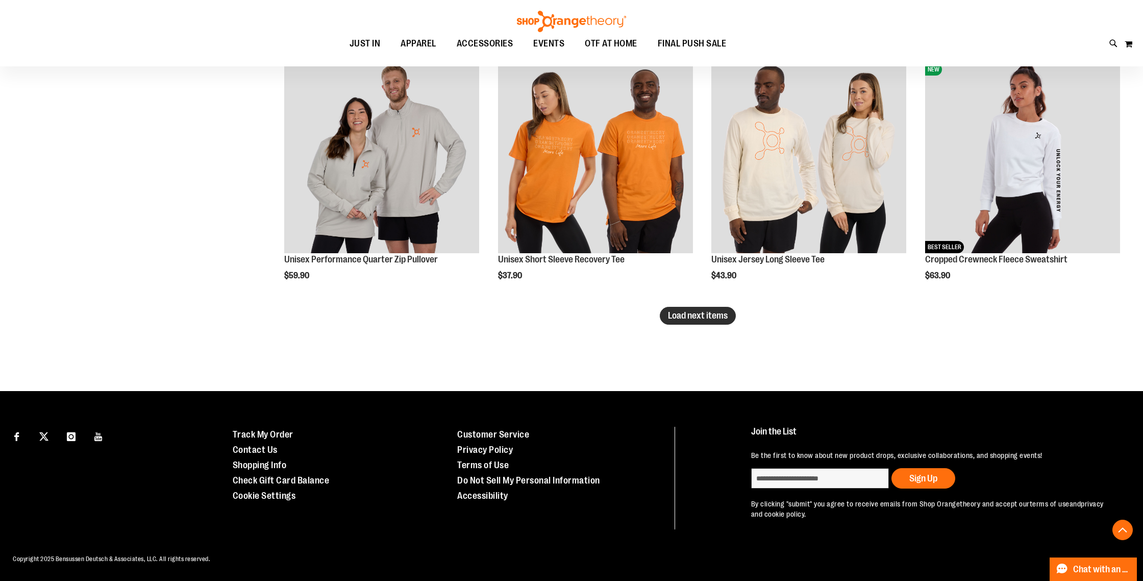
click at [691, 320] on button "Load next items" at bounding box center [698, 316] width 76 height 18
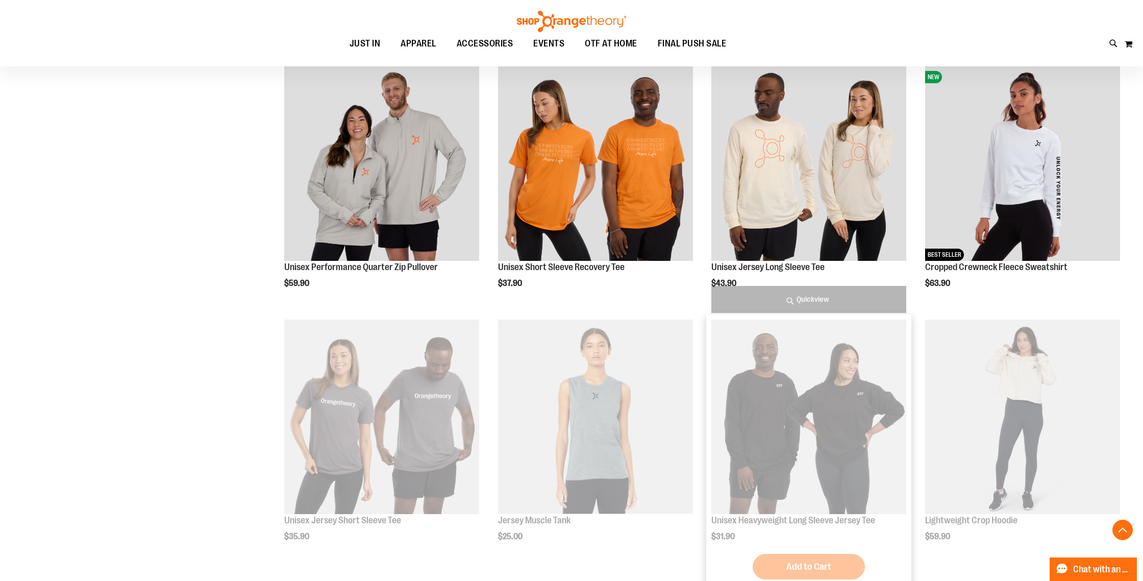
scroll to position [4370, 0]
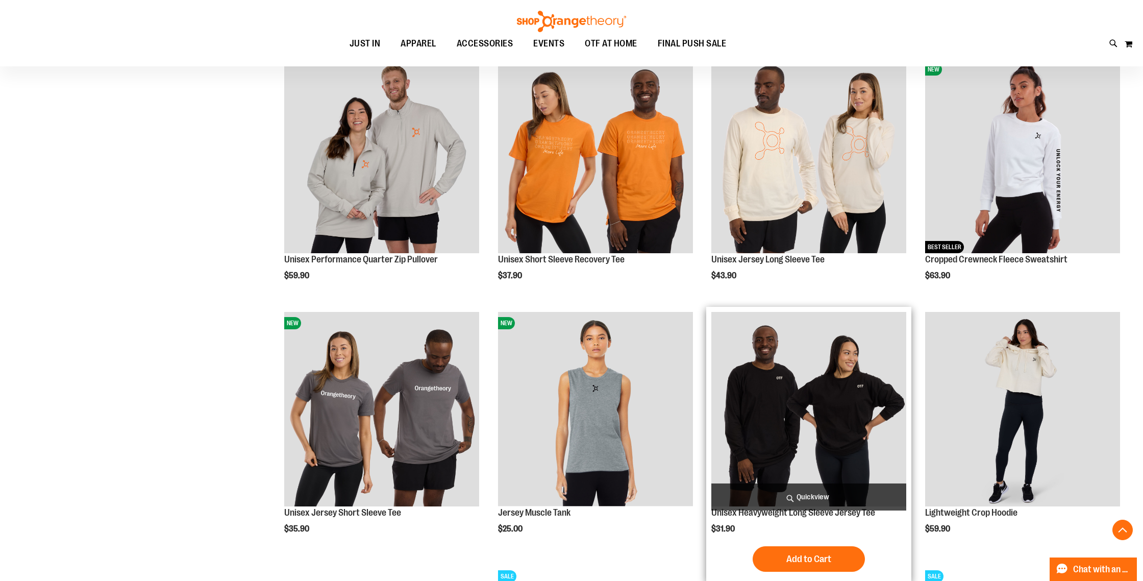
click at [823, 423] on img "product" at bounding box center [808, 409] width 195 height 195
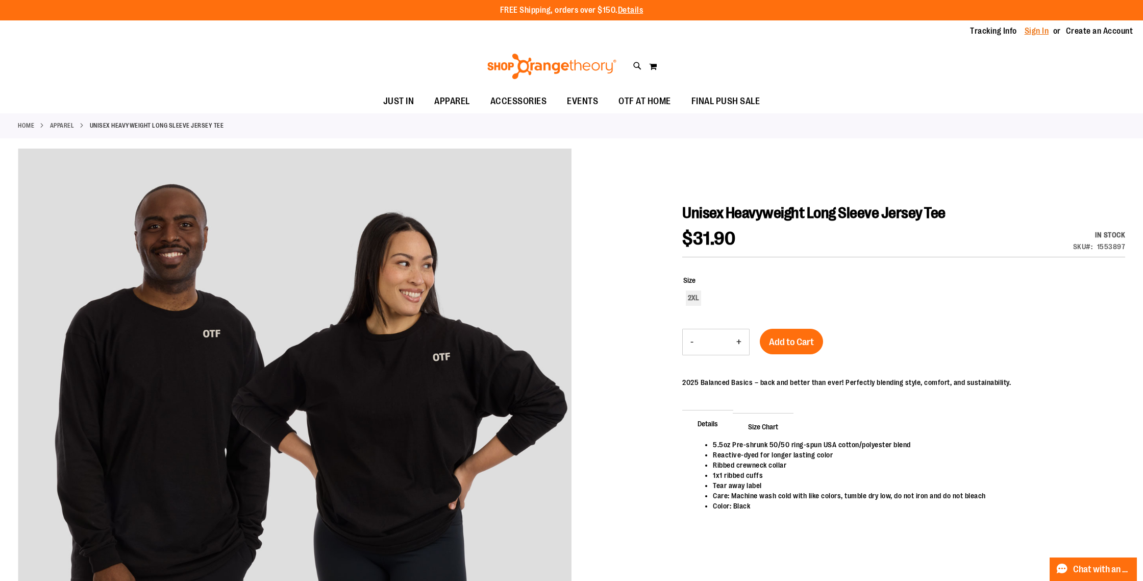
type input "**********"
click at [1042, 31] on link "Sign In" at bounding box center [1036, 31] width 24 height 11
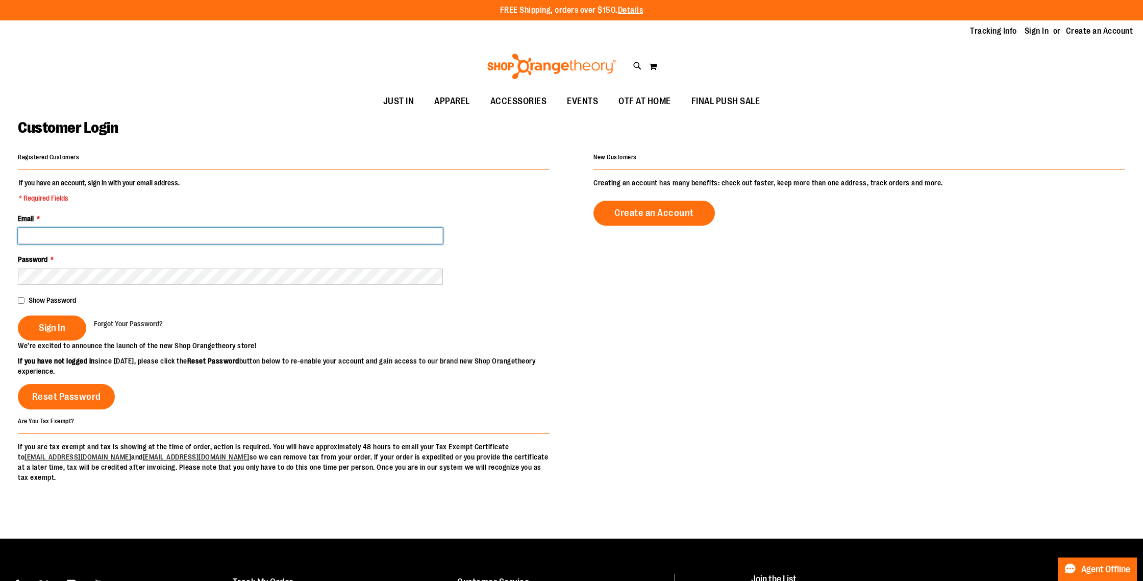
type input "**********"
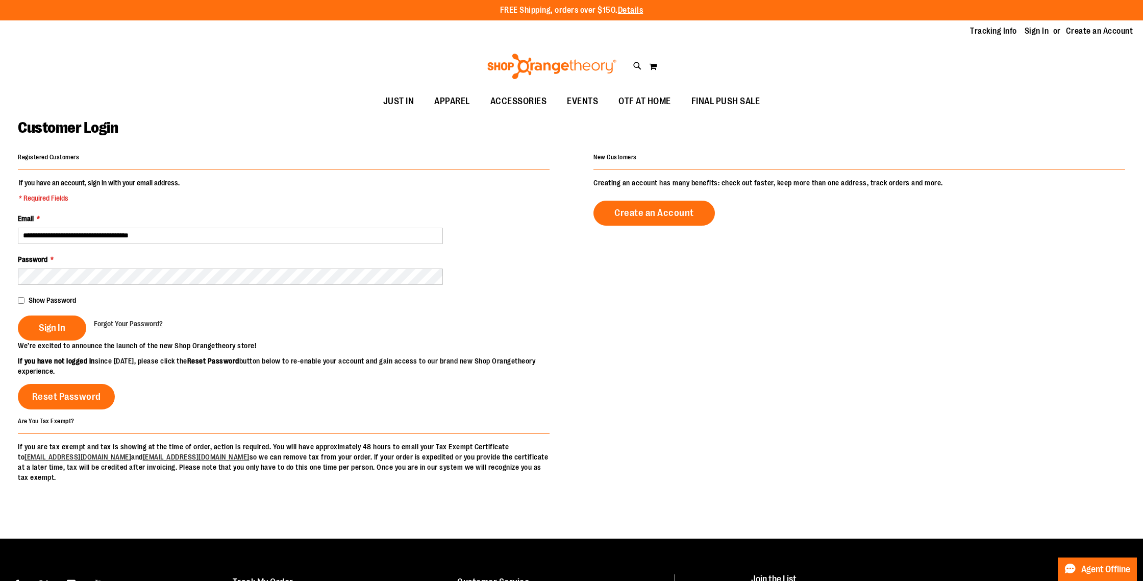
type input "**********"
click at [43, 314] on fieldset "**********" at bounding box center [284, 259] width 532 height 163
click at [48, 327] on span "Sign In" at bounding box center [52, 327] width 27 height 11
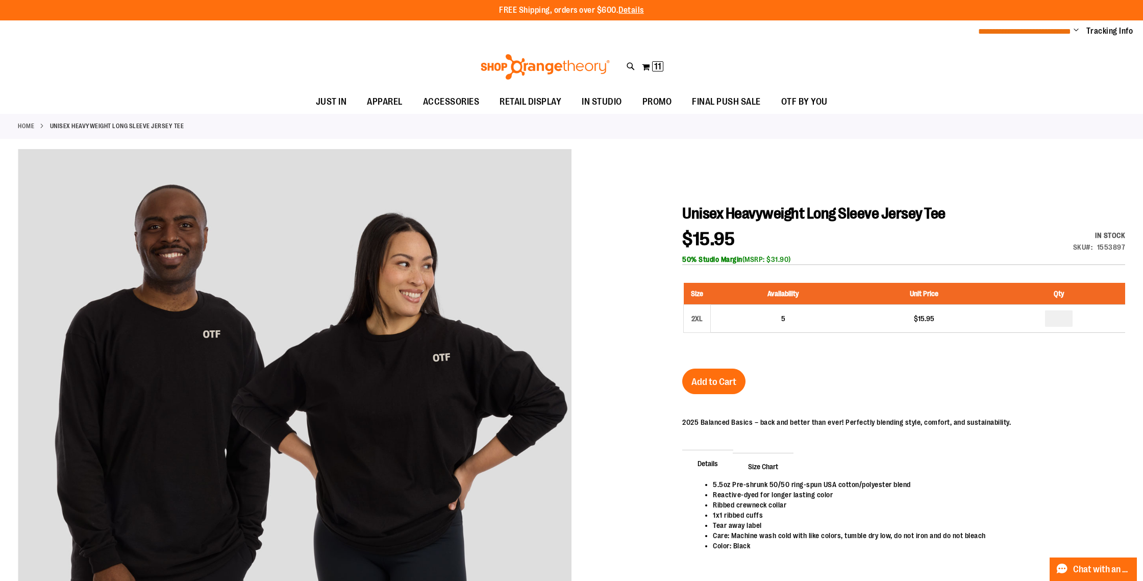
type input "**********"
click at [1019, 34] on span "**********" at bounding box center [1024, 32] width 93 height 8
click at [1002, 33] on span "**********" at bounding box center [1024, 32] width 93 height 8
click at [1076, 30] on span "Change" at bounding box center [1075, 31] width 5 height 10
click at [918, 44] on div "Toggle Nav Search Popular Suggestions Advanced Search" at bounding box center [571, 66] width 1143 height 47
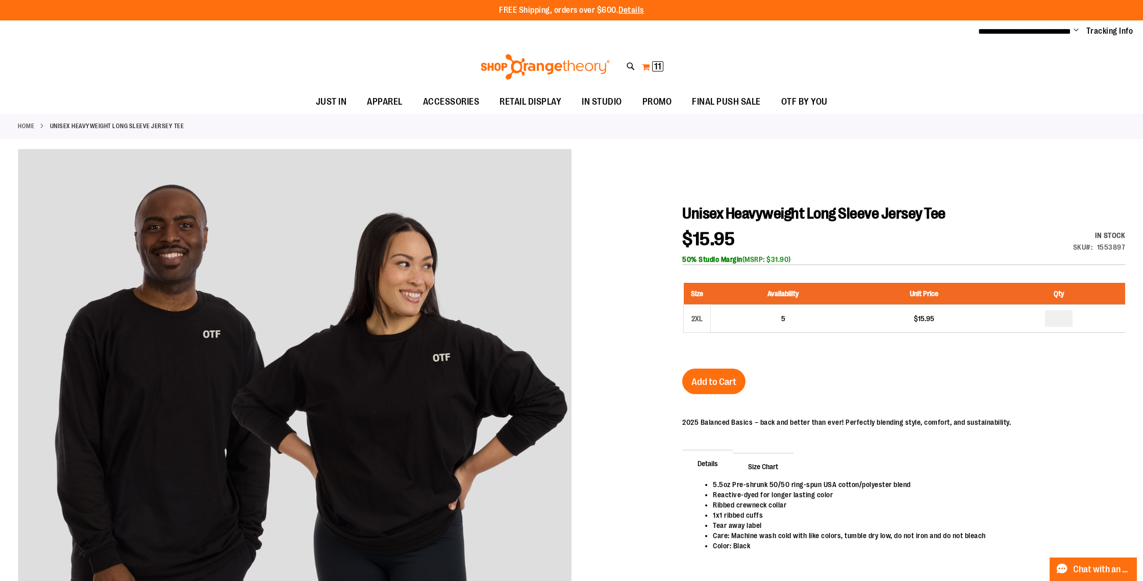
click at [657, 67] on span "11" at bounding box center [657, 66] width 7 height 10
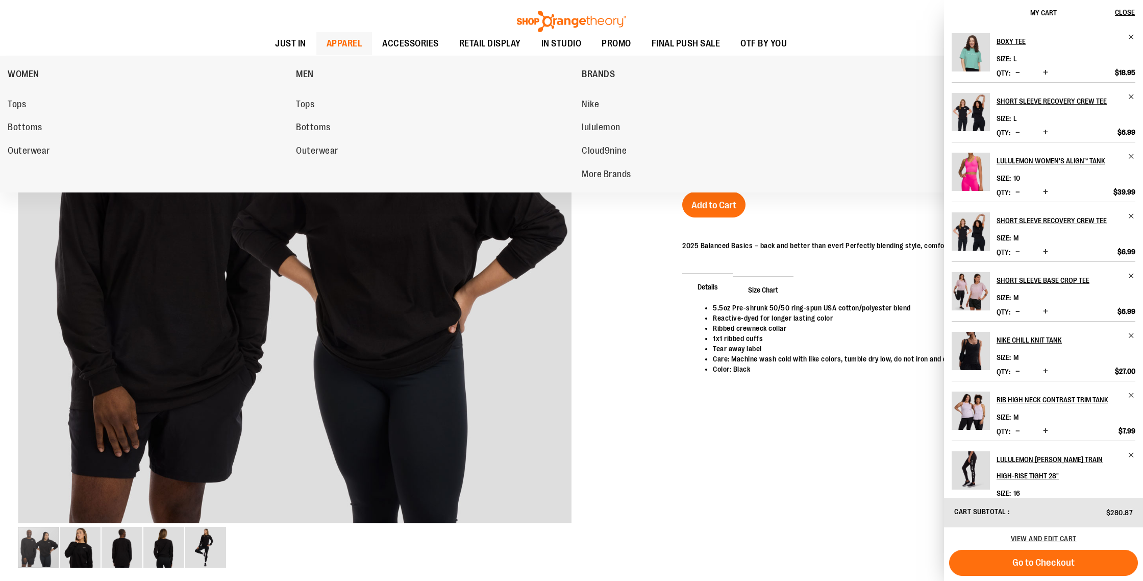
click at [341, 42] on span "APPAREL" at bounding box center [345, 43] width 36 height 23
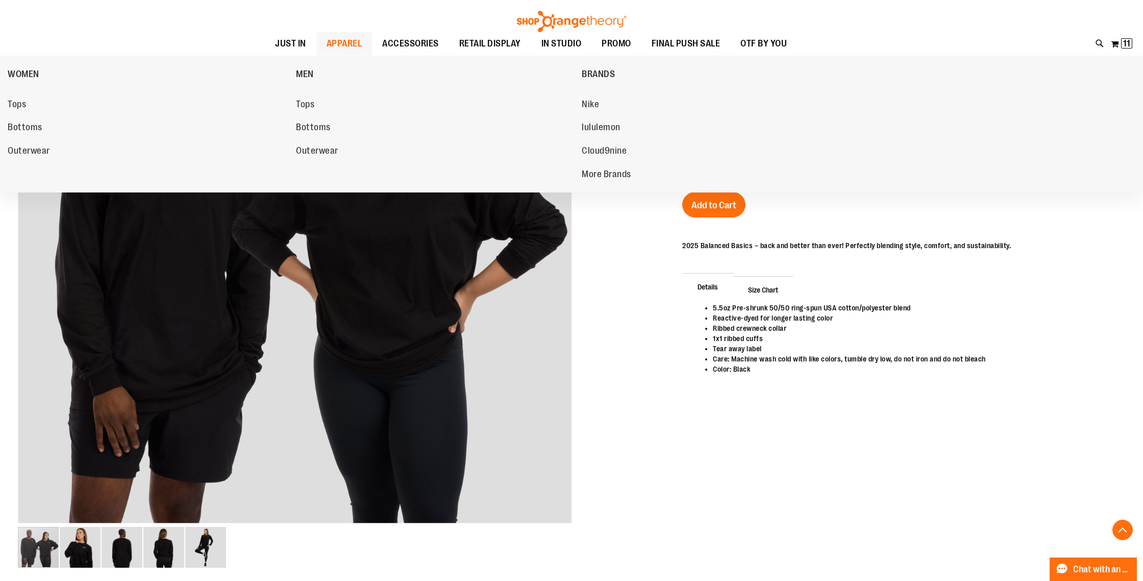
scroll to position [181, 0]
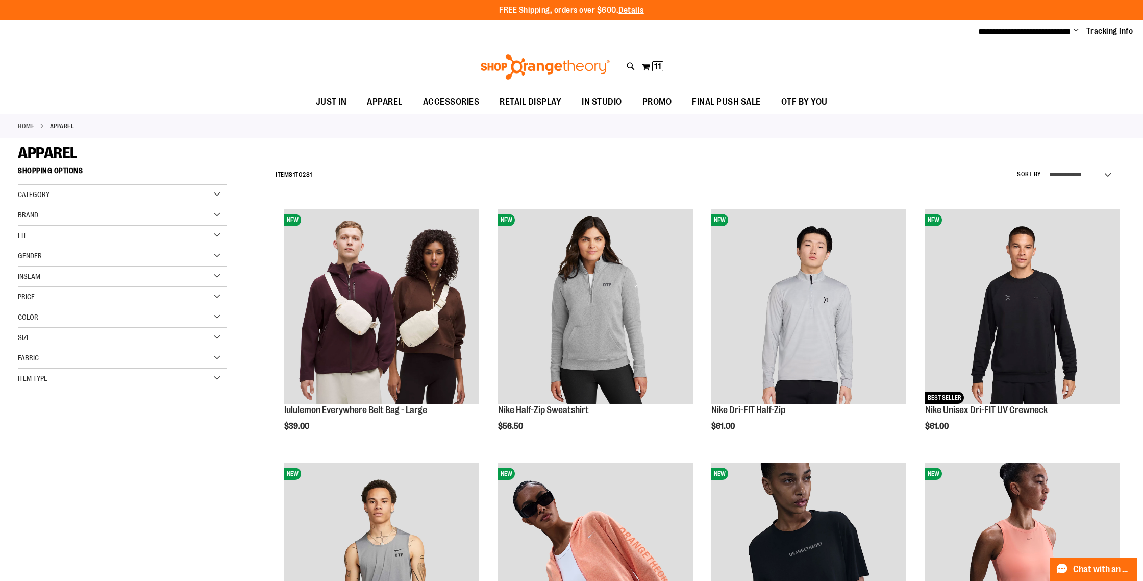
type input "**********"
drag, startPoint x: 40, startPoint y: 358, endPoint x: 40, endPoint y: 352, distance: 5.6
click at [40, 353] on div "Fabric" at bounding box center [122, 358] width 209 height 20
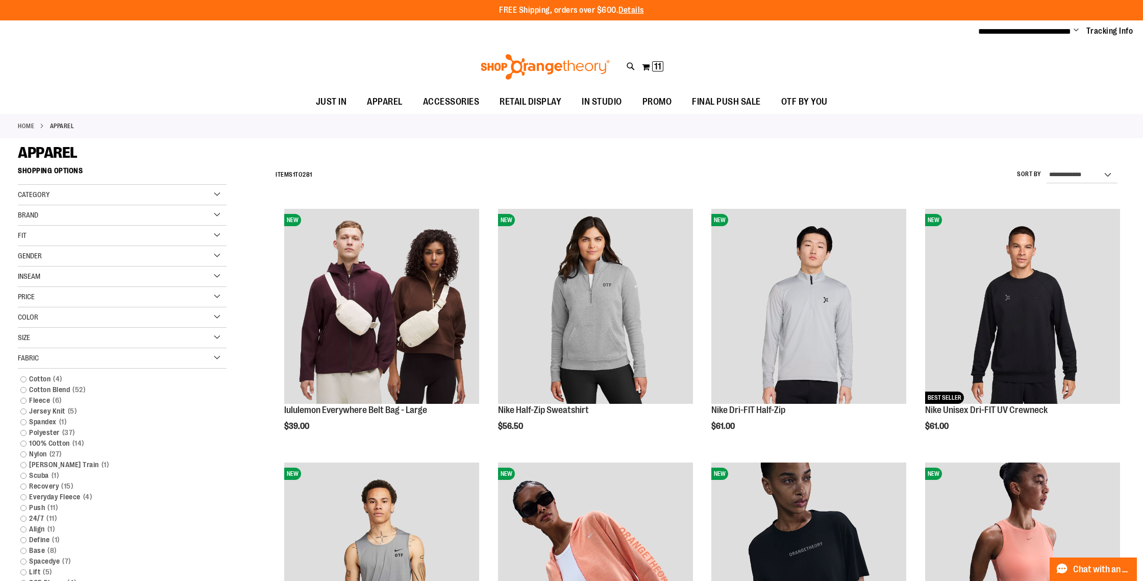
click at [39, 338] on div "Size" at bounding box center [122, 338] width 209 height 20
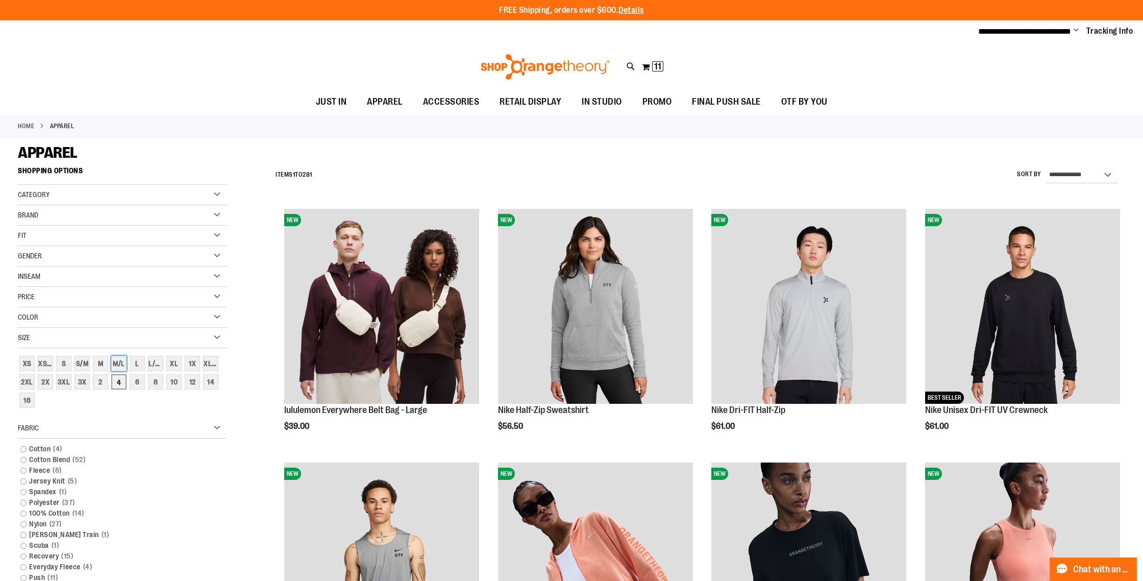
click at [114, 364] on div "M/L" at bounding box center [118, 363] width 15 height 15
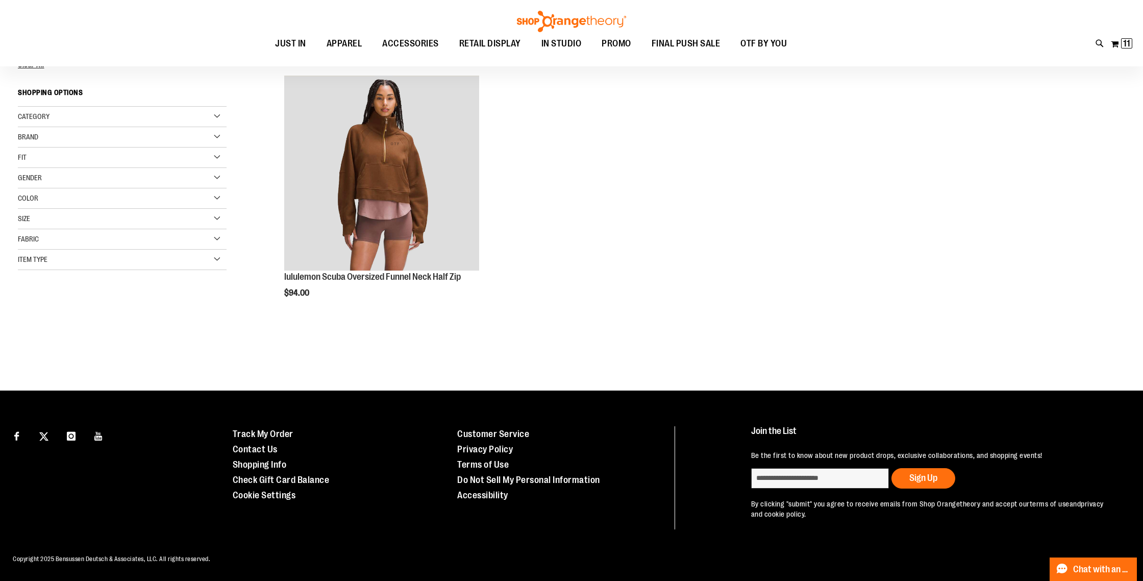
scroll to position [132, 0]
click at [100, 197] on div "Color" at bounding box center [122, 198] width 209 height 20
click at [58, 216] on div "Size" at bounding box center [122, 219] width 209 height 20
click at [96, 242] on div "M" at bounding box center [100, 244] width 15 height 15
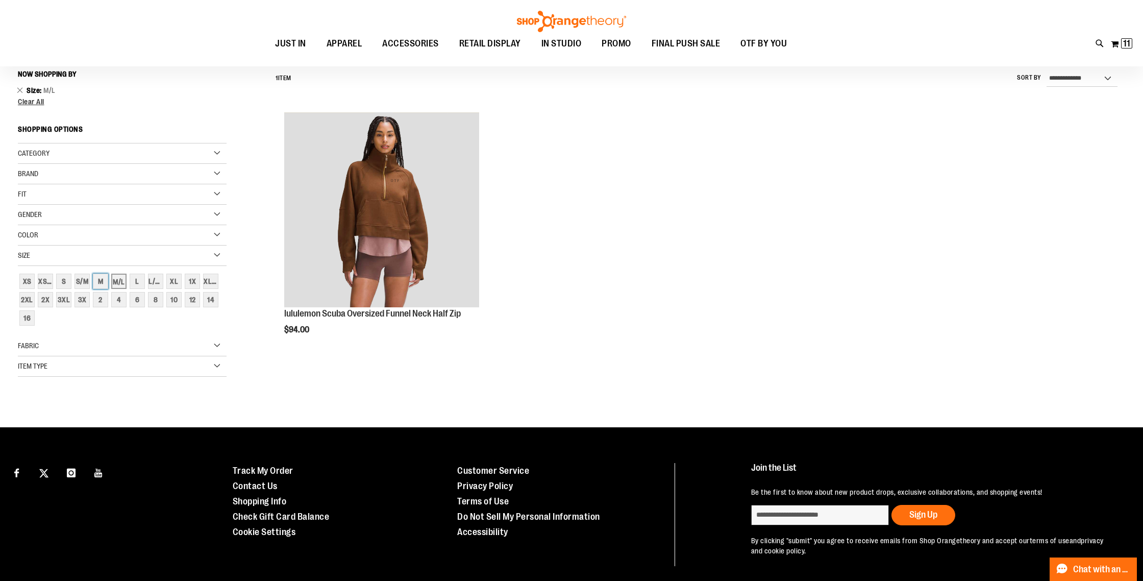
scroll to position [95, 0]
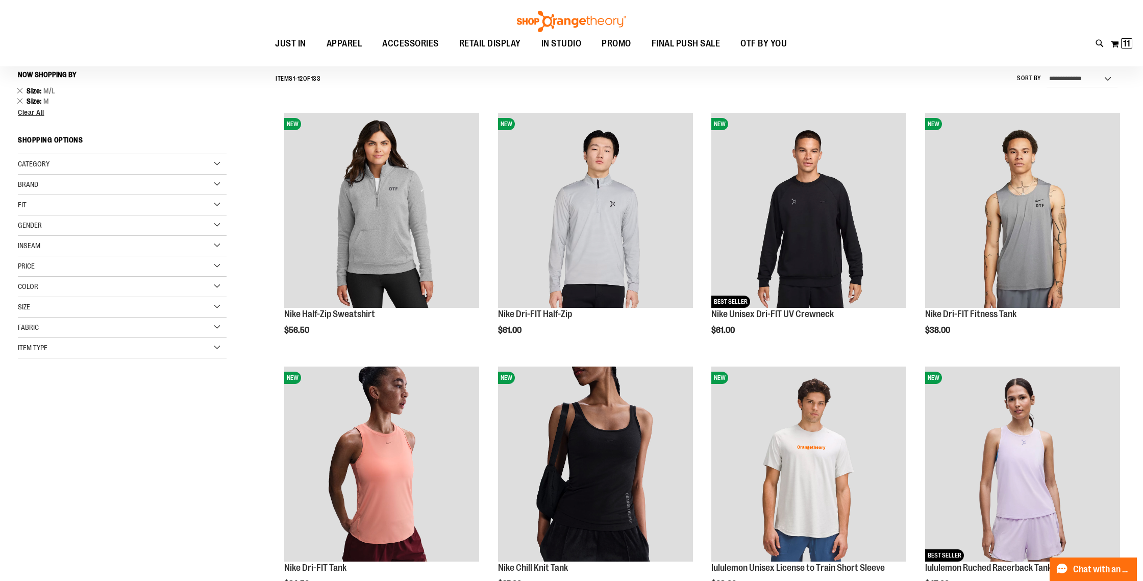
click at [87, 161] on div "Category" at bounding box center [122, 164] width 209 height 20
click at [71, 207] on div "Fit" at bounding box center [122, 205] width 209 height 20
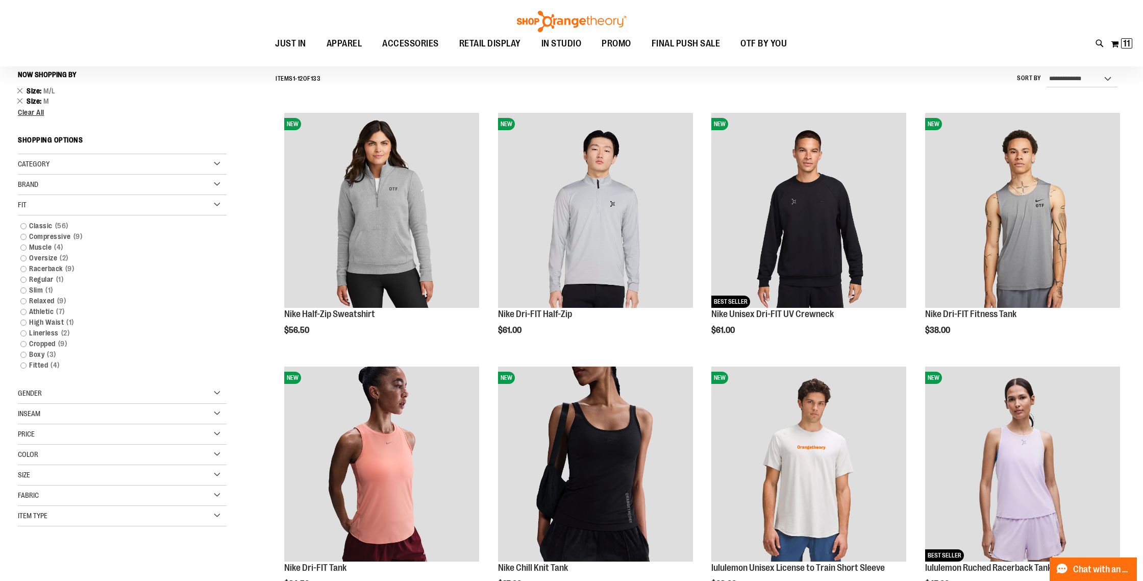
click at [71, 207] on div "Fit" at bounding box center [122, 205] width 209 height 20
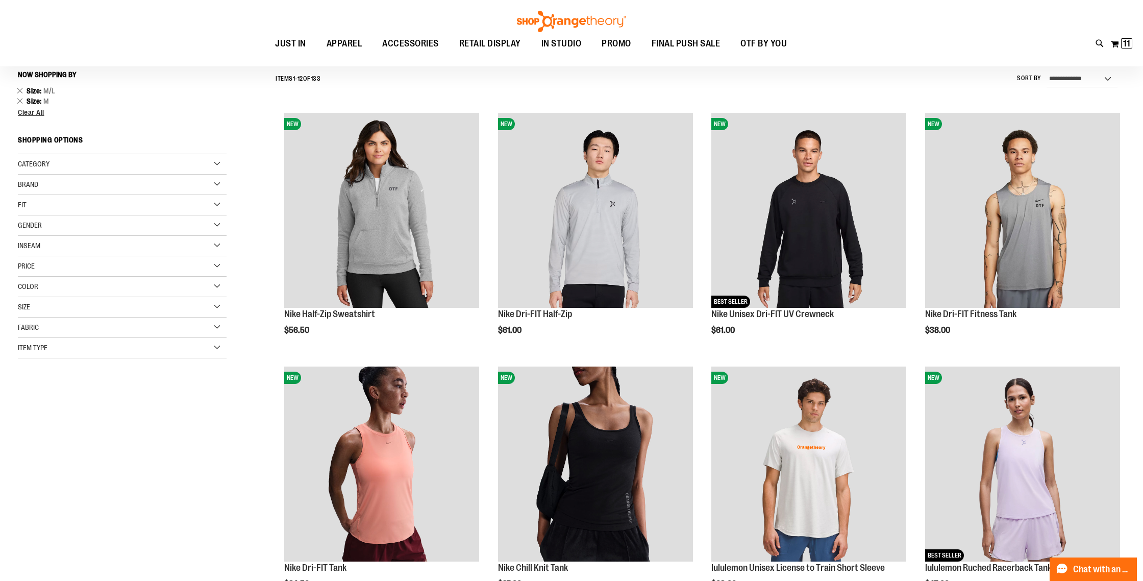
click at [46, 334] on div "Fabric" at bounding box center [122, 327] width 209 height 20
click at [61, 352] on div "Item Type" at bounding box center [122, 348] width 209 height 20
click at [24, 429] on link "Long Sleeve Shirts 5 items" at bounding box center [115, 427] width 200 height 11
click at [24, 469] on link "Sweatshirts 19 items" at bounding box center [115, 470] width 200 height 11
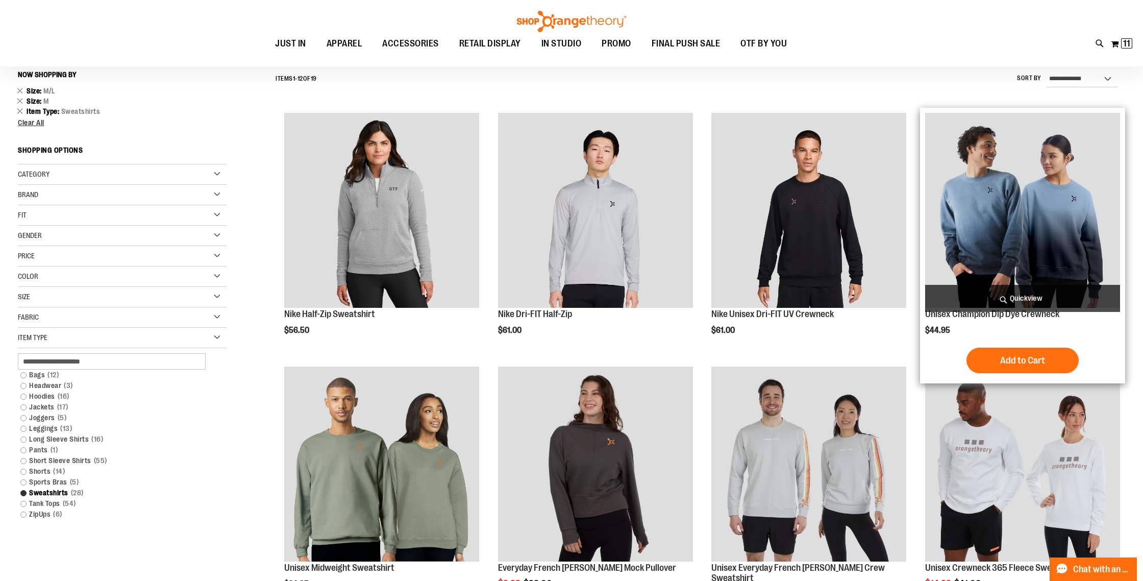
scroll to position [112, 0]
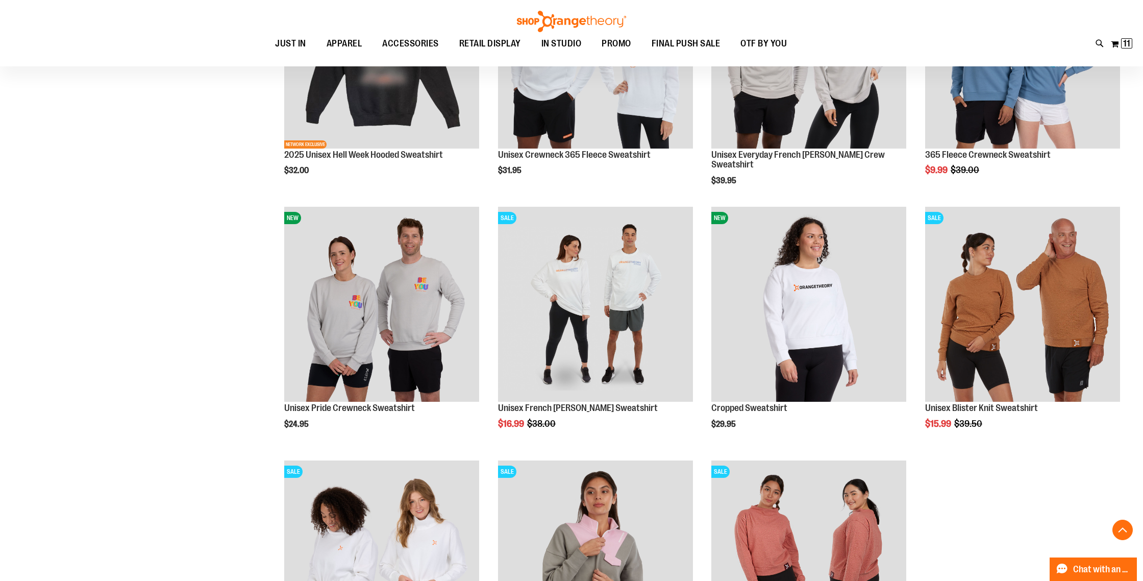
scroll to position [759, 0]
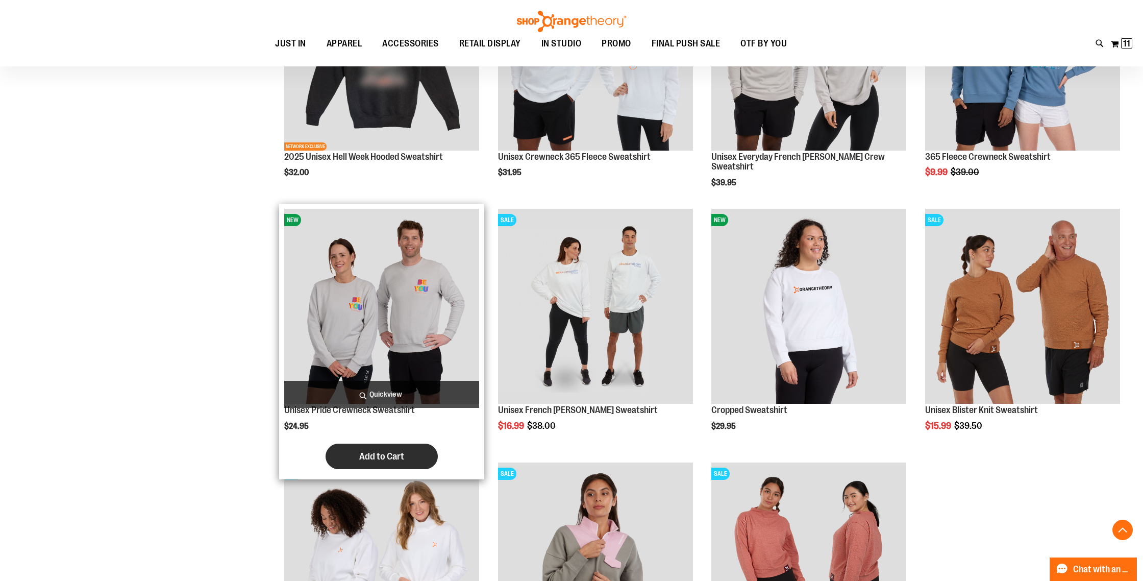
click at [396, 447] on button "Add to Cart" at bounding box center [381, 456] width 112 height 26
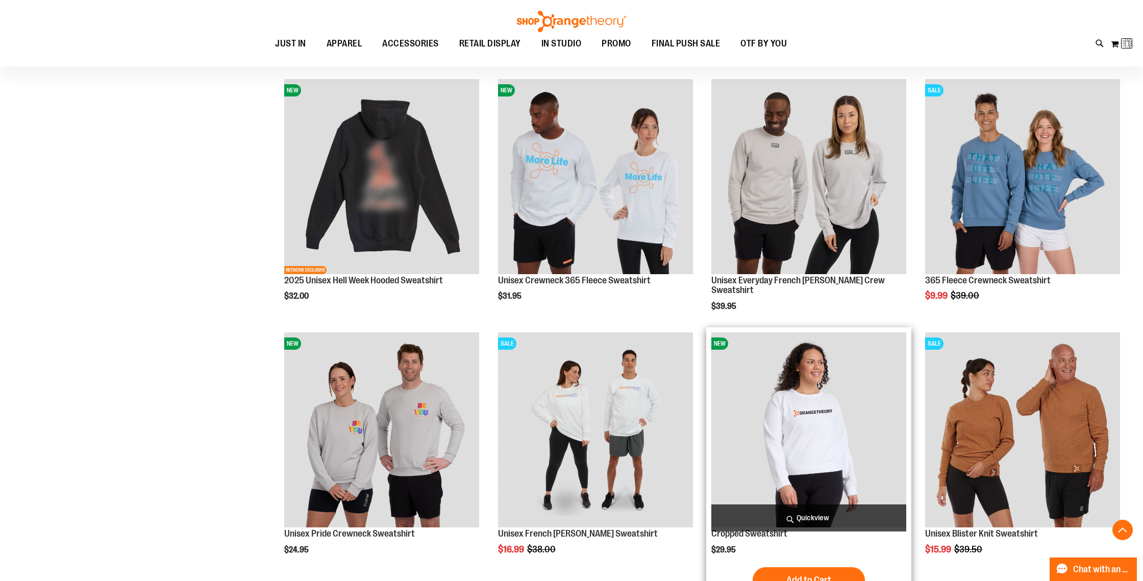
scroll to position [621, 0]
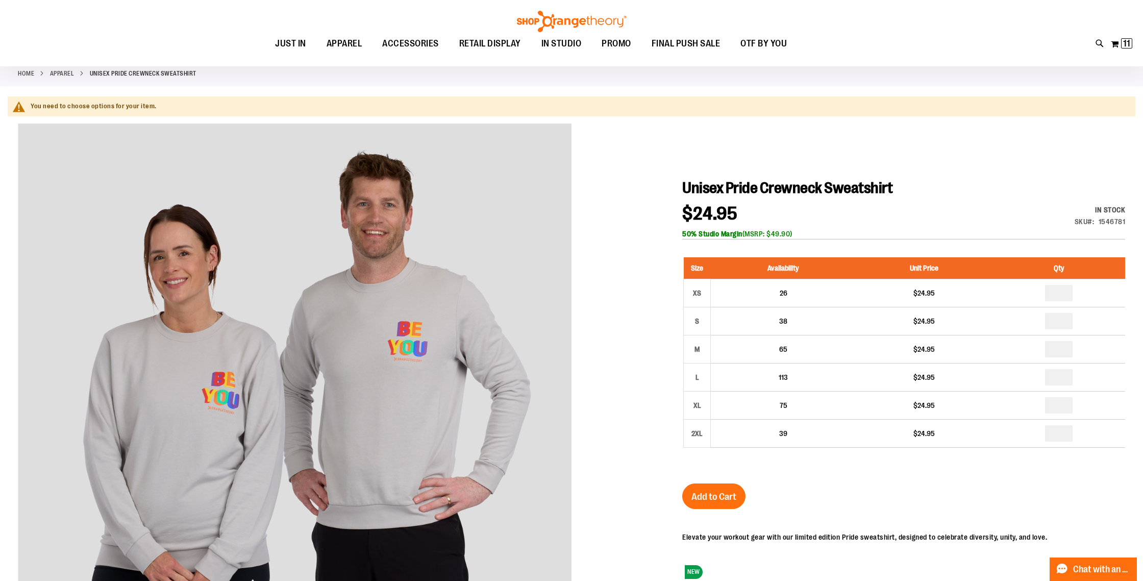
scroll to position [52, 0]
type input "**********"
click at [59, 74] on link "APPAREL" at bounding box center [62, 72] width 24 height 9
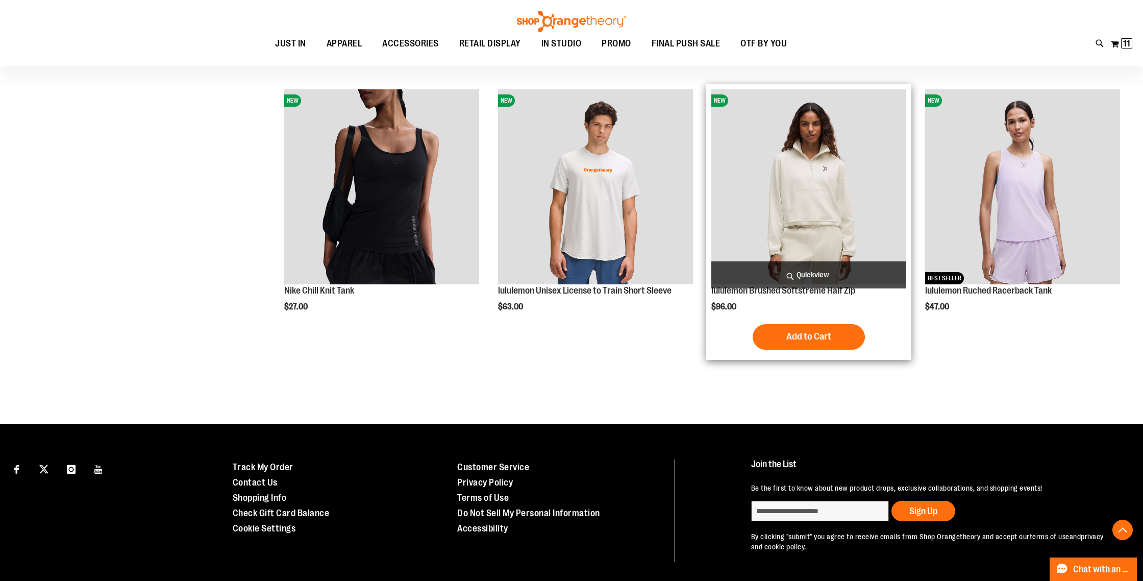
scroll to position [563, 0]
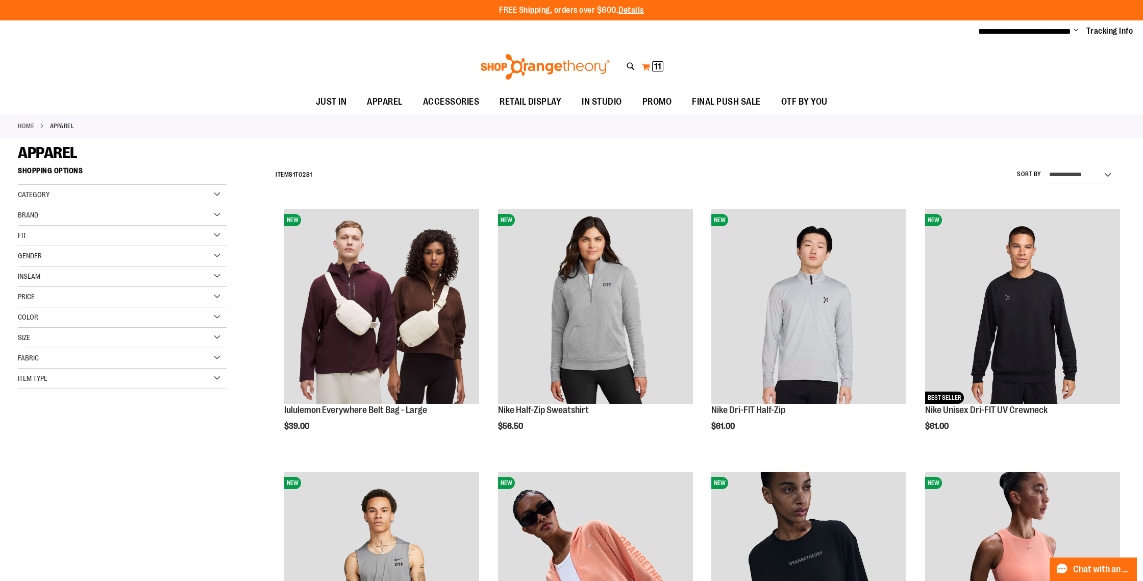
type input "**********"
click at [654, 65] on span "11 11 items" at bounding box center [657, 66] width 11 height 10
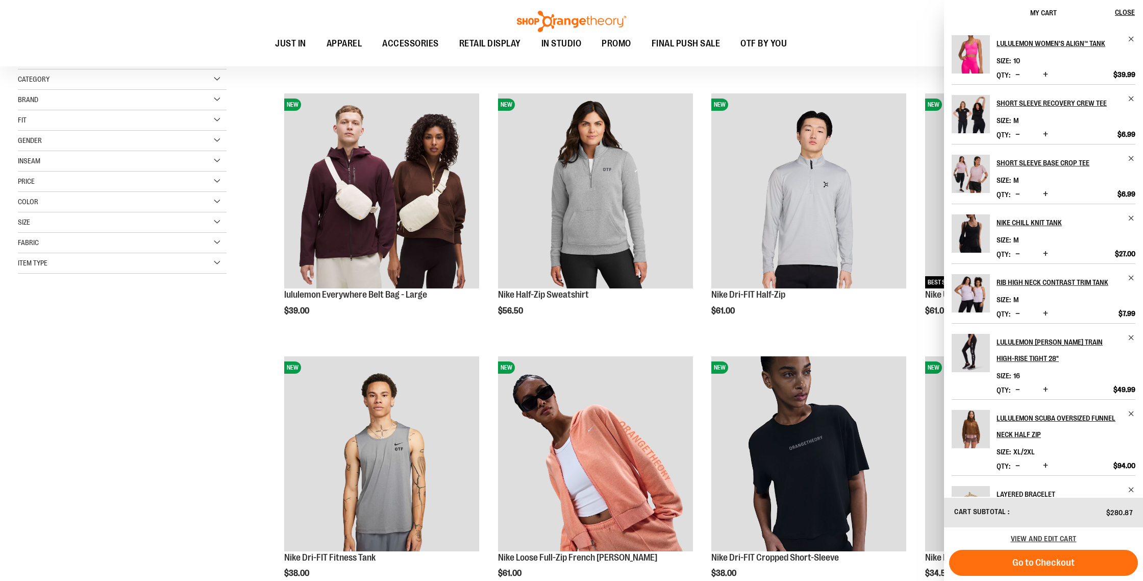
scroll to position [572, 0]
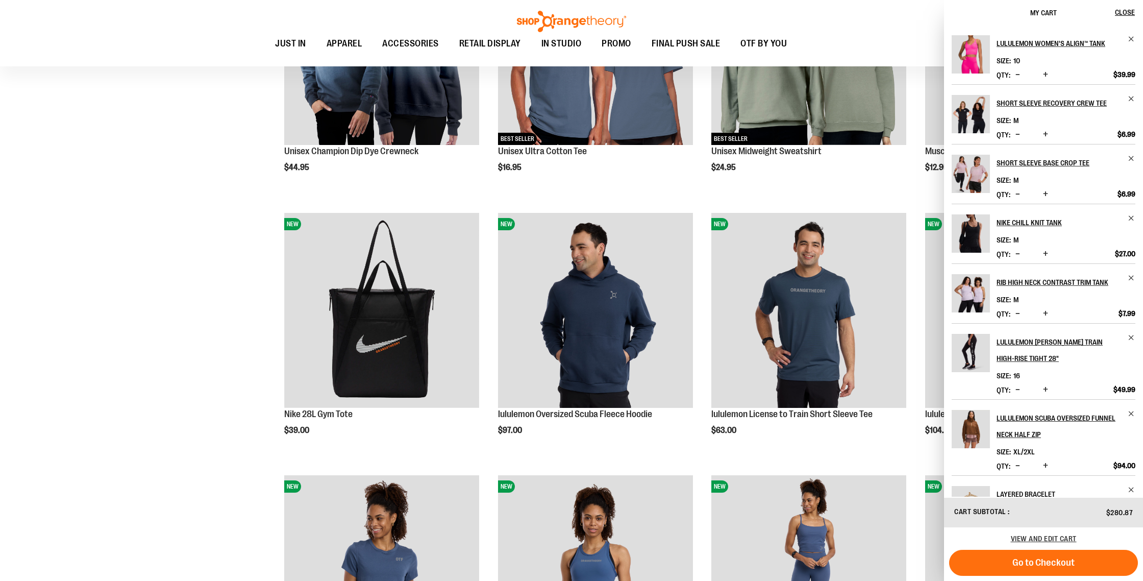
scroll to position [935, 0]
